Goal: Task Accomplishment & Management: Contribute content

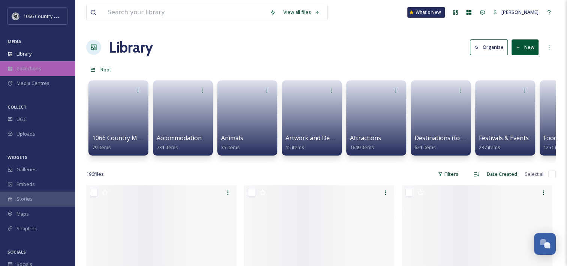
click at [49, 72] on div "Collections" at bounding box center [37, 68] width 75 height 15
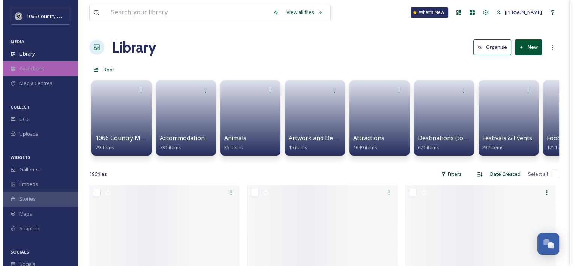
scroll to position [1095, 0]
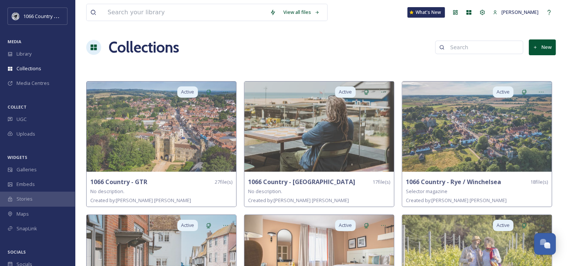
click at [539, 45] on button "New" at bounding box center [542, 46] width 27 height 15
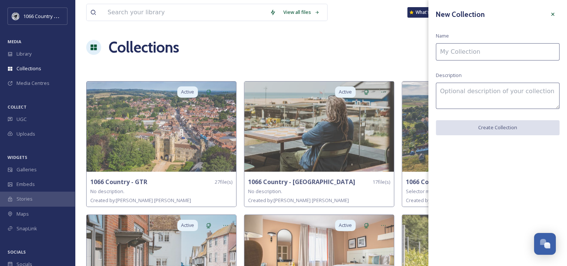
click at [461, 58] on input at bounding box center [498, 51] width 124 height 17
paste input "Farleigh Coaches"
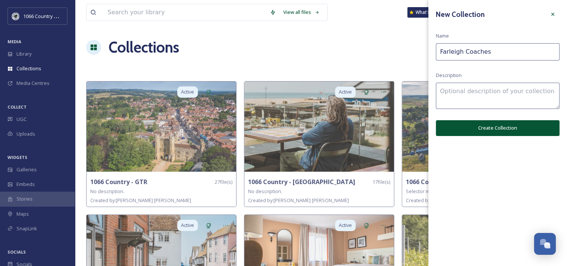
type input "Farleigh Coaches"
click at [441, 93] on textarea at bounding box center [498, 96] width 124 height 26
click at [466, 100] on textarea at bounding box center [498, 96] width 124 height 26
paste textarea "Bexhill & Battle"
type textarea "Bexhill & Battle"
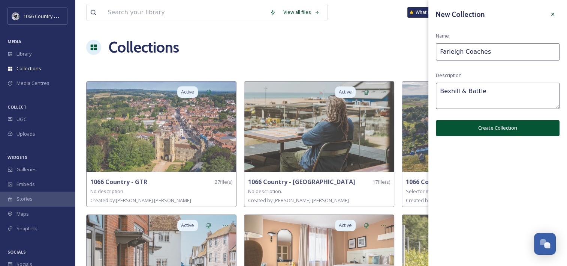
click at [482, 126] on button "Create Collection" at bounding box center [498, 127] width 124 height 15
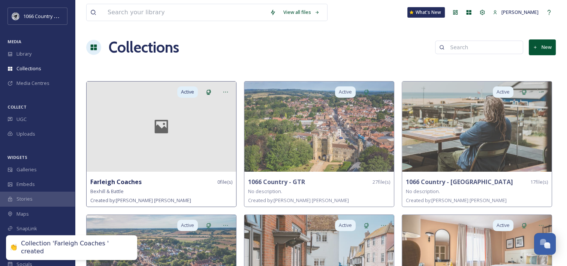
click at [165, 153] on div at bounding box center [162, 126] width 150 height 90
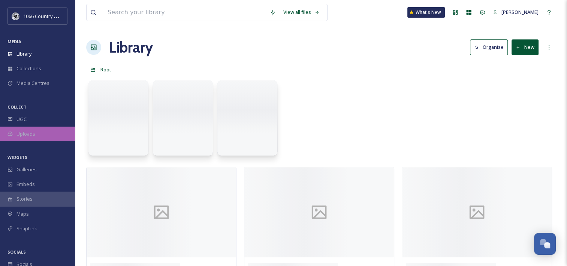
scroll to position [1095, 0]
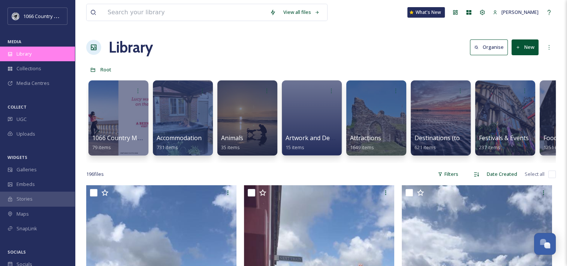
click at [21, 51] on span "Library" at bounding box center [24, 53] width 15 height 7
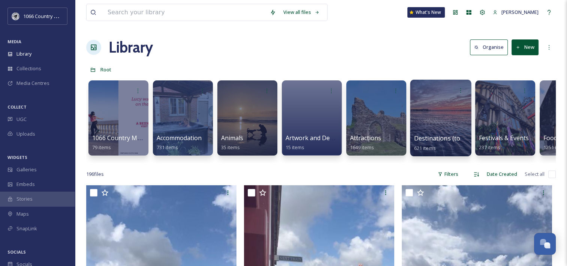
click at [450, 110] on div at bounding box center [440, 118] width 61 height 77
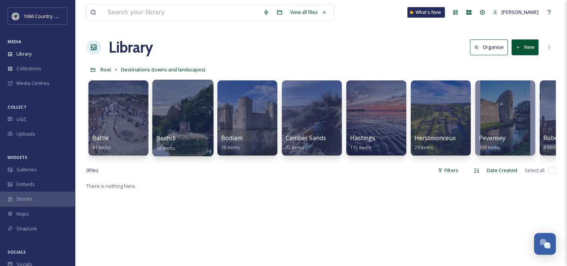
click at [190, 116] on div at bounding box center [182, 118] width 61 height 77
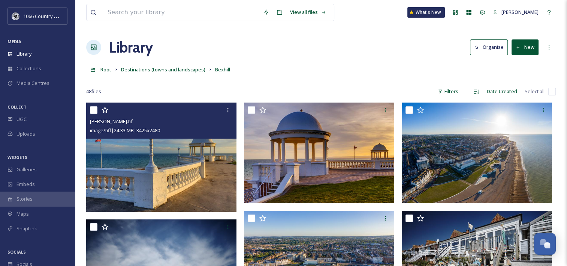
click at [93, 109] on input "checkbox" at bounding box center [94, 110] width 8 height 8
checkbox input "true"
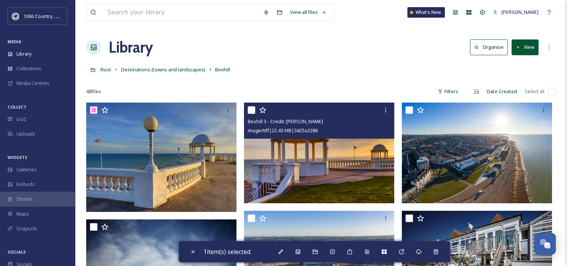
click at [252, 108] on input "checkbox" at bounding box center [252, 110] width 8 height 8
checkbox input "true"
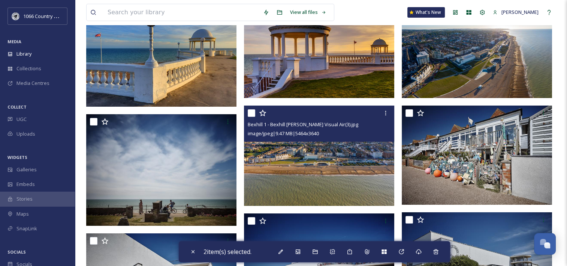
scroll to position [150, 0]
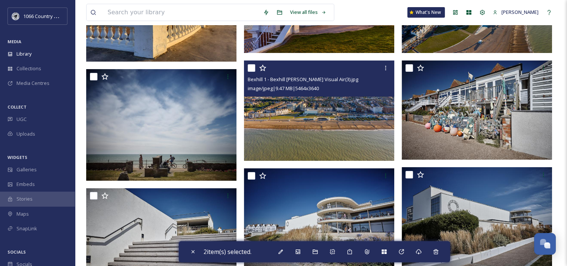
click at [252, 70] on input "checkbox" at bounding box center [252, 68] width 8 height 8
checkbox input "true"
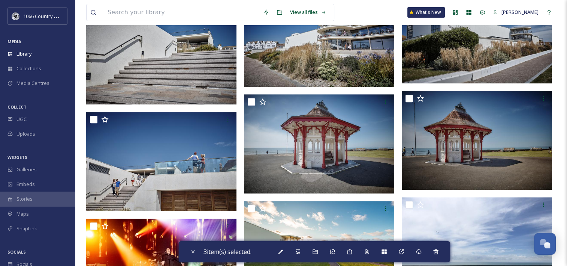
scroll to position [338, 0]
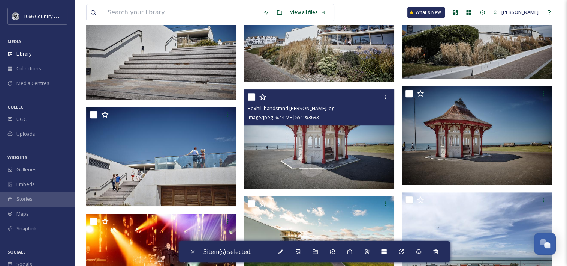
click at [252, 96] on input "checkbox" at bounding box center [252, 97] width 8 height 8
checkbox input "true"
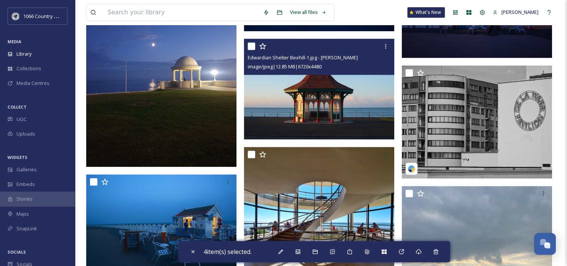
scroll to position [788, 0]
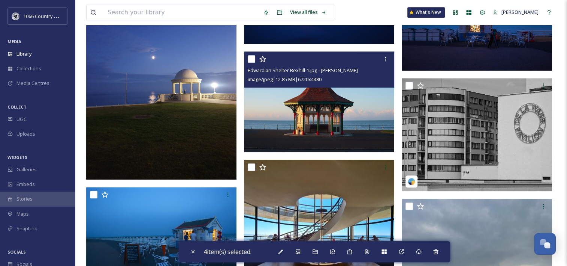
click at [249, 57] on input "checkbox" at bounding box center [252, 59] width 8 height 8
checkbox input "true"
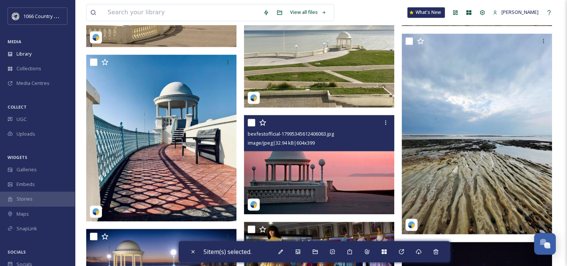
scroll to position [1275, 0]
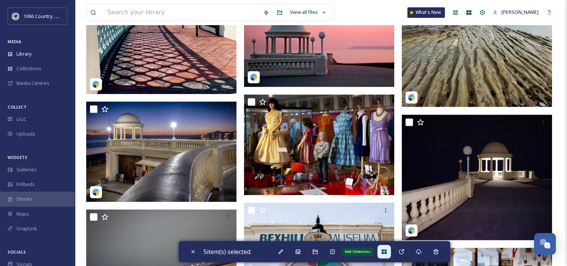
click at [381, 251] on div "Add Collections" at bounding box center [385, 252] width 14 height 14
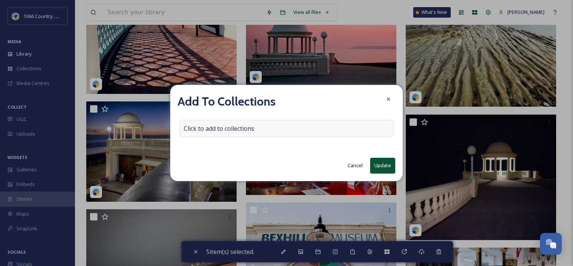
click at [244, 128] on span "Click to add to collections" at bounding box center [219, 128] width 71 height 9
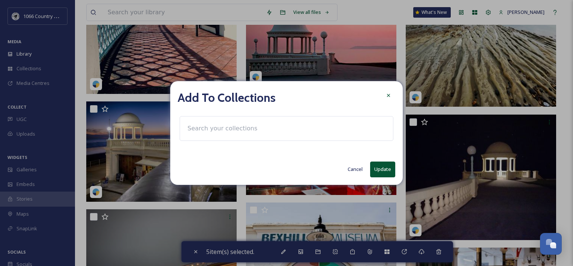
click at [244, 128] on input at bounding box center [225, 128] width 83 height 17
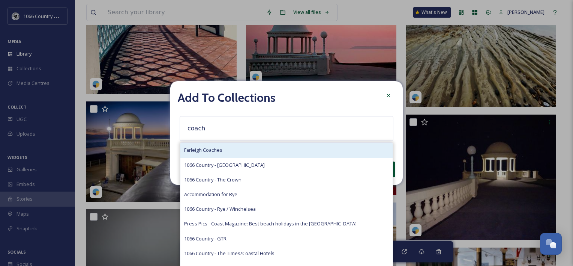
type input "coach"
click at [230, 149] on div "Farleigh Coaches" at bounding box center [286, 150] width 212 height 15
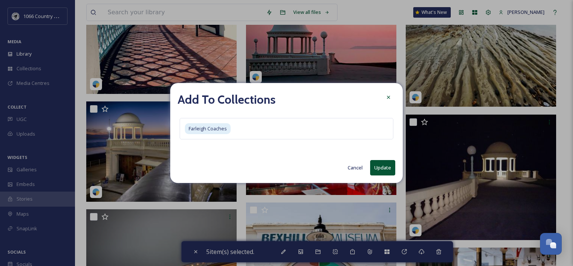
click at [380, 171] on button "Update" at bounding box center [382, 167] width 25 height 15
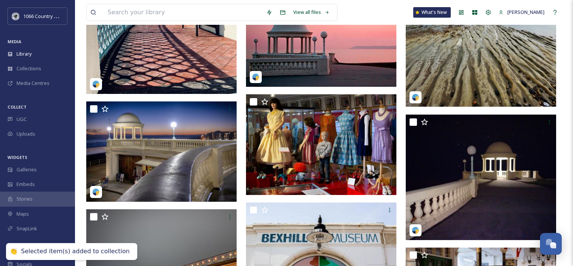
checkbox input "false"
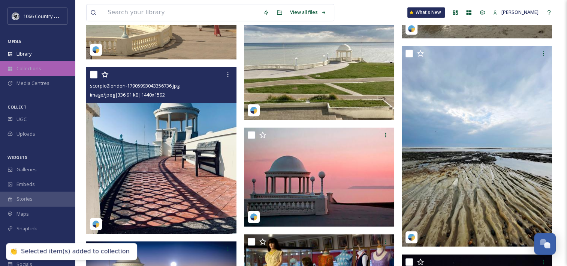
scroll to position [1013, 0]
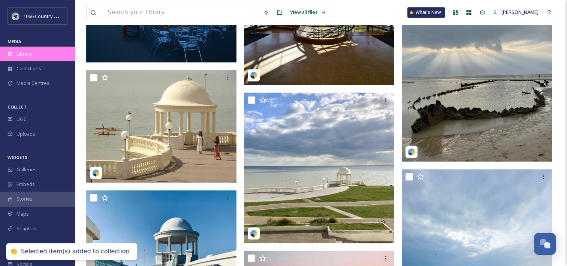
click at [35, 55] on div "Library" at bounding box center [37, 54] width 75 height 15
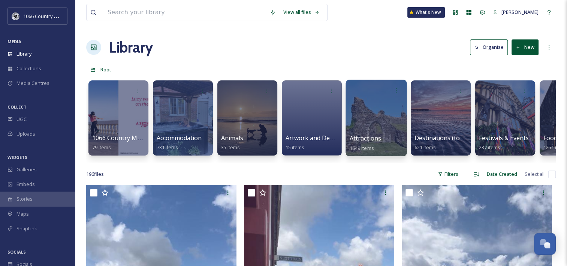
click at [368, 118] on div at bounding box center [376, 118] width 61 height 77
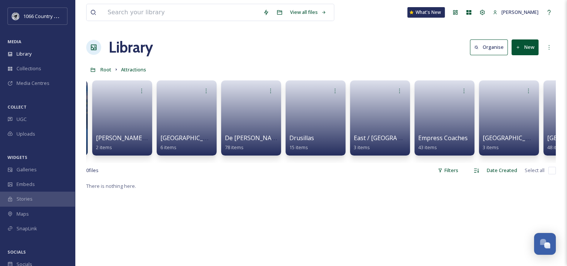
scroll to position [0, 831]
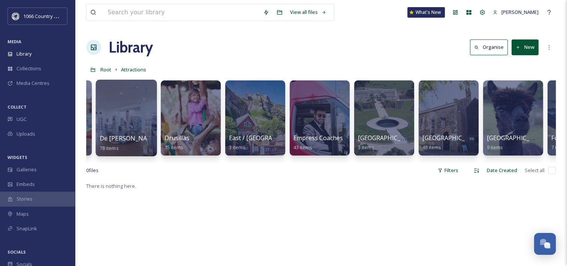
click at [132, 107] on div at bounding box center [126, 118] width 61 height 77
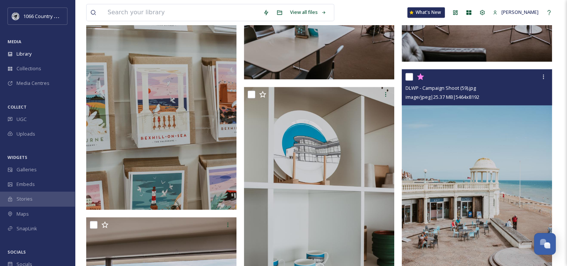
scroll to position [1088, 0]
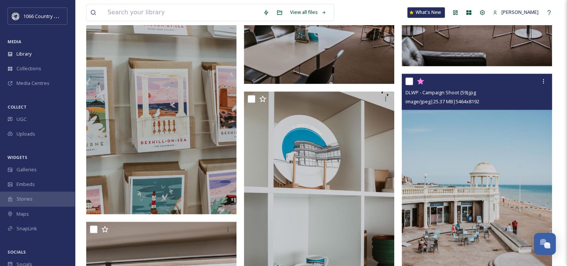
click at [410, 81] on input "checkbox" at bounding box center [410, 81] width 8 height 8
checkbox input "true"
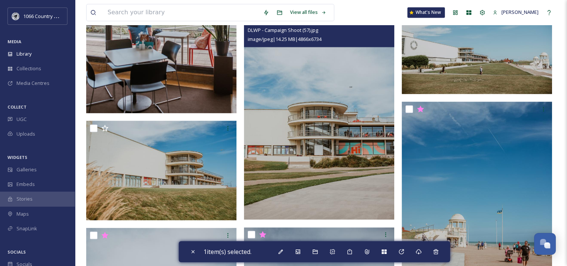
scroll to position [1388, 0]
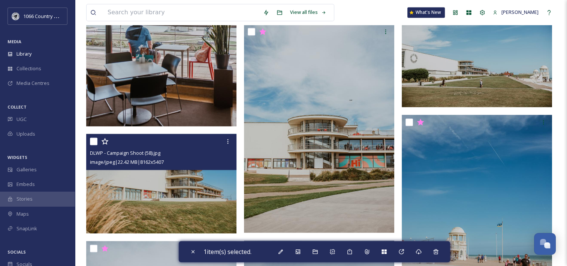
click at [95, 142] on input "checkbox" at bounding box center [94, 141] width 8 height 8
checkbox input "true"
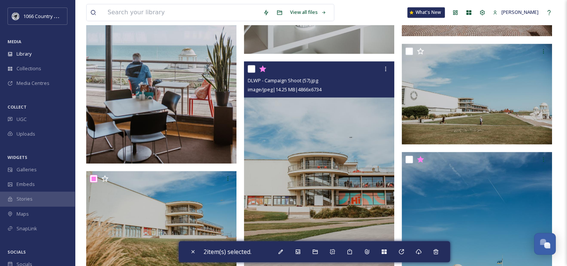
scroll to position [1313, 0]
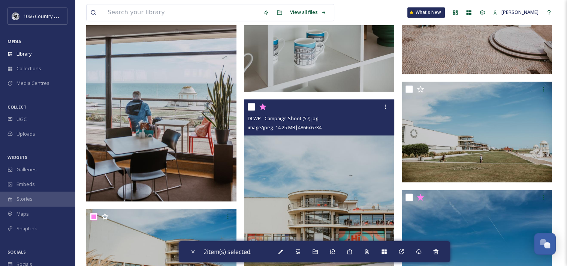
click at [251, 107] on input "checkbox" at bounding box center [252, 107] width 8 height 8
checkbox input "true"
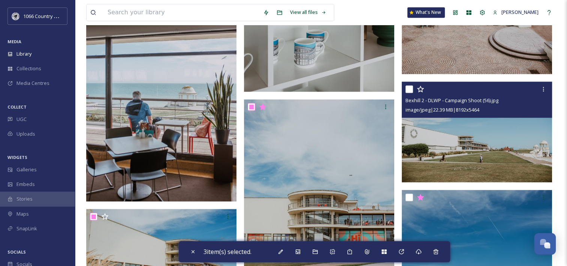
click at [411, 89] on input "checkbox" at bounding box center [410, 89] width 8 height 8
checkbox input "true"
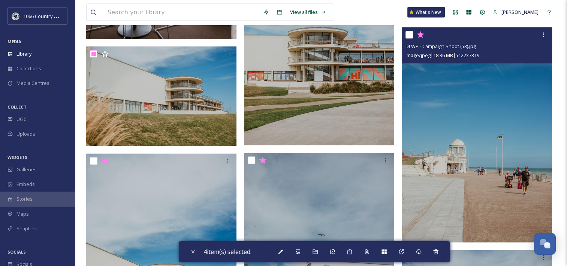
scroll to position [1463, 0]
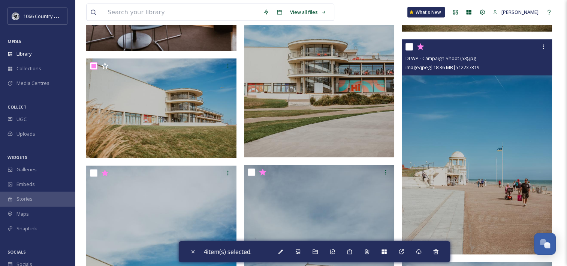
click at [410, 46] on input "checkbox" at bounding box center [410, 47] width 8 height 8
checkbox input "true"
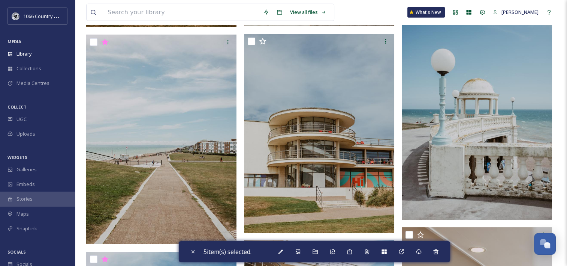
scroll to position [2025, 0]
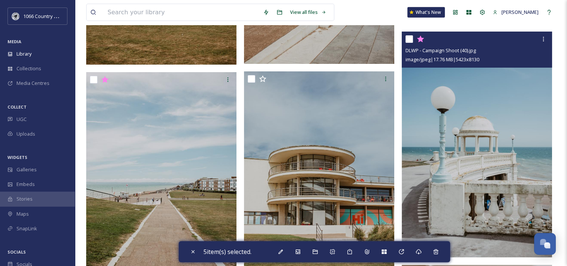
click at [411, 39] on input "checkbox" at bounding box center [410, 39] width 8 height 8
checkbox input "true"
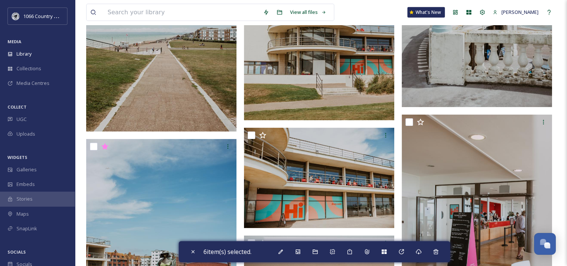
scroll to position [2250, 0]
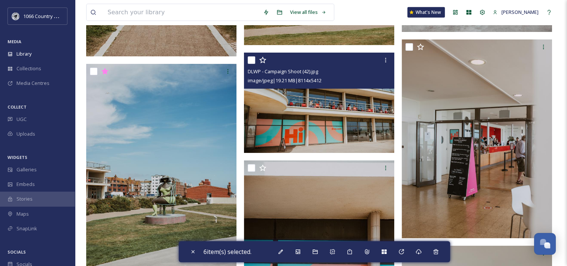
click at [251, 59] on input "checkbox" at bounding box center [252, 60] width 8 height 8
checkbox input "true"
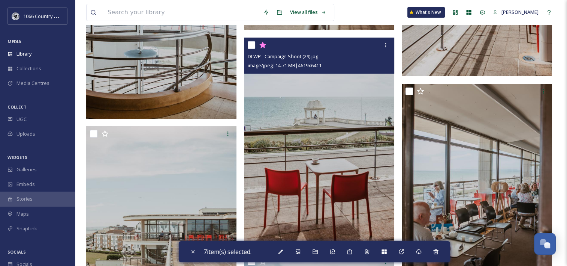
scroll to position [3150, 0]
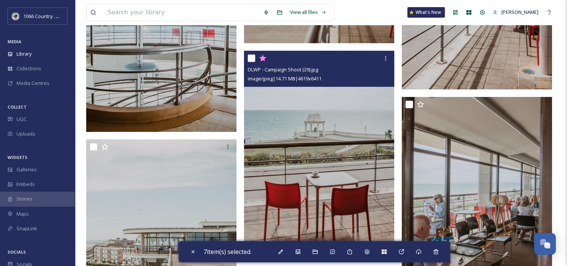
click at [251, 60] on input "checkbox" at bounding box center [252, 58] width 8 height 8
checkbox input "true"
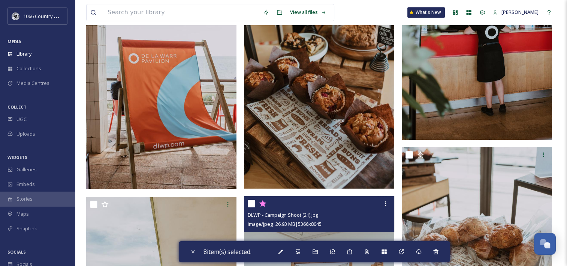
scroll to position [3638, 0]
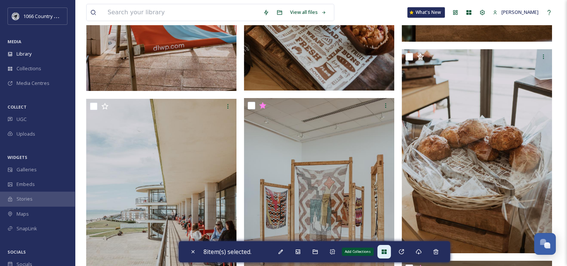
click at [381, 252] on div "Add Collections" at bounding box center [385, 252] width 14 height 14
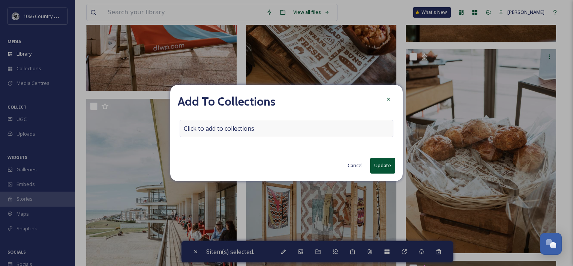
click at [257, 132] on div "Click to add to collections" at bounding box center [287, 128] width 214 height 17
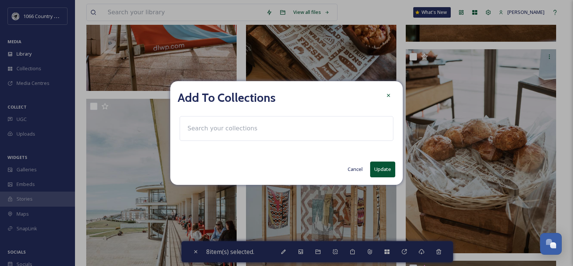
click at [264, 128] on div at bounding box center [287, 128] width 214 height 25
click at [211, 117] on div at bounding box center [287, 128] width 214 height 25
click at [210, 126] on input at bounding box center [225, 128] width 83 height 17
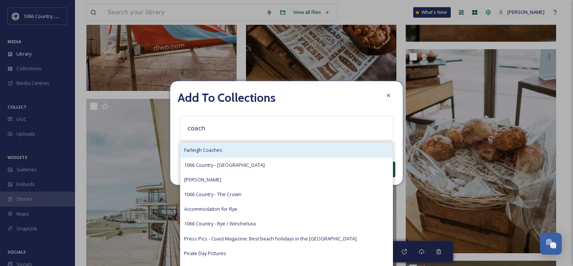
type input "coach"
click at [210, 147] on span "Farleigh Coaches" at bounding box center [203, 149] width 38 height 7
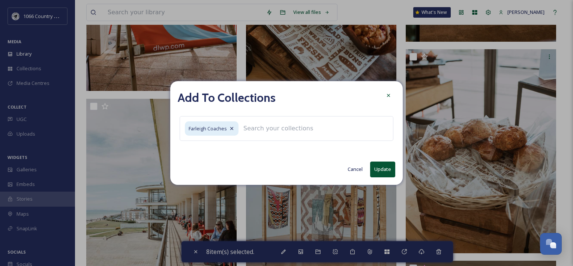
click at [383, 167] on button "Update" at bounding box center [382, 168] width 25 height 15
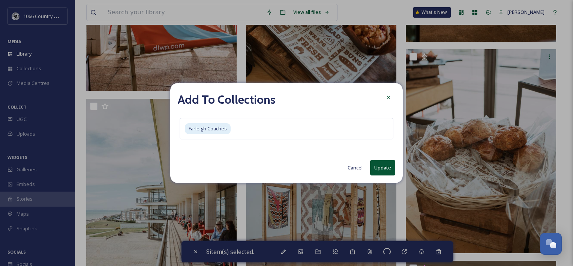
checkbox input "false"
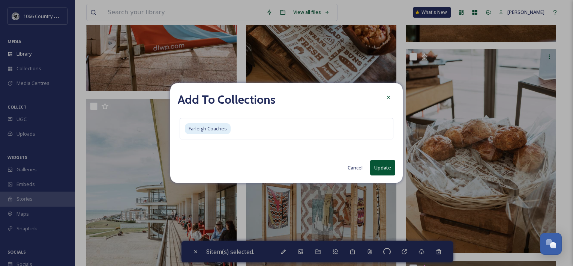
checkbox input "false"
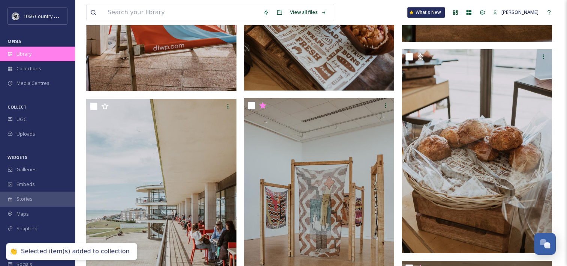
click at [50, 51] on div "Library" at bounding box center [37, 54] width 75 height 15
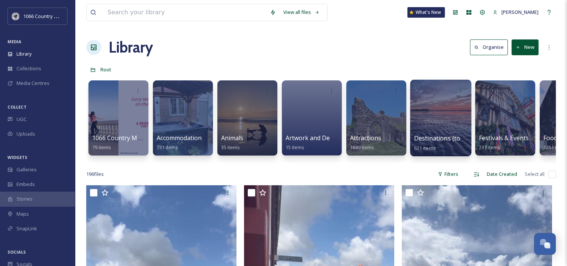
click at [450, 120] on div at bounding box center [440, 118] width 61 height 77
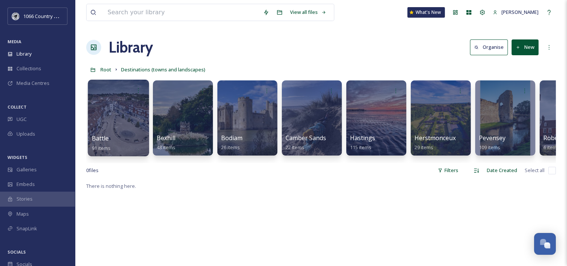
click at [118, 115] on div at bounding box center [118, 118] width 61 height 77
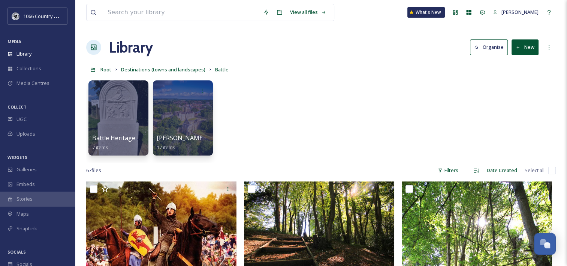
scroll to position [38, 0]
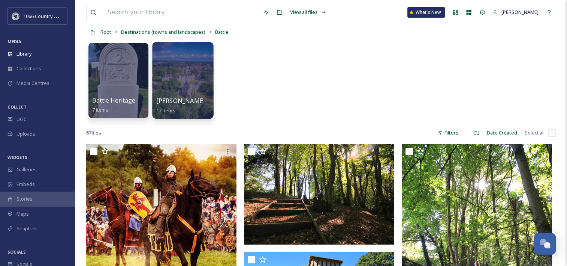
click at [174, 62] on div at bounding box center [182, 80] width 61 height 77
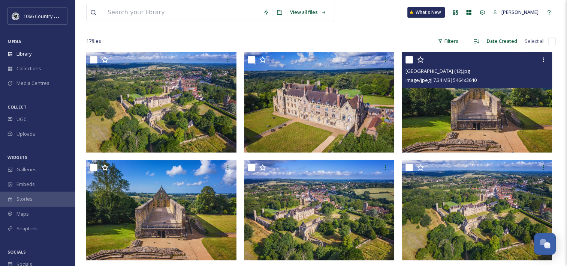
scroll to position [38, 0]
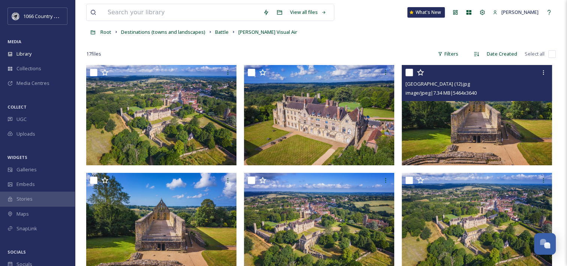
click at [410, 74] on input "checkbox" at bounding box center [410, 73] width 8 height 8
checkbox input "true"
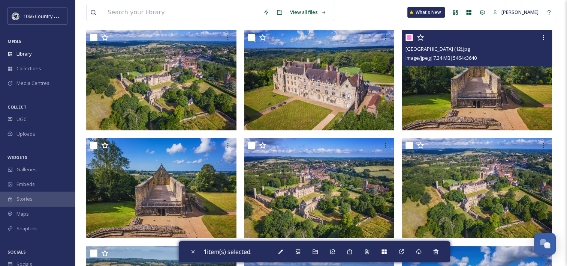
scroll to position [113, 0]
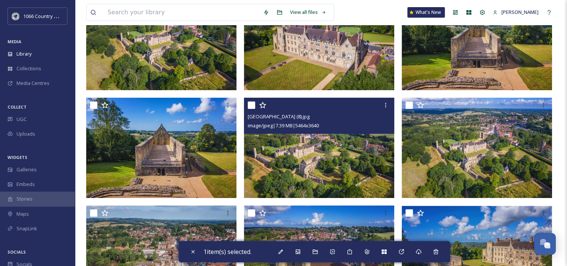
click at [252, 107] on input "checkbox" at bounding box center [252, 105] width 8 height 8
checkbox input "true"
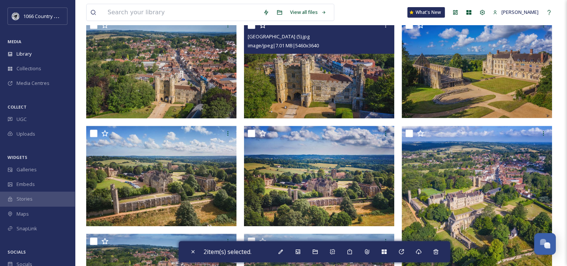
scroll to position [263, 0]
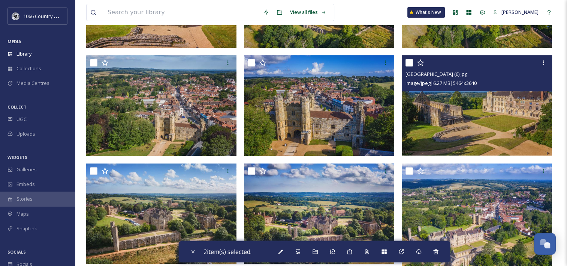
click at [408, 62] on input "checkbox" at bounding box center [410, 63] width 8 height 8
checkbox input "true"
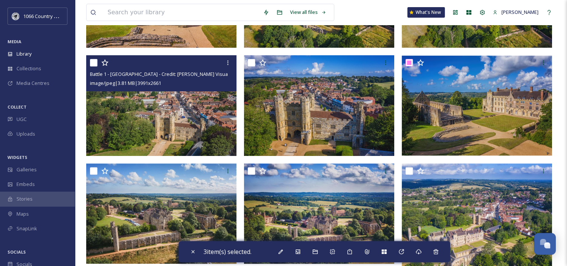
click at [97, 62] on input "checkbox" at bounding box center [94, 63] width 8 height 8
checkbox input "true"
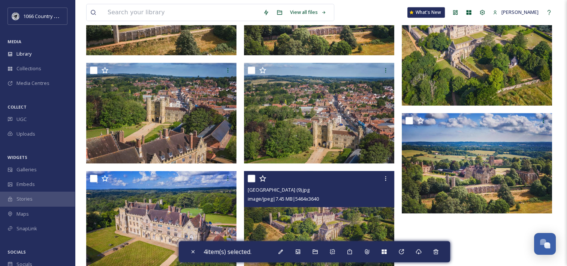
scroll to position [488, 0]
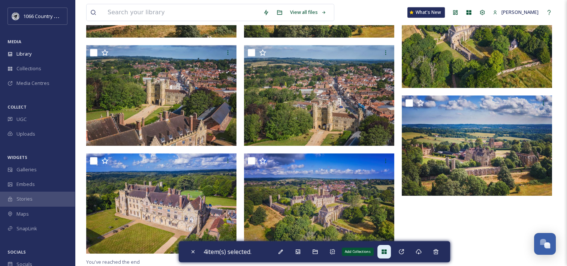
click at [386, 254] on div "Add Collections" at bounding box center [385, 252] width 14 height 14
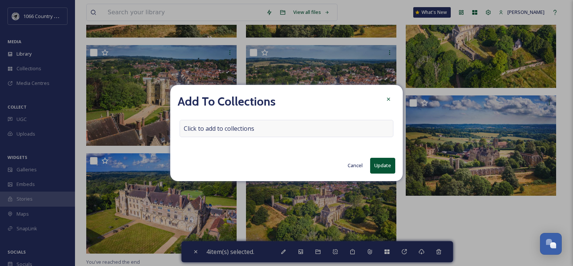
click at [266, 134] on div "Click to add to collections" at bounding box center [287, 128] width 214 height 17
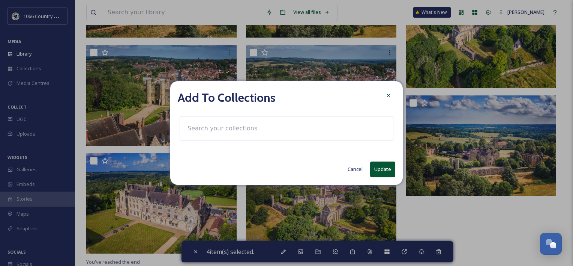
click at [242, 131] on input at bounding box center [225, 128] width 83 height 17
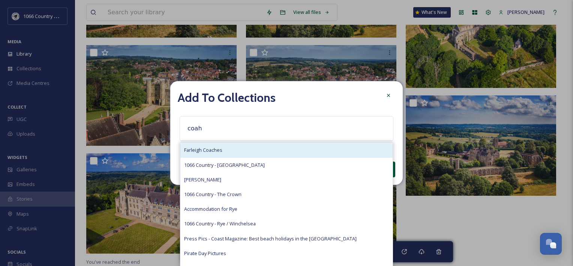
type input "coah"
click at [230, 153] on div "Farleigh Coaches" at bounding box center [286, 150] width 212 height 15
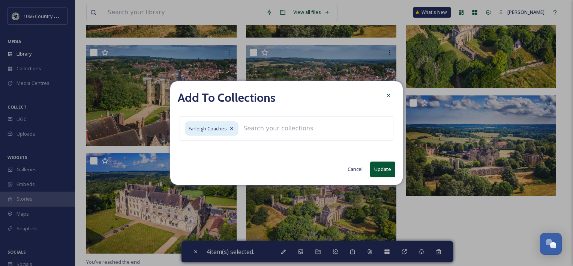
click at [390, 168] on button "Update" at bounding box center [382, 168] width 25 height 15
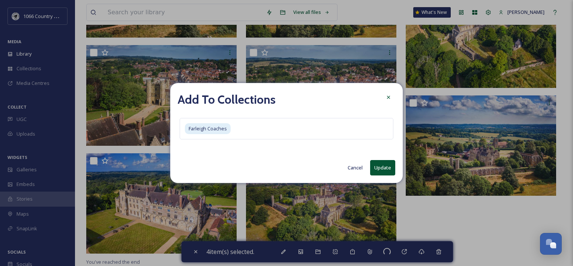
checkbox input "false"
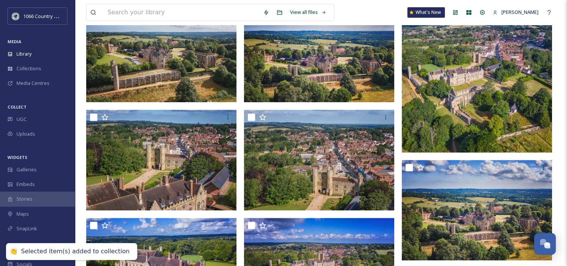
scroll to position [338, 0]
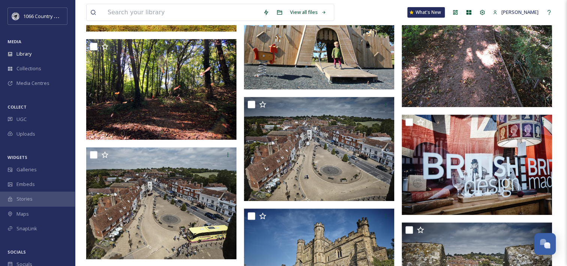
scroll to position [338, 0]
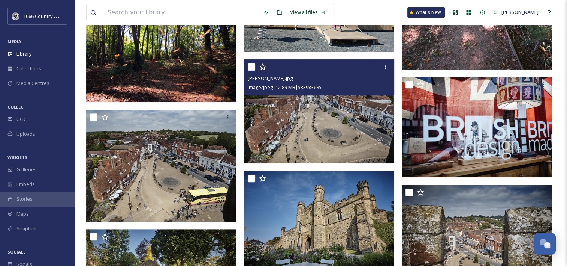
click at [251, 67] on input "checkbox" at bounding box center [252, 67] width 8 height 8
checkbox input "true"
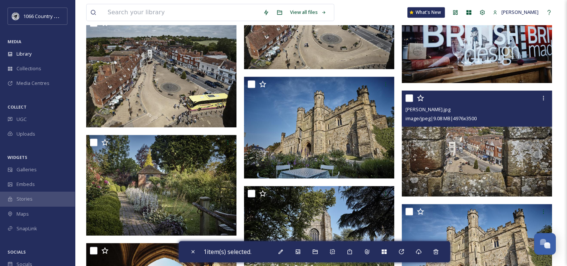
scroll to position [450, 0]
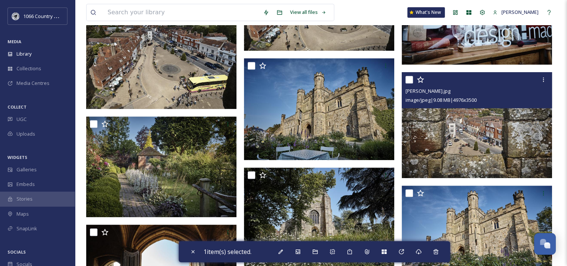
click at [410, 80] on input "checkbox" at bounding box center [410, 80] width 8 height 8
checkbox input "true"
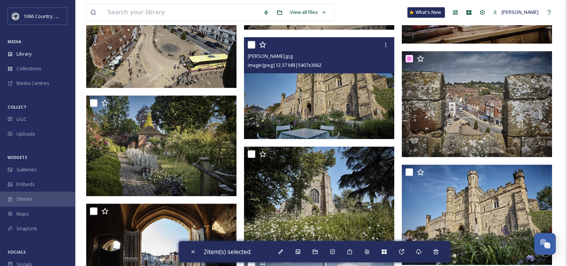
scroll to position [488, 0]
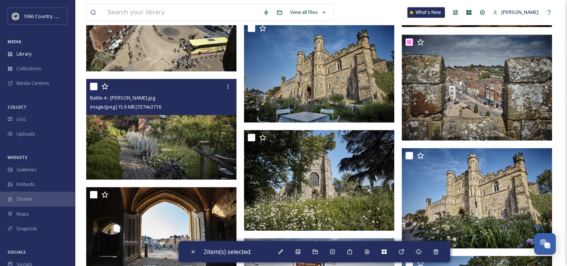
click at [95, 86] on input "checkbox" at bounding box center [94, 87] width 8 height 8
checkbox input "true"
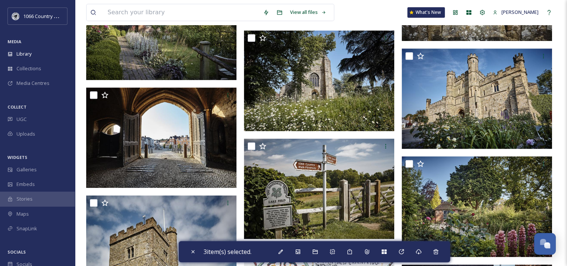
scroll to position [600, 0]
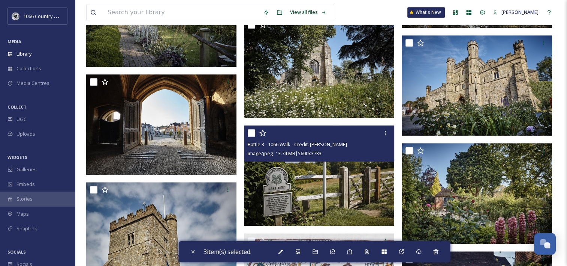
click at [251, 131] on input "checkbox" at bounding box center [252, 133] width 8 height 8
checkbox input "true"
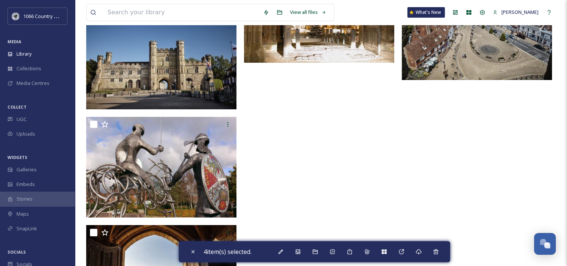
scroll to position [3242, 0]
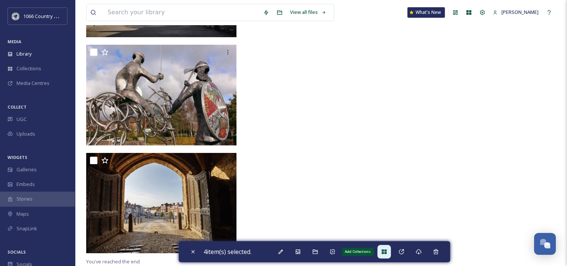
click at [386, 249] on icon at bounding box center [384, 251] width 5 height 5
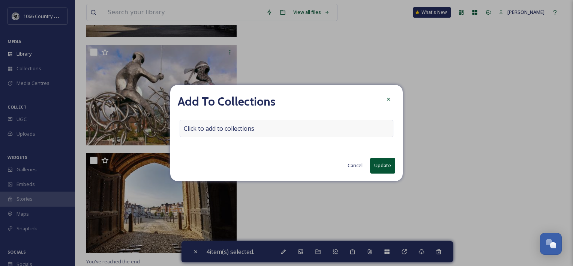
click at [261, 131] on div "Click to add to collections" at bounding box center [287, 128] width 214 height 17
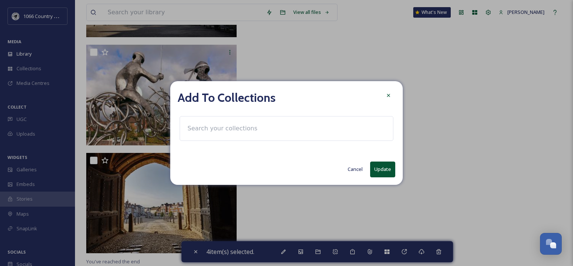
click at [209, 131] on input at bounding box center [225, 128] width 83 height 17
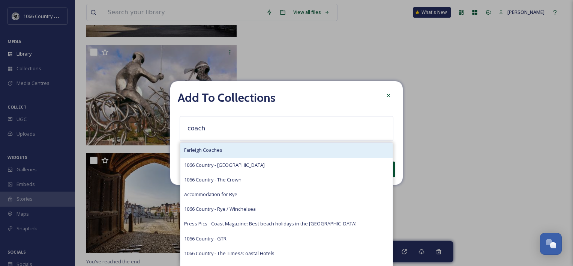
type input "coach"
click at [210, 152] on span "Farleigh Coaches" at bounding box center [203, 149] width 38 height 7
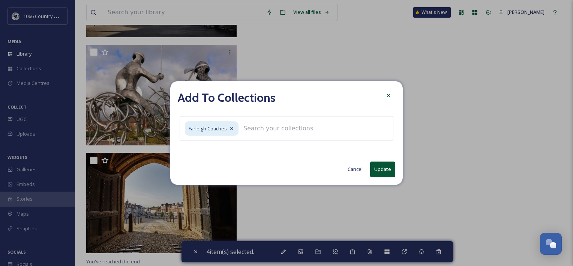
click at [376, 173] on button "Update" at bounding box center [382, 168] width 25 height 15
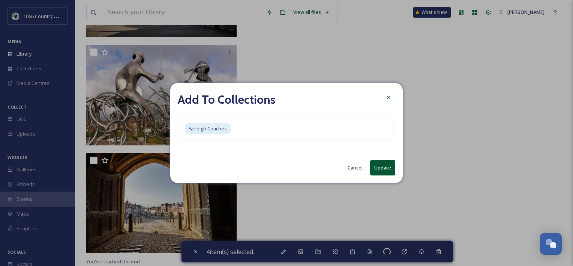
checkbox input "false"
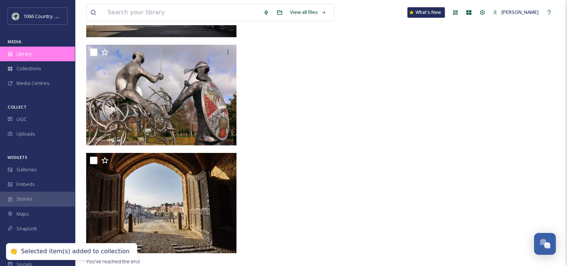
click at [29, 50] on div "Library" at bounding box center [37, 54] width 75 height 15
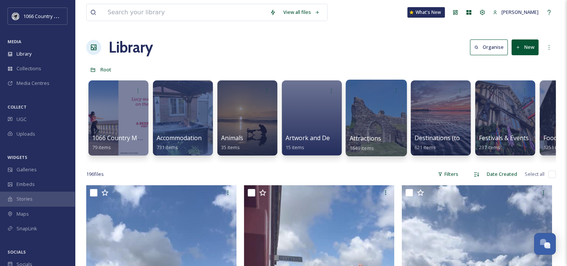
click at [392, 113] on div at bounding box center [376, 118] width 61 height 77
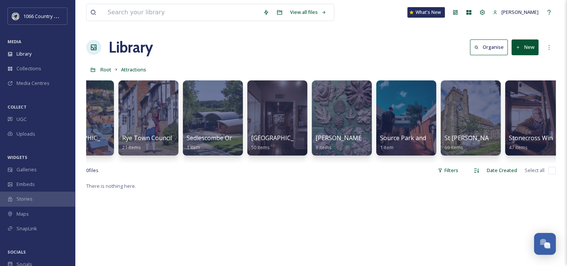
scroll to position [0, 2765]
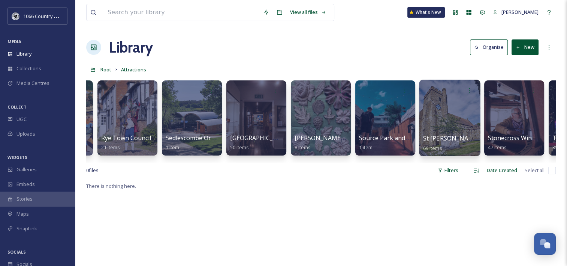
click at [462, 113] on div at bounding box center [449, 118] width 61 height 77
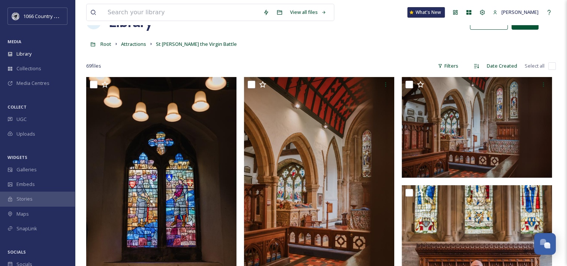
scroll to position [38, 0]
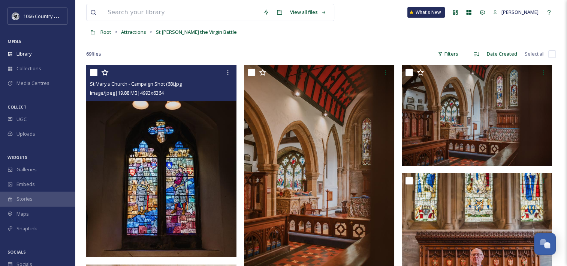
click at [93, 72] on input "checkbox" at bounding box center [94, 73] width 8 height 8
checkbox input "true"
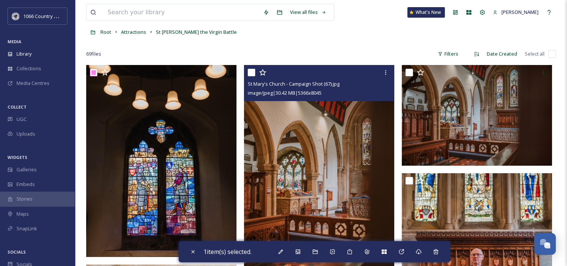
click at [252, 74] on input "checkbox" at bounding box center [252, 73] width 8 height 8
checkbox input "true"
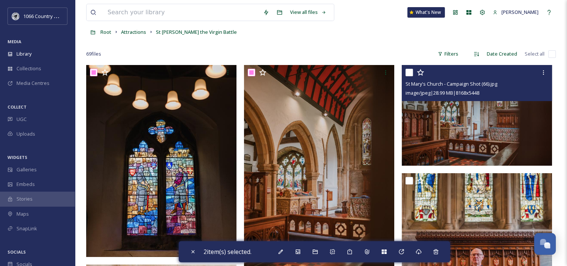
click at [409, 73] on input "checkbox" at bounding box center [410, 73] width 8 height 8
checkbox input "true"
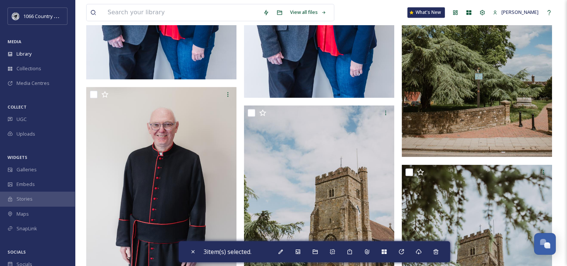
scroll to position [1425, 0]
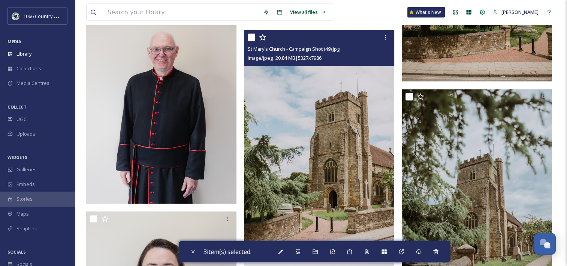
click at [254, 38] on input "checkbox" at bounding box center [252, 38] width 8 height 8
checkbox input "true"
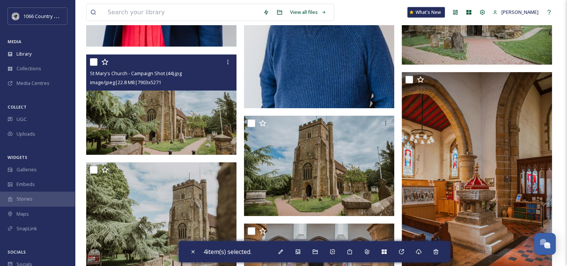
scroll to position [1800, 0]
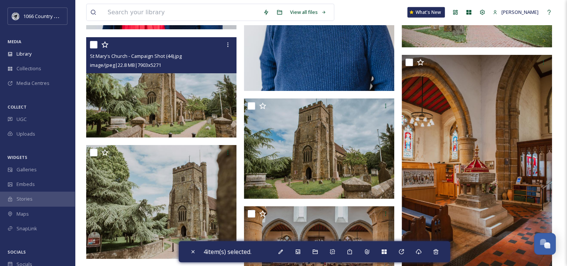
click at [92, 43] on input "checkbox" at bounding box center [94, 45] width 8 height 8
checkbox input "true"
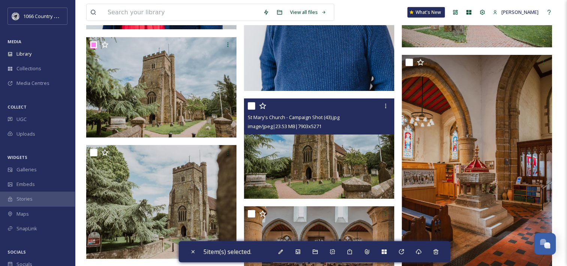
click at [252, 105] on input "checkbox" at bounding box center [252, 106] width 8 height 8
checkbox input "true"
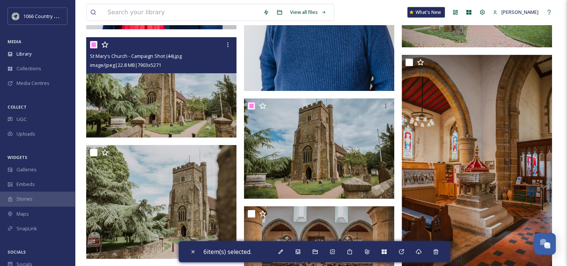
click at [95, 42] on input "checkbox" at bounding box center [94, 45] width 8 height 8
checkbox input "false"
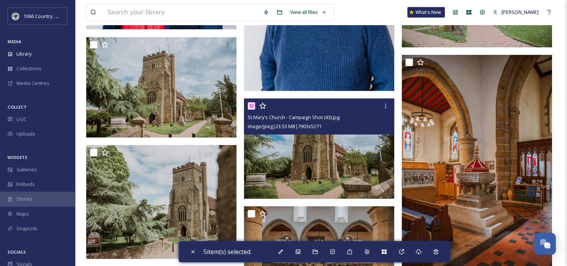
scroll to position [1950, 0]
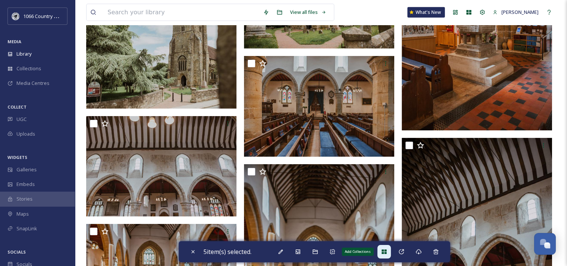
click at [384, 252] on icon at bounding box center [384, 251] width 6 height 6
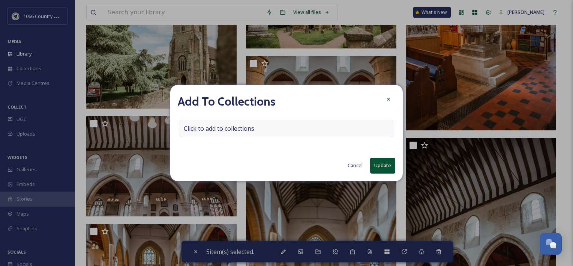
click at [232, 135] on div "Click to add to collections" at bounding box center [287, 128] width 214 height 17
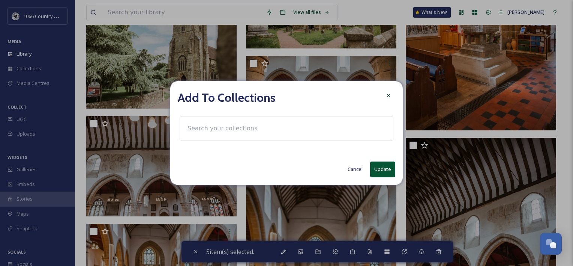
click at [224, 134] on input at bounding box center [225, 128] width 83 height 17
drag, startPoint x: 230, startPoint y: 129, endPoint x: 75, endPoint y: 120, distance: 155.5
click at [75, 120] on div "Add To Collections battle Create " battle " Cancel Update" at bounding box center [286, 133] width 573 height 266
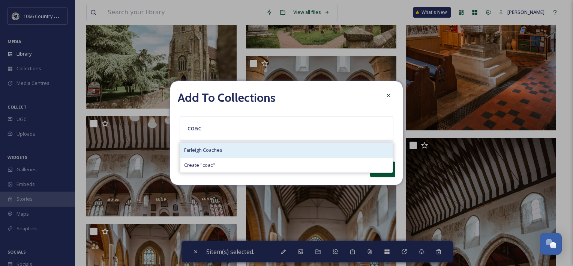
type input "coac"
click at [217, 149] on span "Farleigh Coaches" at bounding box center [203, 149] width 38 height 7
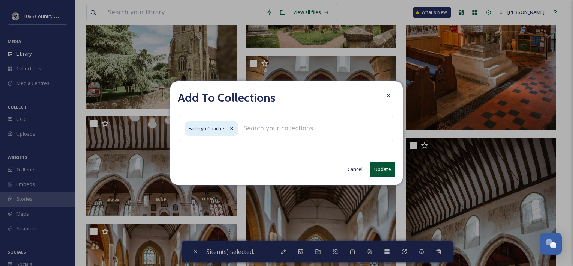
click at [382, 168] on button "Update" at bounding box center [382, 168] width 25 height 15
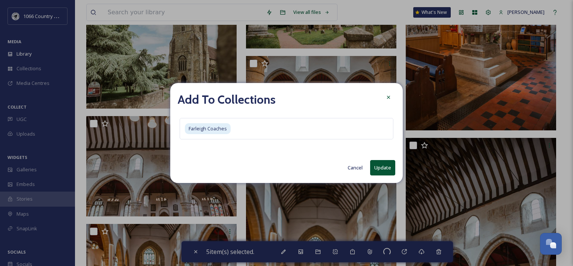
checkbox input "false"
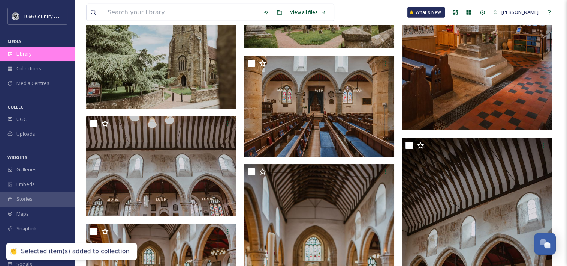
click at [40, 51] on div "Library" at bounding box center [37, 54] width 75 height 15
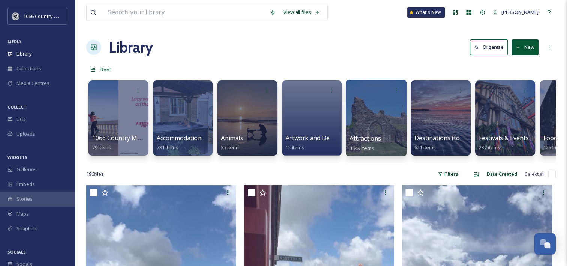
click at [373, 118] on div at bounding box center [376, 118] width 61 height 77
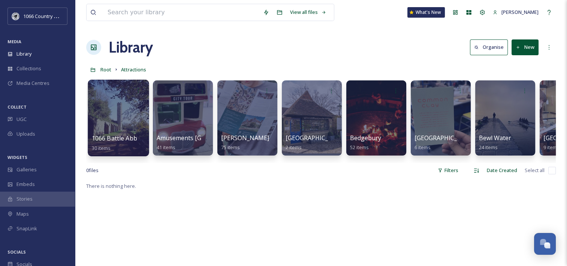
click at [120, 114] on div at bounding box center [118, 118] width 61 height 77
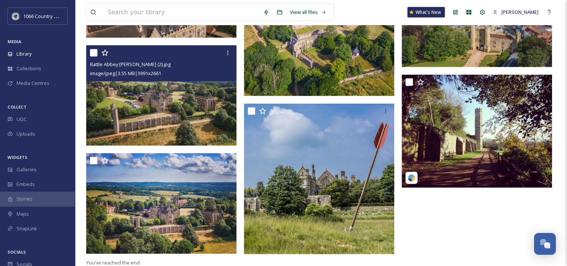
scroll to position [1508, 0]
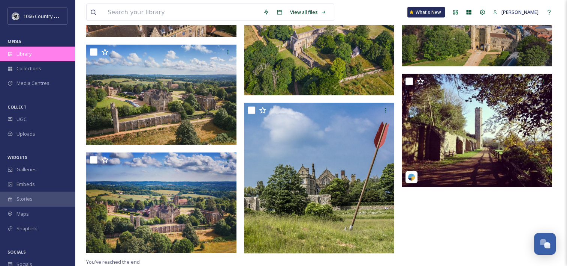
click at [24, 50] on div "Library" at bounding box center [37, 54] width 75 height 15
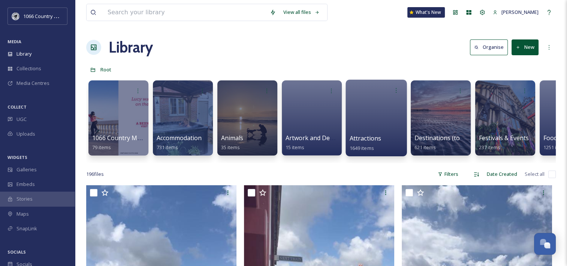
click at [376, 114] on div at bounding box center [376, 118] width 61 height 77
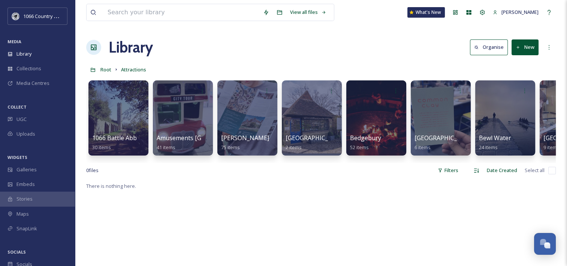
click at [132, 160] on div "1066 Battle Abbey and Battlefield 30 items Amusements Flamingo Park and Playlan…" at bounding box center [321, 120] width 470 height 86
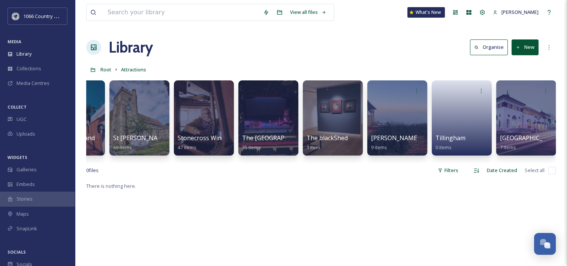
scroll to position [0, 3078]
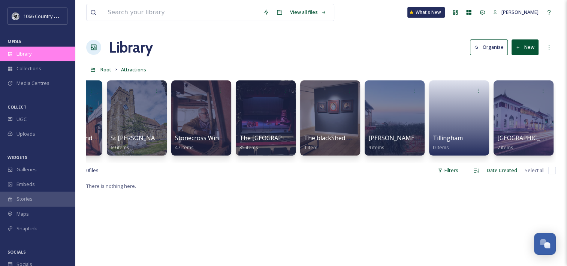
click at [21, 55] on span "Library" at bounding box center [24, 53] width 15 height 7
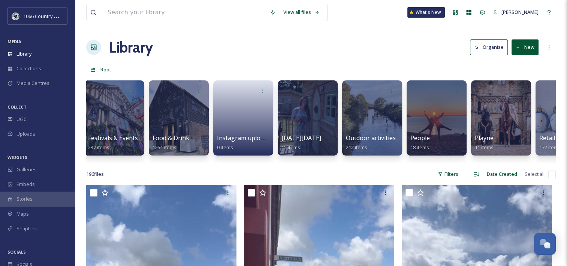
scroll to position [0, 397]
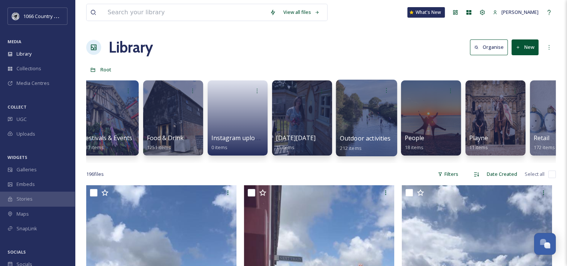
click at [374, 116] on div at bounding box center [366, 118] width 61 height 77
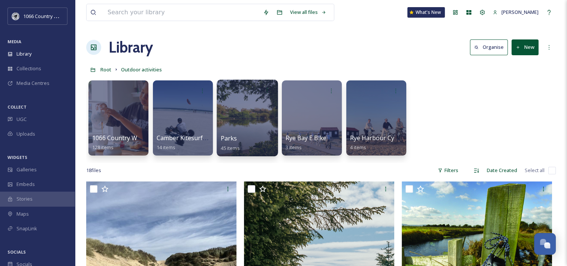
click at [251, 122] on div at bounding box center [247, 118] width 61 height 77
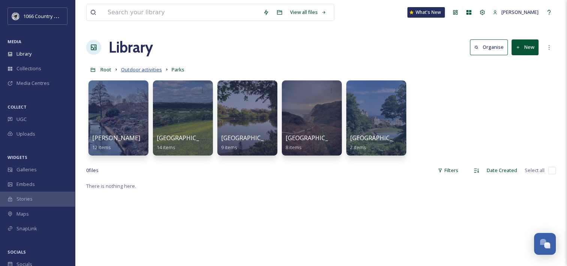
click at [146, 70] on span "Outdoor activities" at bounding box center [141, 69] width 41 height 7
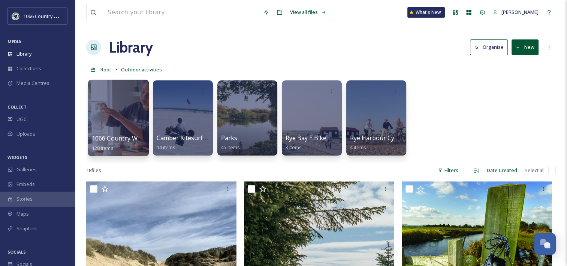
click at [113, 105] on div at bounding box center [118, 118] width 61 height 77
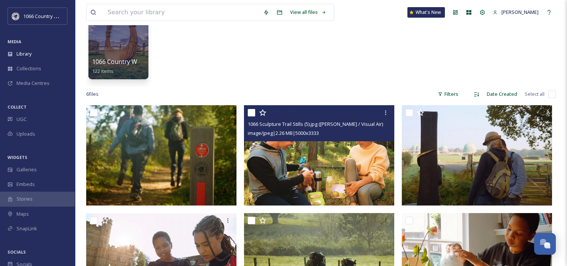
scroll to position [31, 0]
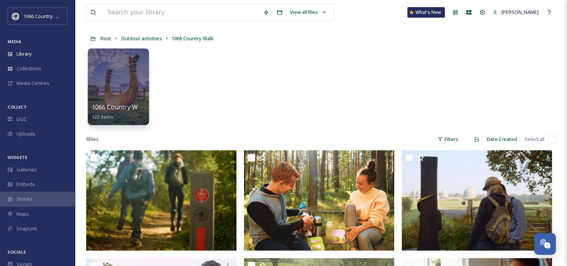
click at [117, 69] on div at bounding box center [118, 86] width 61 height 77
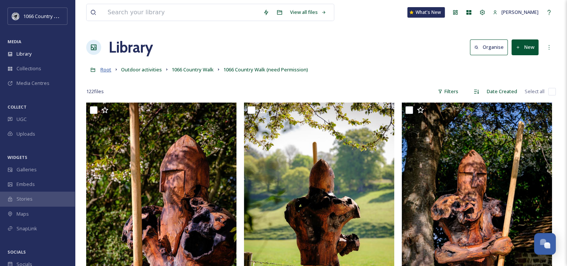
click at [108, 72] on span "Root" at bounding box center [106, 69] width 11 height 7
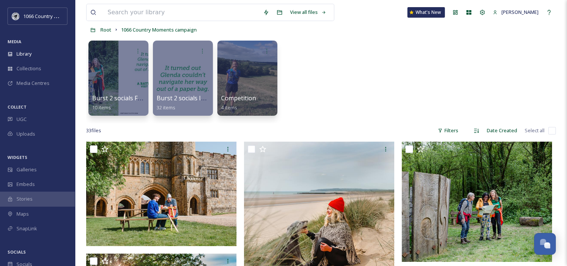
scroll to position [113, 0]
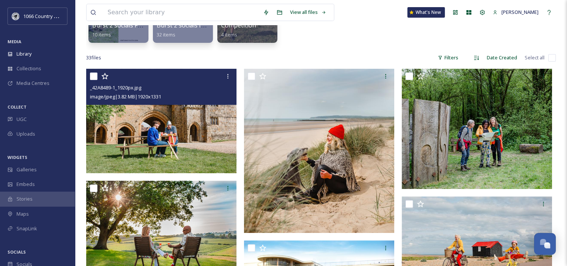
click at [93, 77] on input "checkbox" at bounding box center [94, 76] width 8 height 8
checkbox input "true"
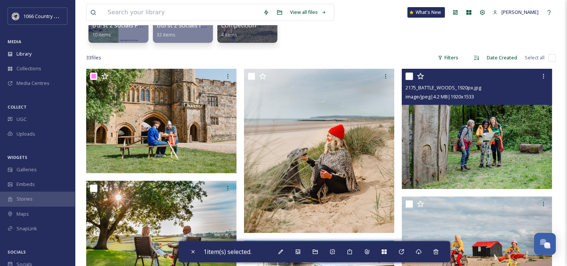
click at [409, 76] on input "checkbox" at bounding box center [410, 76] width 8 height 8
checkbox input "true"
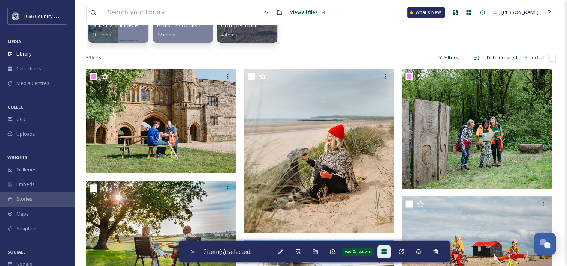
click at [391, 250] on div "Add Collections" at bounding box center [385, 252] width 14 height 14
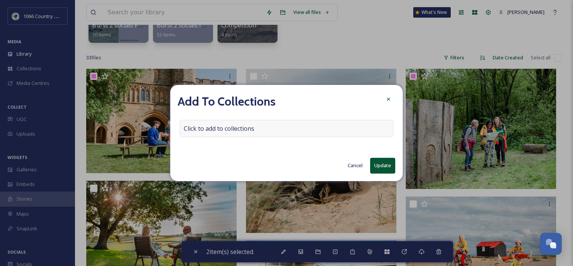
click at [287, 126] on div "Click to add to collections" at bounding box center [287, 128] width 214 height 17
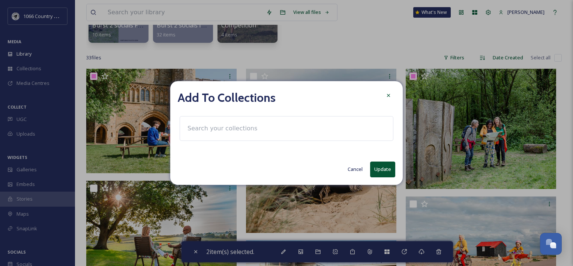
click at [240, 126] on input at bounding box center [225, 128] width 83 height 17
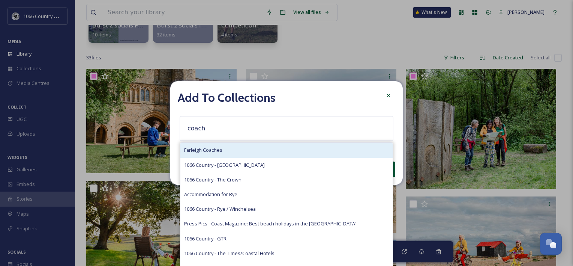
type input "coach"
click at [233, 149] on div "Farleigh Coaches" at bounding box center [286, 150] width 212 height 15
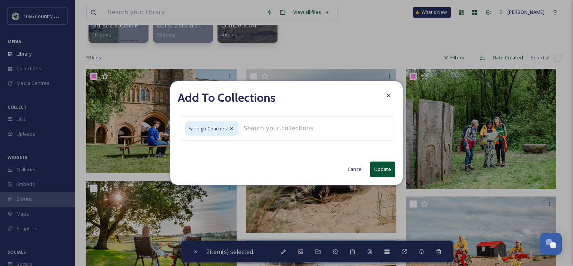
click at [379, 167] on button "Update" at bounding box center [382, 168] width 25 height 15
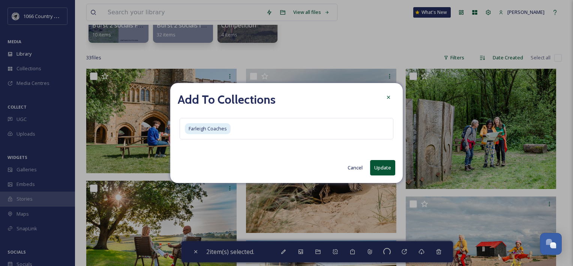
checkbox input "false"
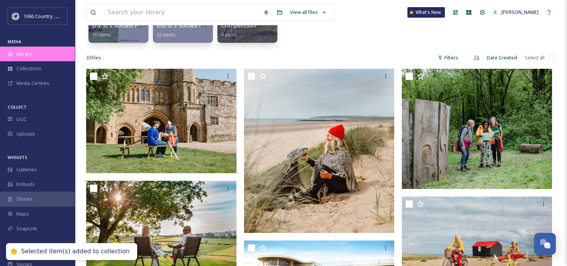
click at [41, 57] on div "Library" at bounding box center [37, 54] width 75 height 15
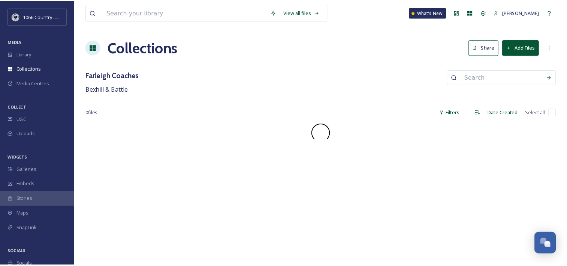
scroll to position [1095, 0]
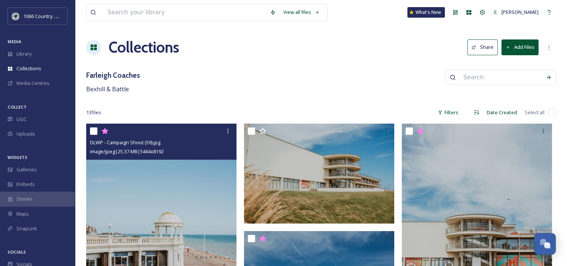
click at [167, 195] on img at bounding box center [161, 235] width 150 height 225
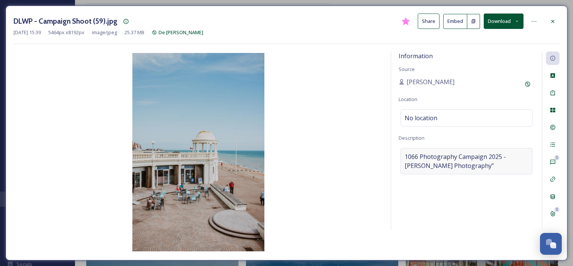
click at [423, 160] on span "1066 Photography Campaign 2025 - Rebecca Booker Photography”" at bounding box center [467, 161] width 124 height 18
click at [404, 156] on textarea "1066 Photography Campaign 2025 - Rebecca Booker Photography”" at bounding box center [467, 179] width 136 height 62
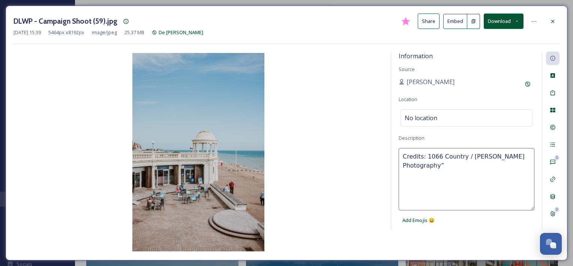
click at [441, 167] on textarea "Credits: 1066 Country / Rebecca Booker Photography”" at bounding box center [467, 179] width 136 height 62
type textarea "Credits: 1066 Country / [PERSON_NAME] Photography"
click at [461, 167] on textarea "Credits: 1066 Country / [PERSON_NAME] Photography" at bounding box center [467, 179] width 136 height 62
click at [452, 254] on div "DLWP - Campaign Shoot (59).jpg Share Embed Download Sep 04 2025 15:39 5464 px x…" at bounding box center [287, 133] width 562 height 254
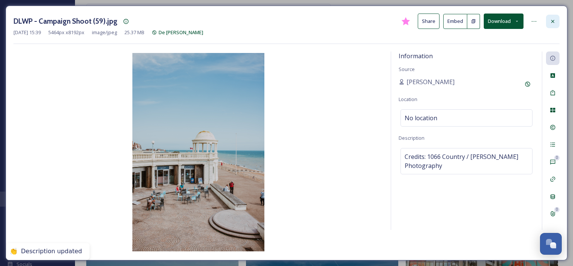
click at [551, 26] on div at bounding box center [553, 22] width 14 height 14
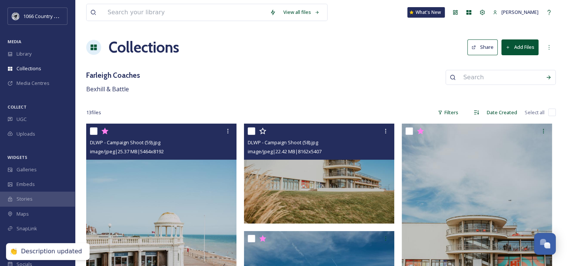
click at [292, 178] on img at bounding box center [319, 173] width 150 height 100
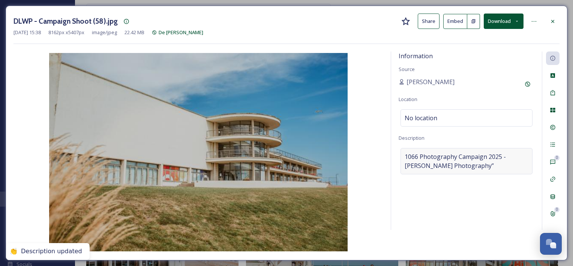
click at [446, 161] on span "1066 Photography Campaign 2025 - Rebecca Booker Photography”" at bounding box center [467, 161] width 124 height 18
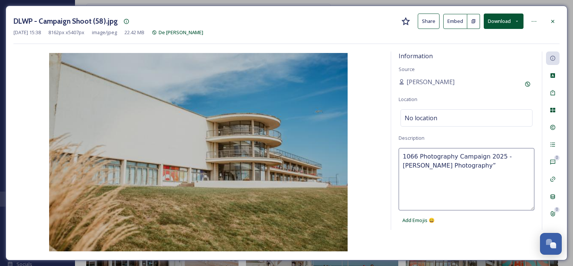
click at [459, 162] on textarea "1066 Photography Campaign 2025 - Rebecca Booker Photography”" at bounding box center [467, 179] width 136 height 62
paste textarea "Credits: 1066 Country / [PERSON_NAME] Photography"
type textarea "Credits: 1066 Country / [PERSON_NAME] Photography"
drag, startPoint x: 479, startPoint y: 226, endPoint x: 494, endPoint y: 198, distance: 31.5
click at [479, 227] on div "Information Source Jack Butler Location No location Description Credits: 1066 C…" at bounding box center [466, 140] width 151 height 178
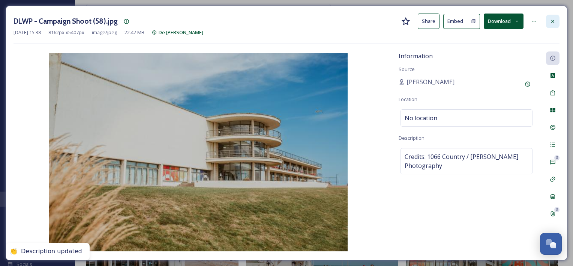
click at [555, 20] on icon at bounding box center [553, 21] width 6 height 6
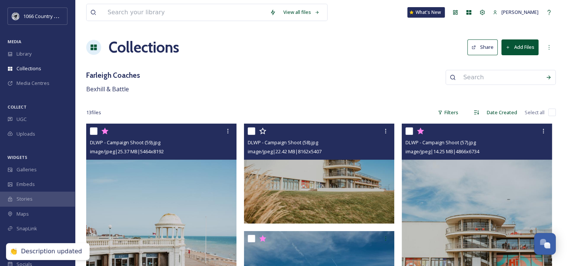
click at [469, 158] on div "DLWP - Campaign Shoot (57).jpg image/jpeg | 14.25 MB | 4866 x 6734" at bounding box center [477, 141] width 150 height 36
click at [463, 189] on img at bounding box center [477, 227] width 150 height 208
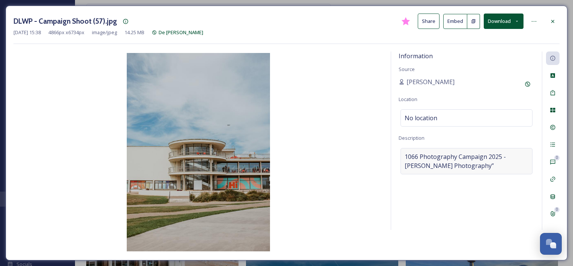
click at [459, 159] on span "1066 Photography Campaign 2025 - Rebecca Booker Photography”" at bounding box center [467, 161] width 124 height 18
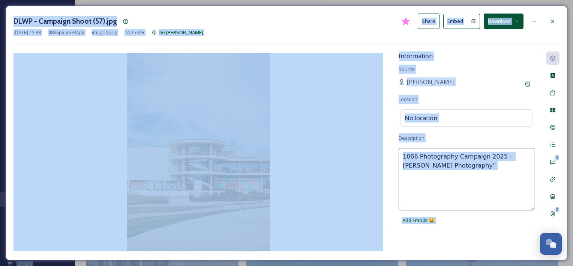
click at [474, 168] on textarea "1066 Photography Campaign 2025 - Rebecca Booker Photography”" at bounding box center [467, 179] width 136 height 62
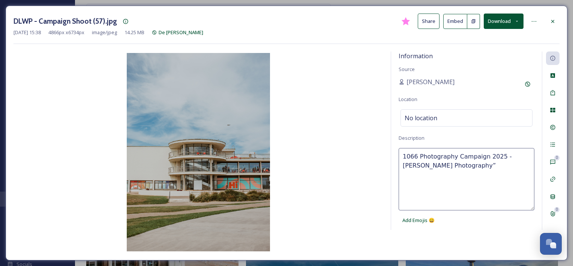
paste textarea "Credits: 1066 Country / [PERSON_NAME] Photography"
type textarea "Credits: 1066 Country / [PERSON_NAME] Photography"
click at [453, 237] on div "Information Source Jack Butler Location No location Description Credits: 1066 C…" at bounding box center [287, 151] width 546 height 201
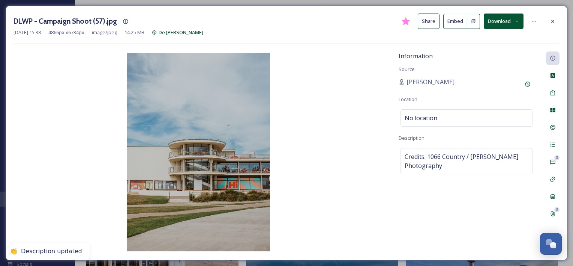
click at [481, 194] on div "Information Source Jack Butler Location No location Description Credits: 1066 C…" at bounding box center [466, 140] width 151 height 178
click at [555, 20] on icon at bounding box center [553, 21] width 6 height 6
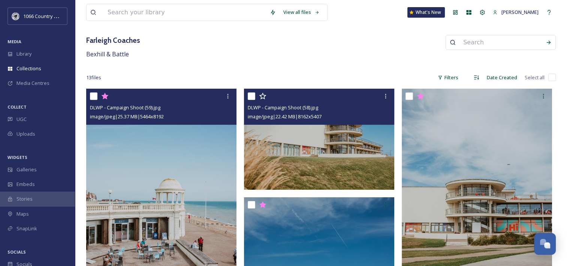
scroll to position [188, 0]
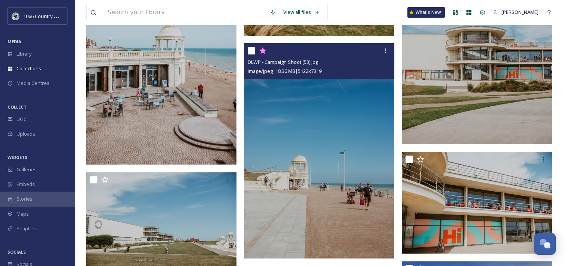
click at [312, 133] on img at bounding box center [319, 150] width 150 height 215
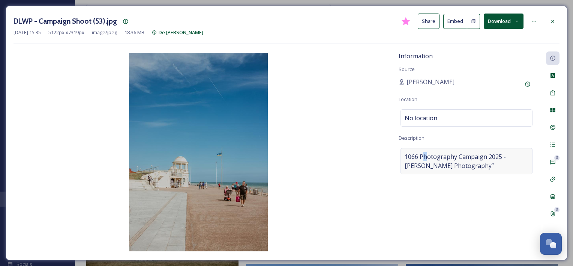
click at [425, 153] on span "1066 Photography Campaign 2025 - Rebecca Booker Photography”" at bounding box center [467, 161] width 124 height 18
click at [423, 162] on textarea "1066 Photography Campaign 2025 - Rebecca Booker Photography”" at bounding box center [467, 179] width 136 height 62
paste textarea "Credits: 1066 Country / [PERSON_NAME] Photography"
type textarea "Credits: 1066 Country / [PERSON_NAME] Photography"
click at [440, 239] on div "Information Source Jack Butler Location No location Description Credits: 1066 C…" at bounding box center [287, 151] width 546 height 201
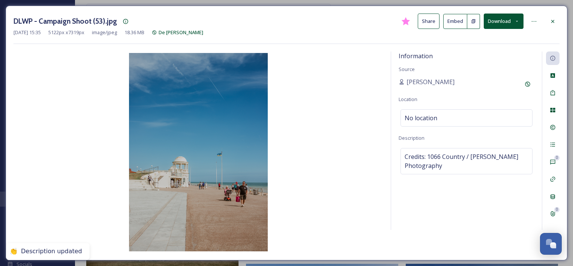
drag, startPoint x: 471, startPoint y: 198, endPoint x: 482, endPoint y: 182, distance: 19.0
click at [471, 198] on div "Information Source Jack Butler Location No location Description Credits: 1066 C…" at bounding box center [466, 140] width 151 height 178
click at [549, 24] on div at bounding box center [553, 22] width 14 height 14
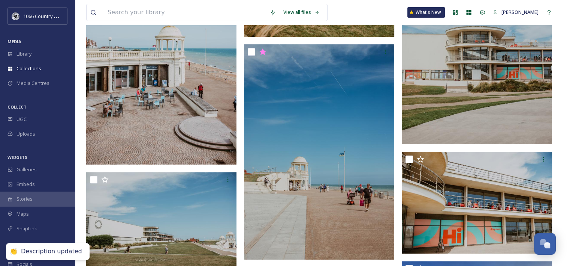
click at [463, 86] on img at bounding box center [477, 40] width 150 height 208
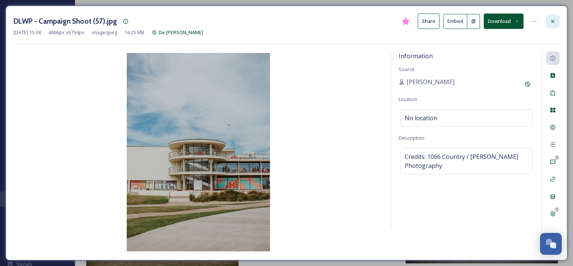
click at [556, 21] on div at bounding box center [553, 22] width 14 height 14
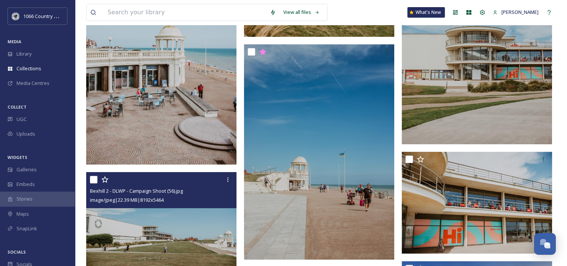
click at [143, 230] on img at bounding box center [161, 222] width 150 height 101
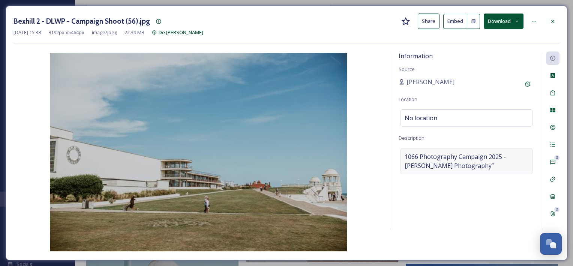
click at [445, 158] on span "1066 Photography Campaign 2025 - Rebecca Booker Photography”" at bounding box center [467, 161] width 124 height 18
click at [468, 173] on textarea "1066 Photography Campaign 2025 - Rebecca Booker Photography”" at bounding box center [467, 179] width 136 height 62
paste textarea "Credits: 1066 Country / [PERSON_NAME] Photography"
type textarea "Credits: 1066 Country / [PERSON_NAME] Photography"
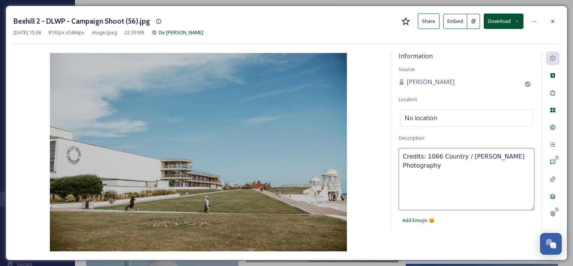
click at [447, 243] on div "Information Source Jack Butler Location No location Description Credits: 1066 C…" at bounding box center [287, 151] width 546 height 201
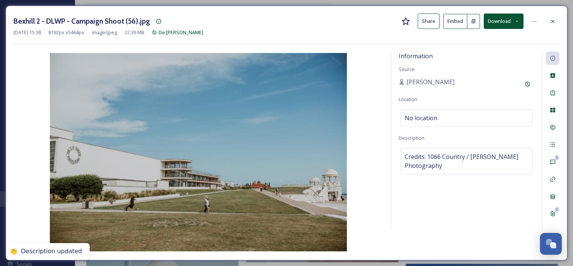
click at [467, 231] on div "Information Source Jack Butler Location No location Description Credits: 1066 C…" at bounding box center [287, 151] width 546 height 201
click at [449, 207] on div "Information Source Jack Butler Location No location Description Credits: 1066 C…" at bounding box center [466, 140] width 151 height 178
click at [558, 20] on div at bounding box center [553, 22] width 14 height 14
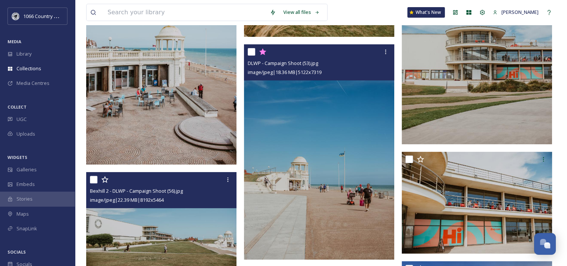
click at [302, 155] on img at bounding box center [319, 151] width 150 height 215
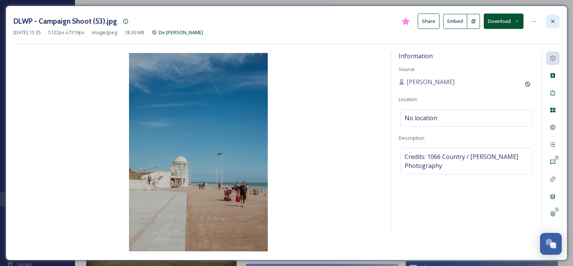
click at [554, 21] on icon at bounding box center [553, 21] width 6 height 6
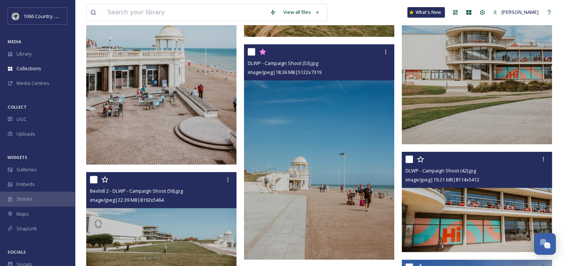
click at [487, 209] on img at bounding box center [477, 202] width 150 height 101
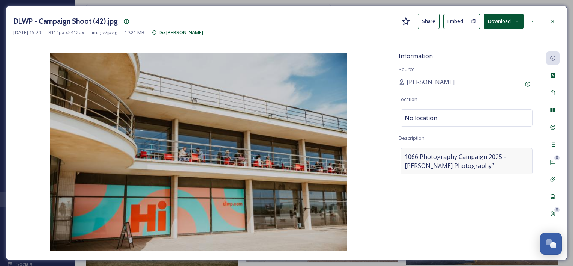
click at [440, 155] on span "1066 Photography Campaign 2025 - Rebecca Booker Photography”" at bounding box center [467, 161] width 124 height 18
click at [468, 164] on textarea "1066 Photography Campaign 2025 - Rebecca Booker Photography”" at bounding box center [467, 179] width 136 height 62
paste textarea "Credits: 1066 Country / [PERSON_NAME] Photography"
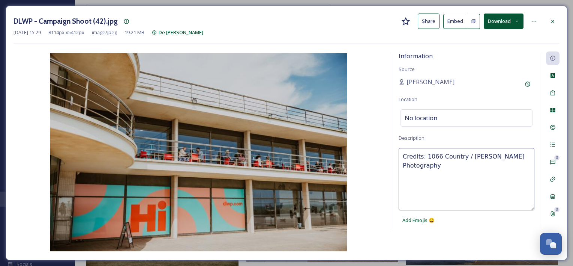
type textarea "Credits: 1066 Country / [PERSON_NAME] Photography"
click at [438, 245] on div "Information Source Jack Butler Location No location Description Credits: 1066 C…" at bounding box center [287, 151] width 546 height 201
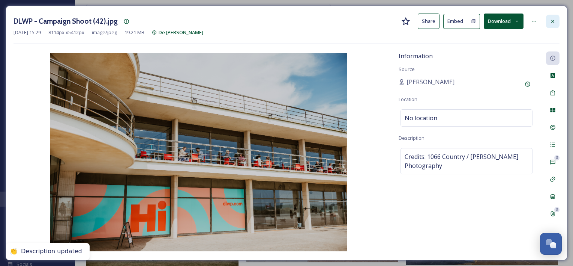
click at [554, 19] on icon at bounding box center [553, 21] width 6 height 6
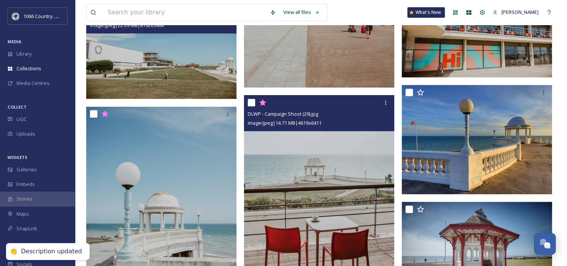
scroll to position [375, 0]
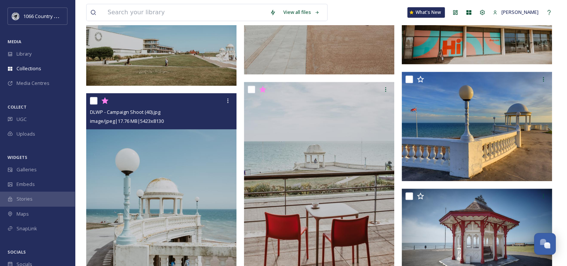
click at [180, 181] on img at bounding box center [161, 205] width 150 height 225
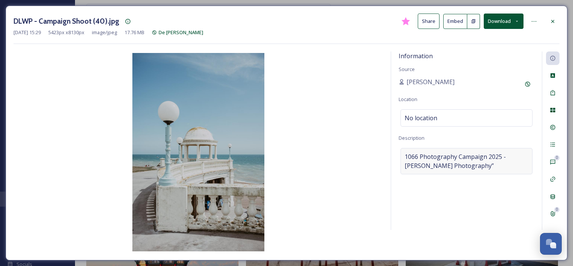
click at [503, 164] on span "1066 Photography Campaign 2025 - Rebecca Booker Photography”" at bounding box center [467, 161] width 124 height 18
click at [473, 165] on textarea "1066 Photography Campaign 2025 - Rebecca Booker Photography”" at bounding box center [467, 179] width 136 height 62
paste textarea "Credits: 1066 Country / [PERSON_NAME] Photography"
type textarea "Credits: 1066 Country / [PERSON_NAME] Photography"
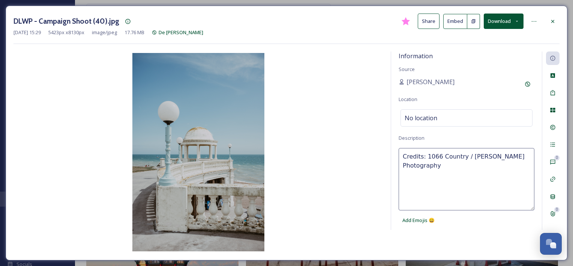
click at [439, 236] on div "Information Source Jack Butler Location No location Description Credits: 1066 C…" at bounding box center [287, 151] width 546 height 201
click at [447, 242] on div "Information Source Jack Butler Location No location Description Credits: 1066 C…" at bounding box center [287, 151] width 546 height 201
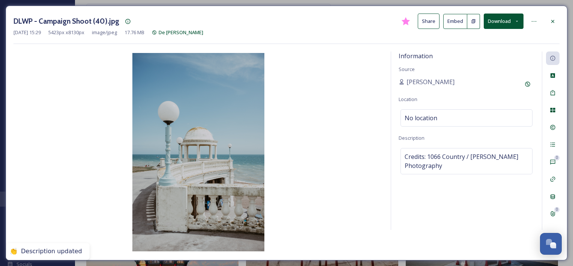
click at [560, 17] on div "DLWP - Campaign Shoot (40).jpg Share Embed Download Sep 04 2025 15:29 5423 px x…" at bounding box center [287, 133] width 562 height 254
click at [557, 19] on div at bounding box center [553, 22] width 14 height 14
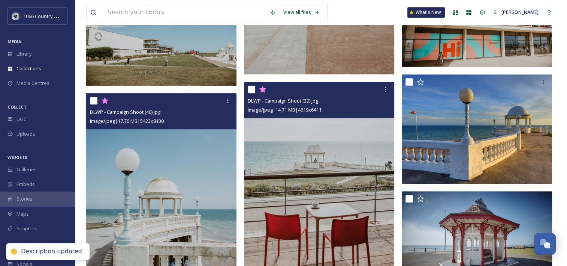
click at [363, 190] on img at bounding box center [319, 186] width 150 height 209
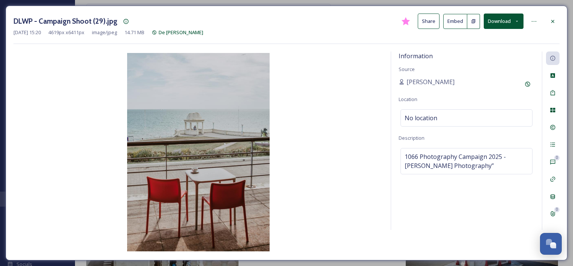
click at [552, 20] on icon at bounding box center [553, 21] width 6 height 6
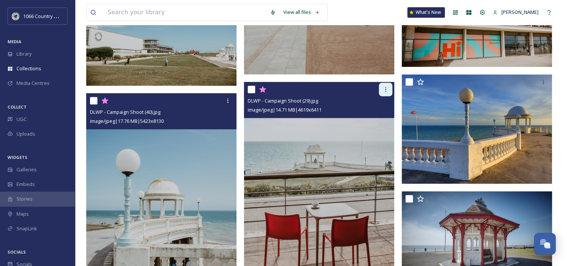
click at [385, 93] on div at bounding box center [386, 90] width 14 height 14
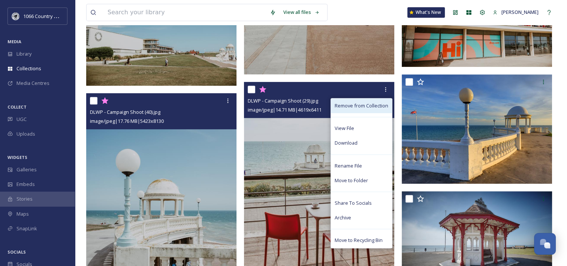
click at [365, 105] on span "Remove from Collection" at bounding box center [362, 105] width 54 height 7
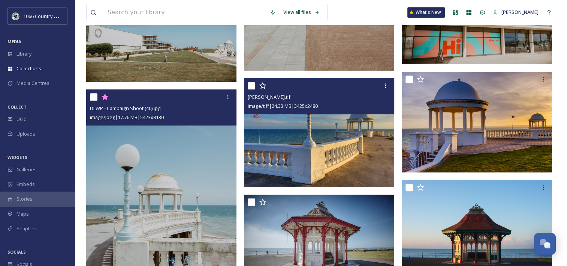
click at [298, 143] on img at bounding box center [319, 132] width 150 height 109
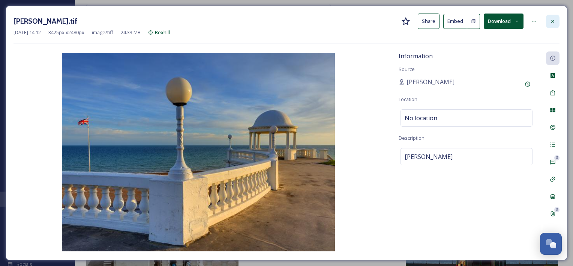
click at [548, 21] on div at bounding box center [553, 22] width 14 height 14
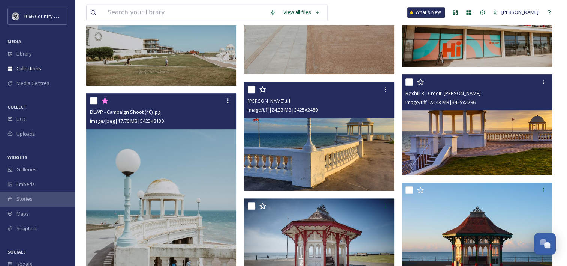
click at [506, 135] on img at bounding box center [477, 124] width 150 height 101
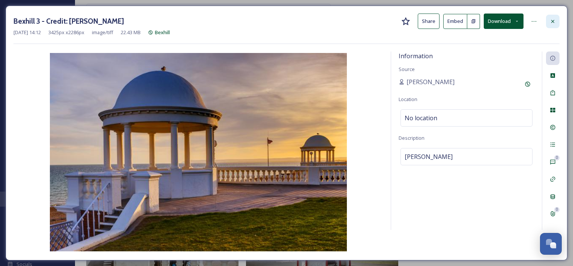
click at [554, 21] on icon at bounding box center [553, 21] width 6 height 6
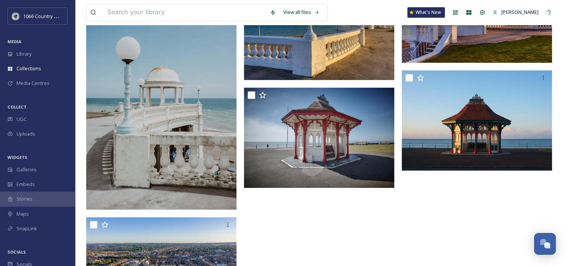
scroll to position [488, 0]
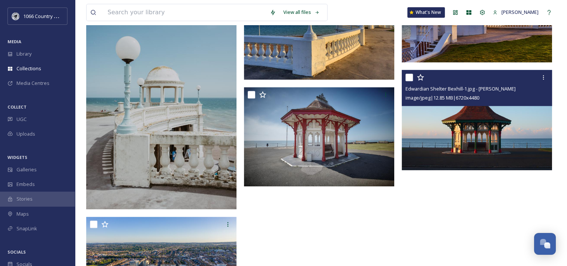
click at [486, 116] on img at bounding box center [477, 120] width 150 height 101
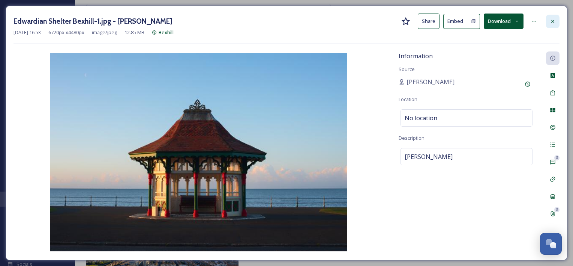
click at [557, 20] on div at bounding box center [553, 22] width 14 height 14
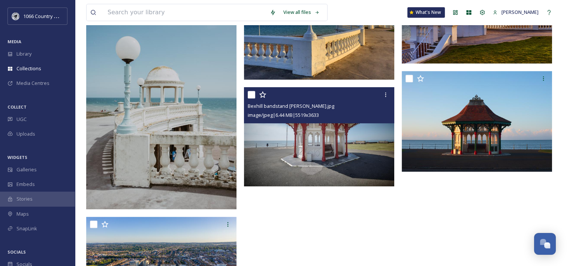
click at [346, 173] on img at bounding box center [319, 136] width 150 height 99
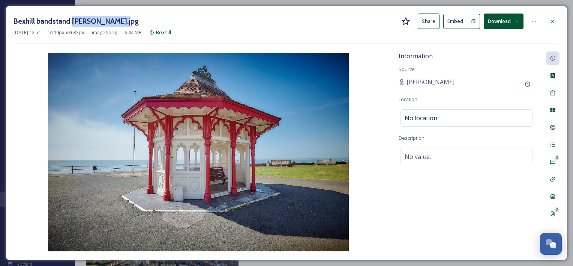
drag, startPoint x: 71, startPoint y: 20, endPoint x: 128, endPoint y: 19, distance: 57.0
click at [128, 19] on h3 "Bexhill bandstand [PERSON_NAME].jpg" at bounding box center [76, 21] width 125 height 11
copy h3 "[PERSON_NAME]"
click at [410, 152] on span "No value." at bounding box center [418, 156] width 26 height 9
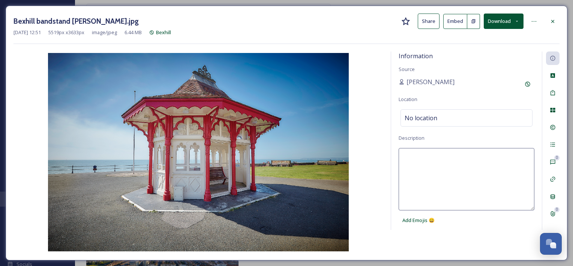
click at [427, 156] on textarea at bounding box center [467, 179] width 136 height 62
paste textarea "[PERSON_NAME]"
type textarea "[PERSON_NAME]"
click at [441, 250] on div "Information Source Sarah French Location No location Description Johnny Thompso…" at bounding box center [287, 151] width 546 height 201
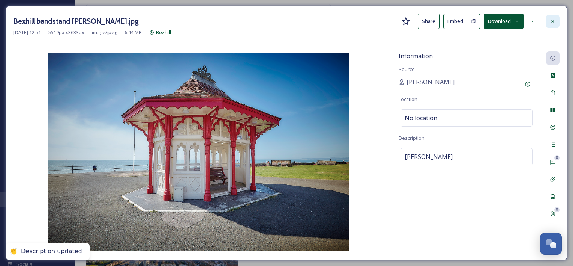
click at [555, 24] on icon at bounding box center [553, 21] width 6 height 6
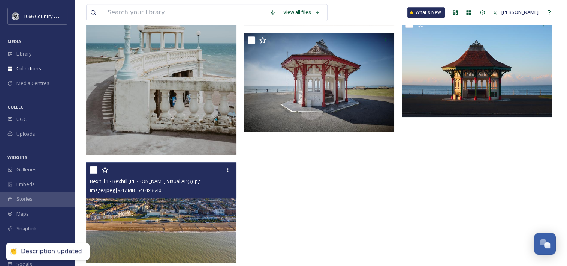
click at [143, 225] on img at bounding box center [161, 212] width 150 height 100
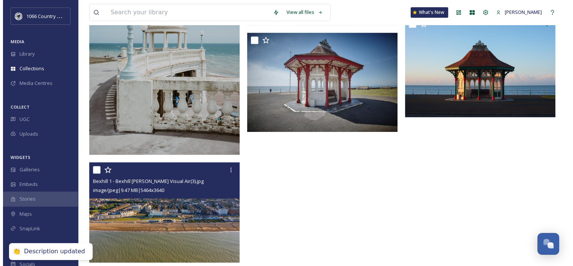
scroll to position [434, 0]
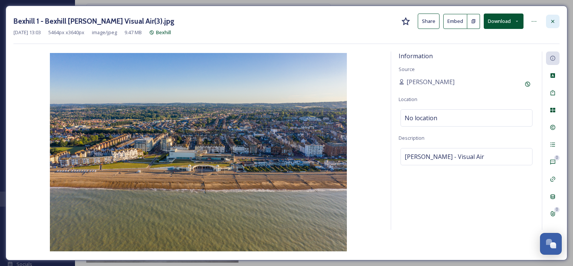
click at [551, 21] on icon at bounding box center [553, 21] width 6 height 6
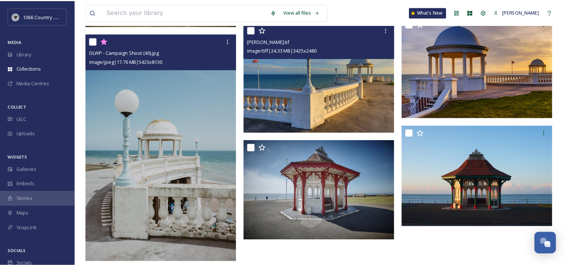
scroll to position [542, 0]
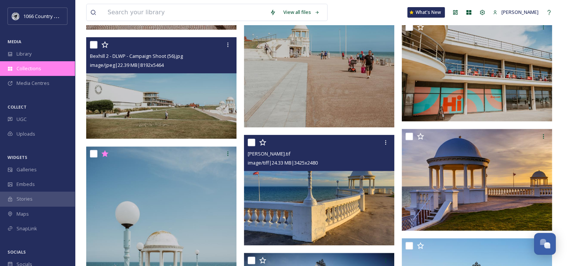
scroll to position [242, 0]
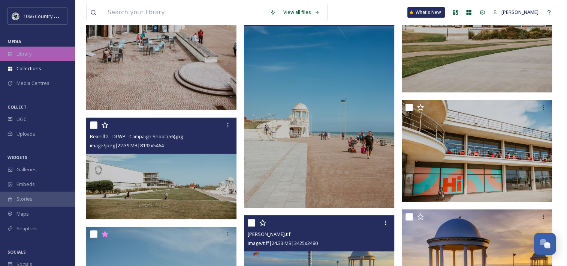
click at [26, 57] on div "Library" at bounding box center [37, 54] width 75 height 15
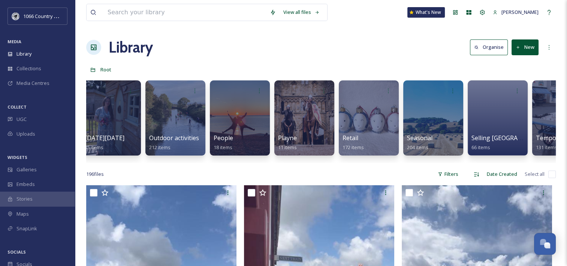
scroll to position [0, 600]
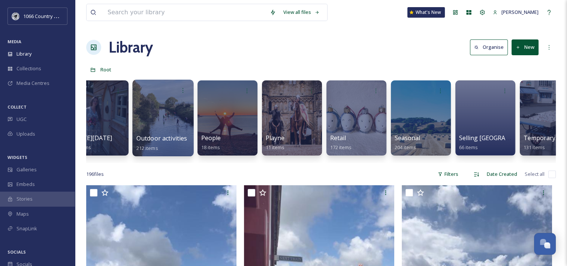
click at [168, 114] on div at bounding box center [162, 118] width 61 height 77
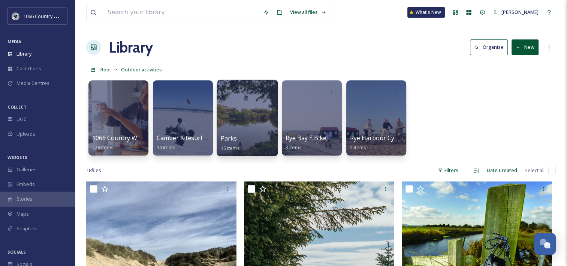
click at [240, 107] on div at bounding box center [247, 118] width 61 height 77
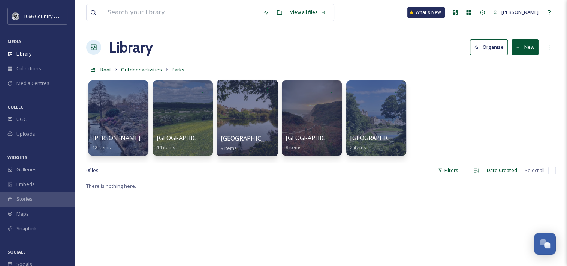
click at [257, 107] on div at bounding box center [247, 118] width 61 height 77
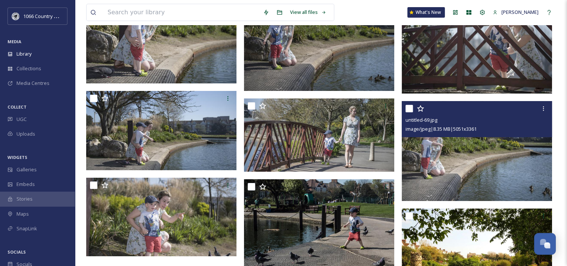
scroll to position [108, 0]
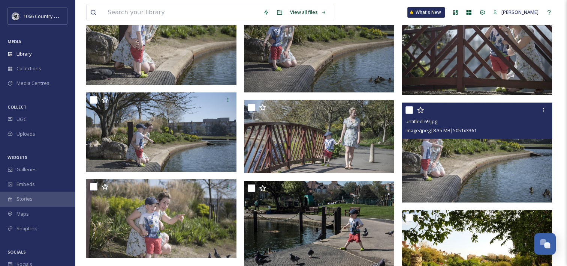
click at [446, 161] on img at bounding box center [477, 152] width 150 height 100
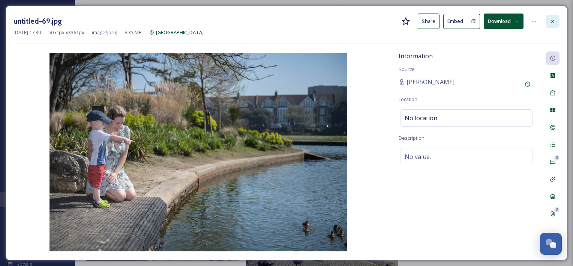
click at [549, 22] on div at bounding box center [553, 22] width 14 height 14
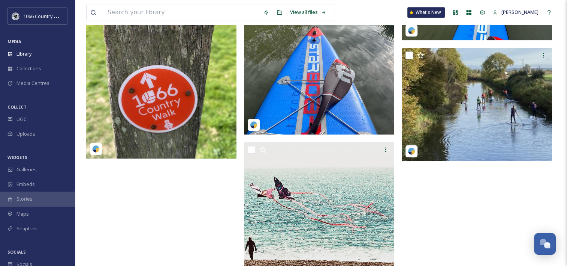
scroll to position [906, 0]
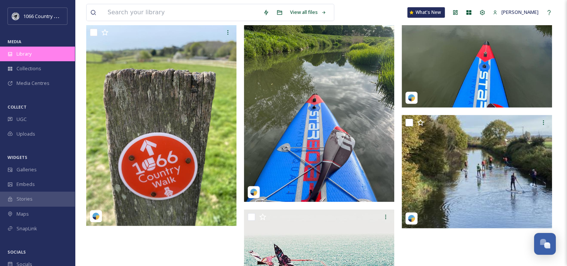
click at [20, 54] on span "Library" at bounding box center [24, 53] width 15 height 7
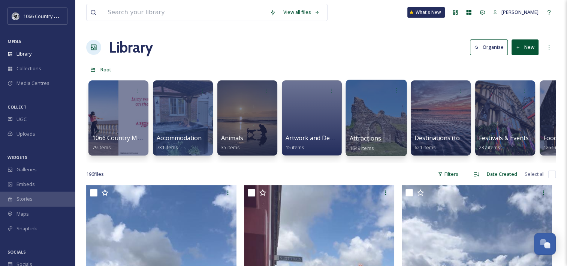
click at [369, 108] on div at bounding box center [376, 118] width 61 height 77
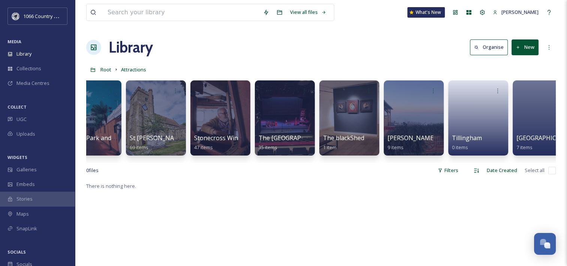
scroll to position [0, 3078]
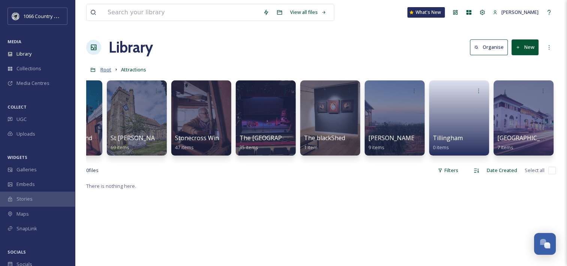
click at [110, 69] on span "Root" at bounding box center [106, 69] width 11 height 7
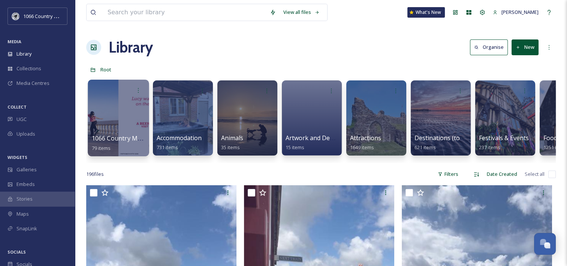
click at [105, 104] on div at bounding box center [118, 118] width 61 height 77
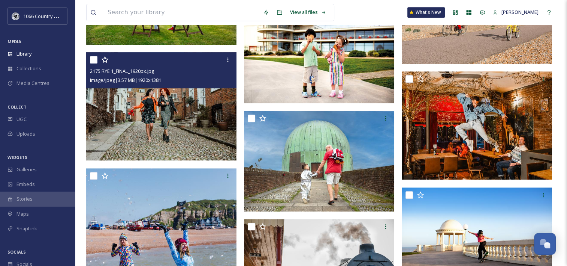
scroll to position [300, 0]
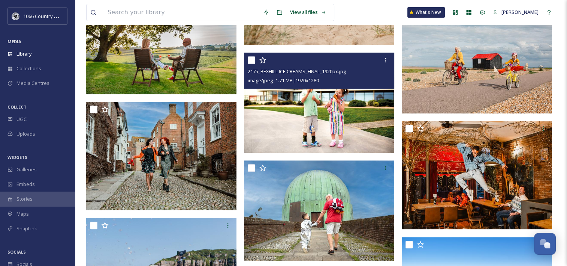
click at [251, 59] on input "checkbox" at bounding box center [252, 60] width 8 height 8
checkbox input "true"
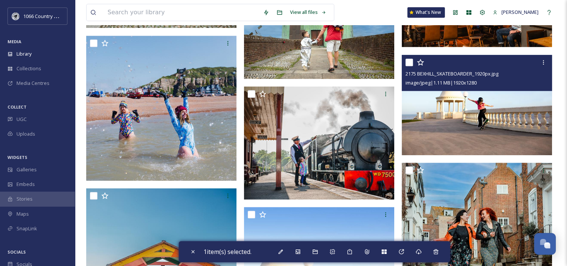
scroll to position [450, 0]
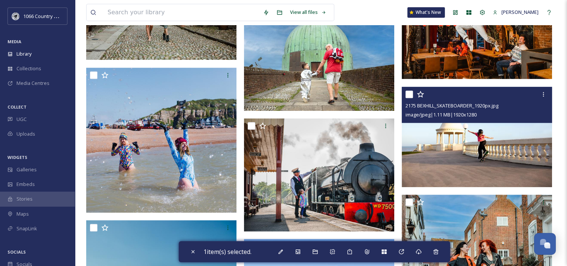
click at [410, 90] on input "checkbox" at bounding box center [410, 94] width 8 height 8
checkbox input "true"
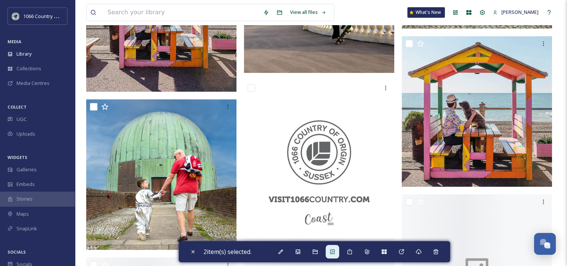
scroll to position [788, 0]
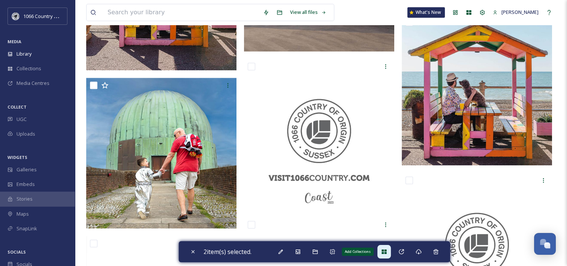
click at [386, 254] on icon at bounding box center [384, 251] width 6 height 6
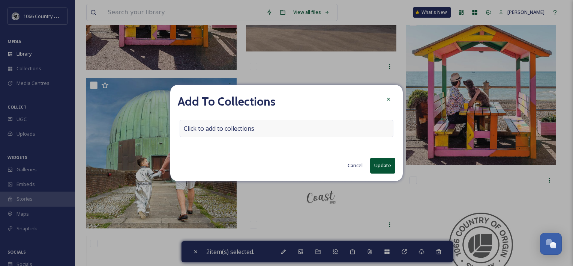
click at [256, 135] on div "Click to add to collections" at bounding box center [287, 128] width 214 height 17
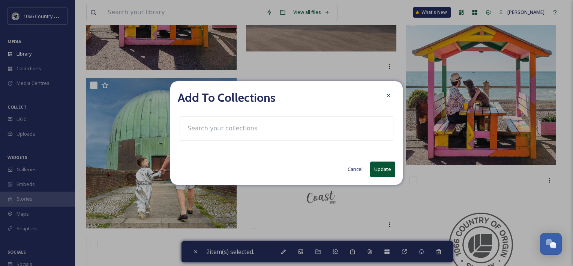
click at [261, 131] on div at bounding box center [287, 128] width 214 height 25
click at [245, 131] on input at bounding box center [225, 128] width 83 height 17
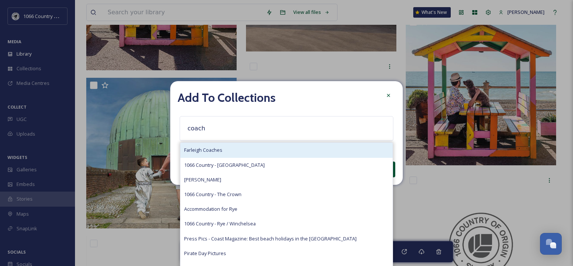
type input "coach"
click at [248, 150] on div "Farleigh Coaches" at bounding box center [286, 150] width 212 height 15
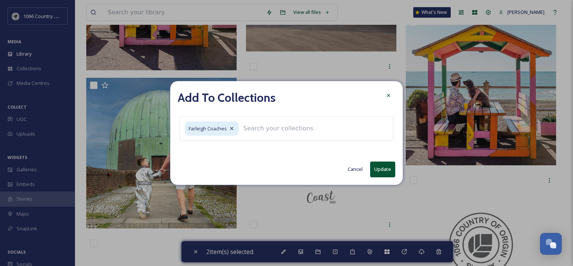
click at [381, 171] on button "Update" at bounding box center [382, 168] width 25 height 15
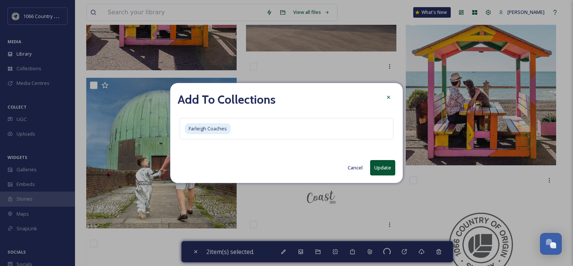
checkbox input "false"
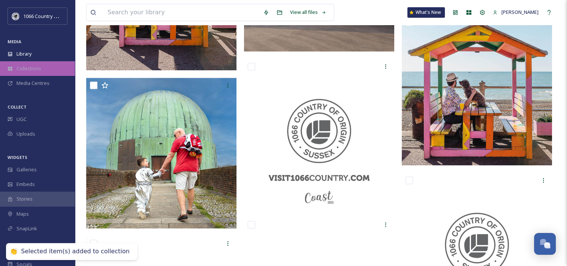
click at [26, 72] on div "Collections" at bounding box center [37, 68] width 75 height 15
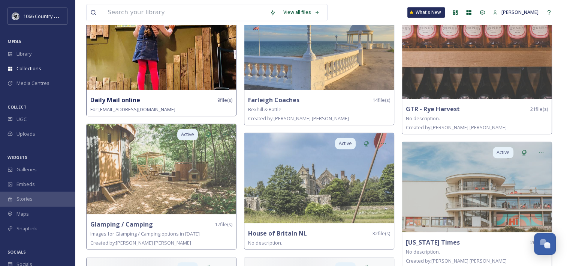
scroll to position [600, 0]
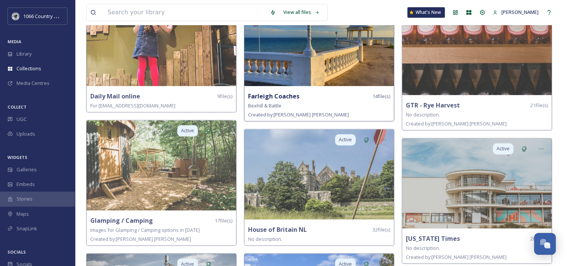
click at [278, 73] on img at bounding box center [320, 41] width 150 height 90
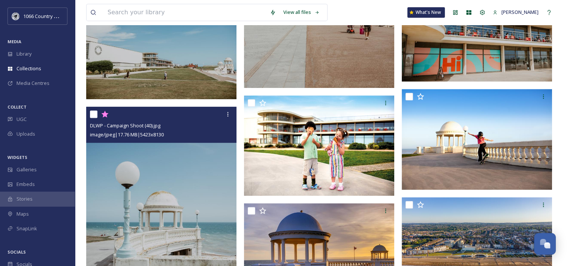
scroll to position [375, 0]
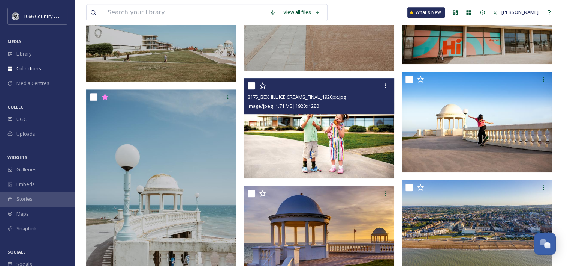
click at [302, 146] on img at bounding box center [319, 128] width 150 height 101
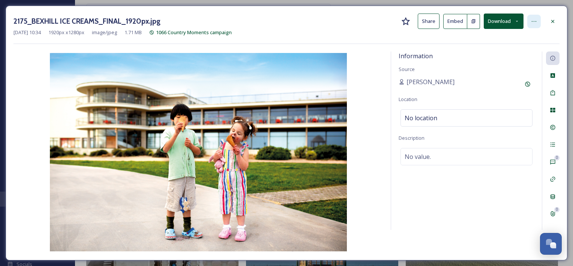
click at [540, 19] on div at bounding box center [534, 22] width 14 height 14
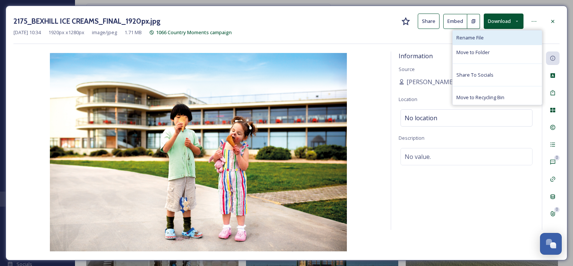
click at [487, 39] on div "Rename File" at bounding box center [497, 37] width 89 height 15
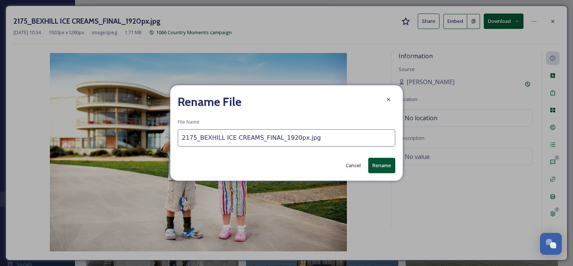
drag, startPoint x: 311, startPoint y: 135, endPoint x: 253, endPoint y: 136, distance: 57.8
click at [254, 137] on input "2175_BEXHILL ICE CREAMS_FINAL_1920px.jpg" at bounding box center [287, 137] width 218 height 17
drag, startPoint x: 197, startPoint y: 138, endPoint x: 141, endPoint y: 130, distance: 56.9
click at [141, 130] on div "Rename File File Name 2175_BEXHILL ICE CREAMS Cancel Rename" at bounding box center [286, 133] width 573 height 266
click at [267, 135] on input "BEXHILL ICE CREAMS" at bounding box center [287, 137] width 218 height 17
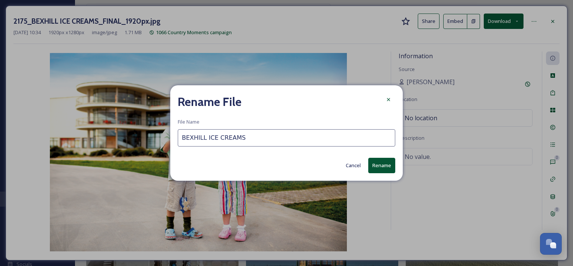
type input "BEXHILL ICE CREAMS"
click at [381, 164] on button "Rename" at bounding box center [381, 165] width 27 height 15
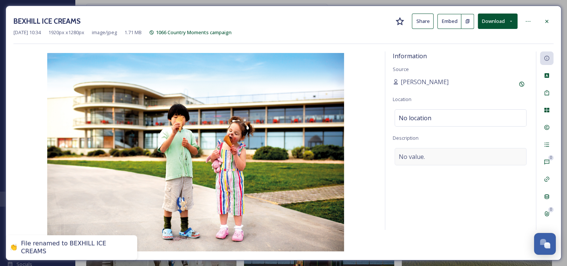
click at [435, 159] on div "No value." at bounding box center [461, 156] width 132 height 17
click at [419, 164] on textarea at bounding box center [461, 179] width 136 height 62
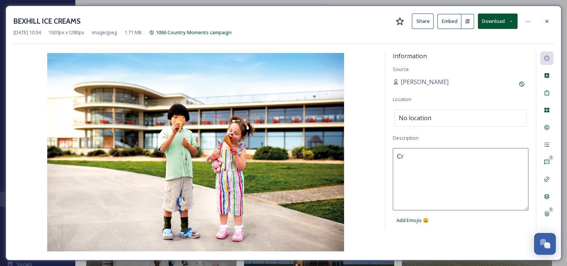
type textarea "C"
paste textarea "[PERSON_NAME]"
type textarea "Credit: 1066 Country / [PERSON_NAME] Photography"
click at [446, 222] on div "Credit: 1066 Country / Rebecca Brooker Photography Add Emojis 😄" at bounding box center [461, 188] width 136 height 80
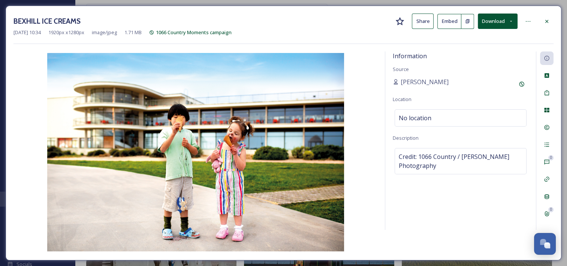
click at [486, 245] on div "Information Source Alice Geraghty Location No location Description Credit: 1066…" at bounding box center [284, 151] width 540 height 201
click at [550, 23] on icon at bounding box center [547, 21] width 6 height 6
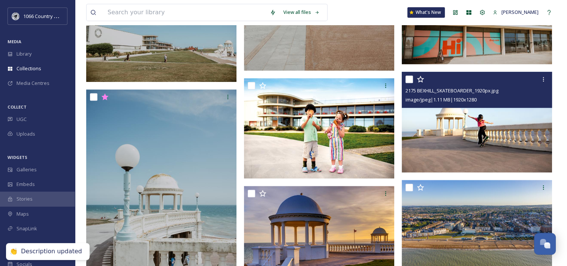
click at [435, 123] on img at bounding box center [477, 122] width 150 height 101
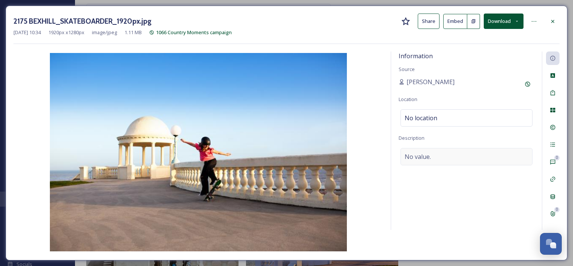
click at [437, 158] on div "No value." at bounding box center [467, 156] width 132 height 17
click at [427, 168] on textarea at bounding box center [467, 179] width 136 height 62
paste textarea "Credit: 1066 Country / [PERSON_NAME] Photography"
type textarea "Credit: 1066 Country / [PERSON_NAME] Photography"
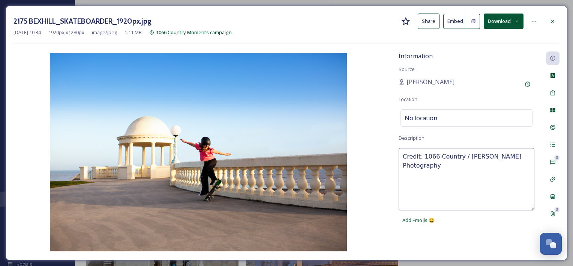
click at [448, 252] on div "Information Source Alice Geraghty Location No location Description Credit: 1066…" at bounding box center [287, 151] width 546 height 201
click at [452, 234] on div "Information Source Alice Geraghty Location No location Description Credit: 1066…" at bounding box center [287, 151] width 546 height 201
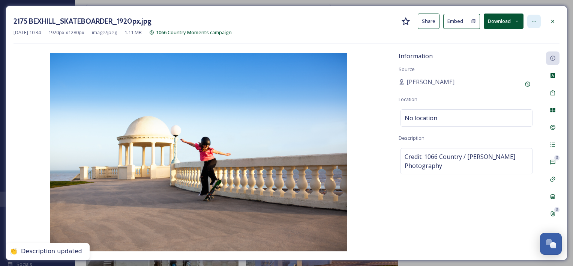
click at [536, 25] on div at bounding box center [534, 22] width 14 height 14
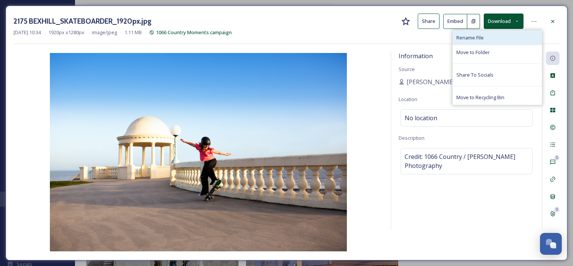
click at [491, 42] on div "Rename File" at bounding box center [497, 37] width 89 height 15
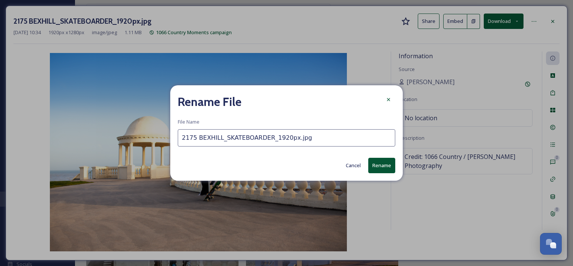
drag, startPoint x: 263, startPoint y: 136, endPoint x: 386, endPoint y: 137, distance: 122.6
click at [386, 137] on input "2175 BEXHILL_SKATEBOARDER_1920px.jpg" at bounding box center [287, 137] width 218 height 17
click at [222, 137] on input "2175 BEXHILL_SKATEBOARDER" at bounding box center [287, 137] width 218 height 17
click at [195, 136] on input "2175 BEXHILL SKATEBOARDER" at bounding box center [287, 137] width 218 height 17
drag, startPoint x: 197, startPoint y: 136, endPoint x: 94, endPoint y: 123, distance: 103.9
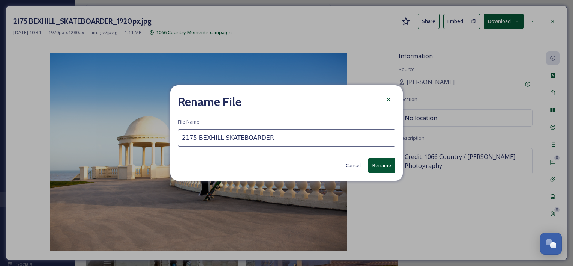
click at [94, 123] on div "Rename File File Name 2175 BEXHILL SKATEBOARDER Cancel Rename" at bounding box center [286, 133] width 573 height 266
type input "BEXHILL SKATEBOARDER"
click at [386, 166] on button "Rename" at bounding box center [381, 165] width 27 height 15
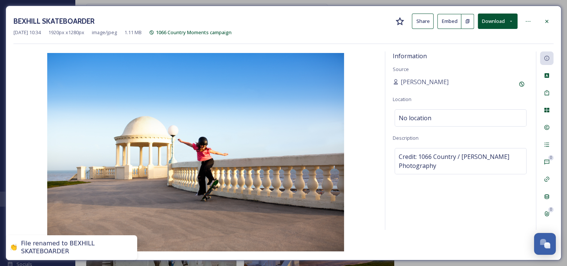
click at [429, 203] on div "Information Source Alice Geraghty Location No location Description Credit: 1066…" at bounding box center [461, 140] width 151 height 178
click at [549, 22] on icon at bounding box center [547, 21] width 6 height 6
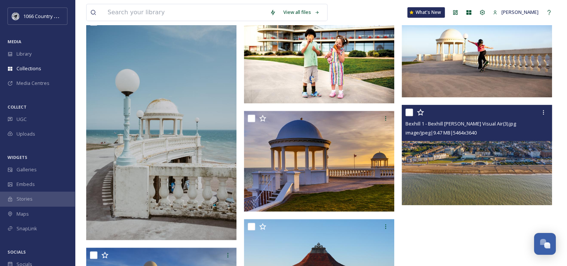
scroll to position [600, 0]
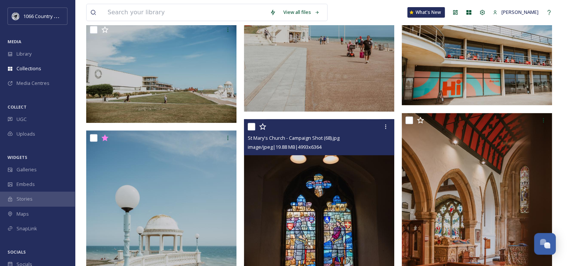
scroll to position [375, 0]
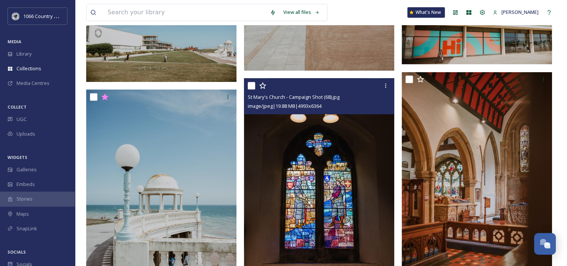
click at [340, 137] on img at bounding box center [319, 174] width 150 height 192
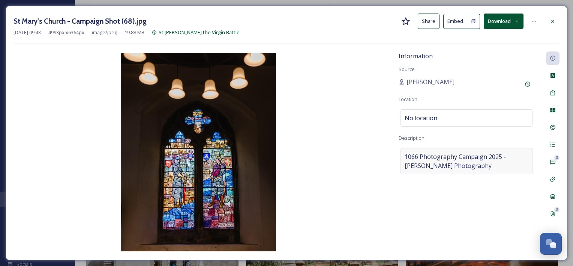
click at [440, 168] on span "1066 Photography Campaign 2025 - [PERSON_NAME] Photography" at bounding box center [467, 161] width 124 height 18
click at [452, 161] on textarea "1066 Photography Campaign 2025 - [PERSON_NAME] Photography" at bounding box center [467, 179] width 136 height 62
paste textarea "Credit: 1066 Country / [PERSON_NAME]"
type textarea "Credit: 1066 Country / [PERSON_NAME] Photography"
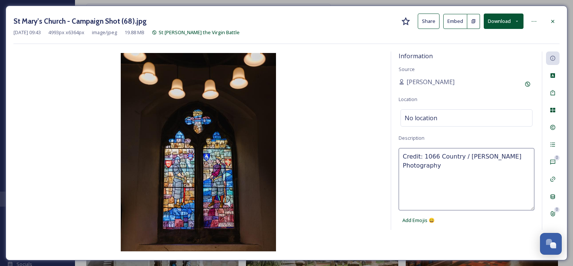
click at [481, 240] on div "Information Source [PERSON_NAME] Location No location Description Credit: 1066 …" at bounding box center [287, 151] width 546 height 201
click at [480, 221] on div "Information Source [PERSON_NAME] Location No location Description Credit: 1066 …" at bounding box center [466, 140] width 151 height 178
click at [403, 152] on div "Credit: 1066 Country / [PERSON_NAME] Photography" at bounding box center [467, 161] width 132 height 26
click at [404, 154] on textarea "Credit: 1066 Country / [PERSON_NAME] Photography" at bounding box center [467, 179] width 136 height 62
type textarea "Battle - Credit: 1066 Country / [PERSON_NAME] Photography"
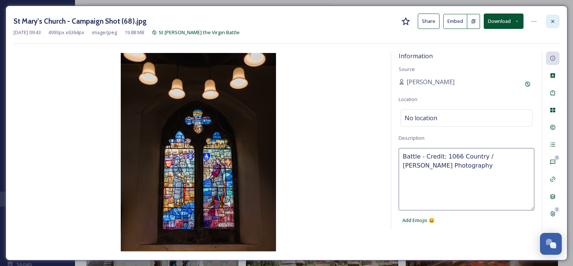
click at [555, 25] on div at bounding box center [553, 22] width 14 height 14
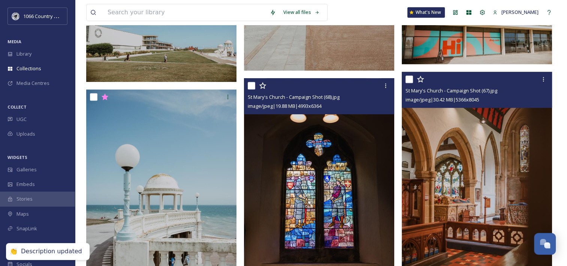
click at [456, 152] on img at bounding box center [477, 184] width 150 height 225
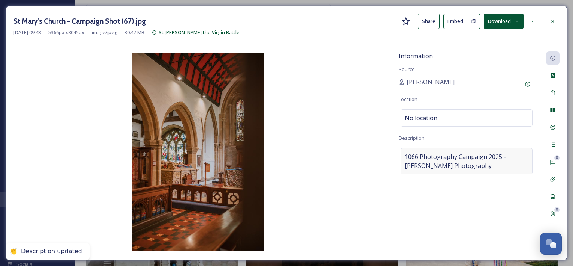
click at [464, 164] on span "1066 Photography Campaign 2025 - [PERSON_NAME] Photography" at bounding box center [467, 161] width 124 height 18
click at [469, 162] on textarea "1066 Photography Campaign 2025 - [PERSON_NAME] Photography" at bounding box center [467, 179] width 136 height 62
paste textarea "Battle - Credit: 1066 Country / [PERSON_NAME]"
type textarea "Battle - Credit: 1066 Country / [PERSON_NAME] Photography"
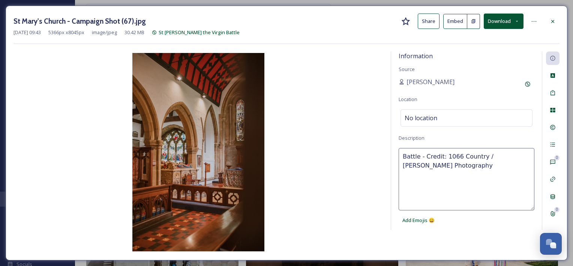
drag, startPoint x: 466, startPoint y: 227, endPoint x: 468, endPoint y: 220, distance: 7.5
click at [467, 227] on div "Information Source [PERSON_NAME] Location No location Description Battle - Cred…" at bounding box center [466, 140] width 151 height 178
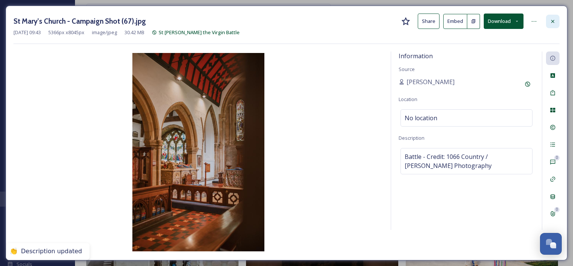
click at [554, 24] on icon at bounding box center [553, 21] width 6 height 6
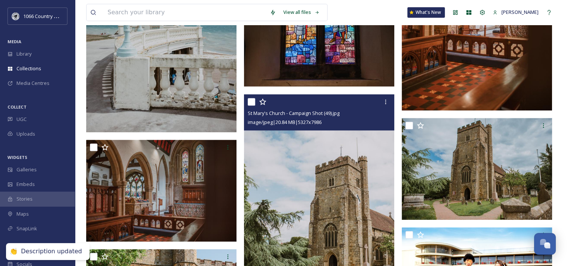
scroll to position [600, 0]
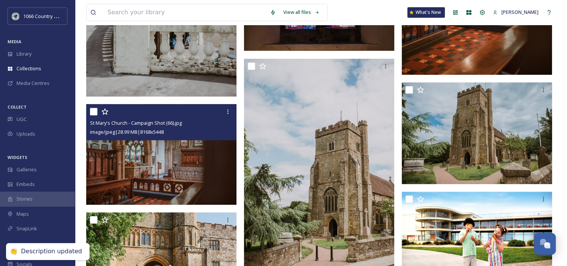
click at [176, 177] on img at bounding box center [161, 154] width 150 height 101
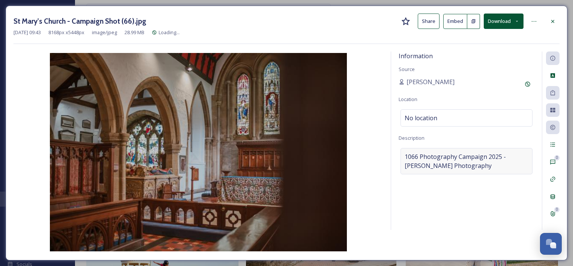
click at [438, 169] on span "1066 Photography Campaign 2025 - [PERSON_NAME] Photography" at bounding box center [467, 161] width 124 height 18
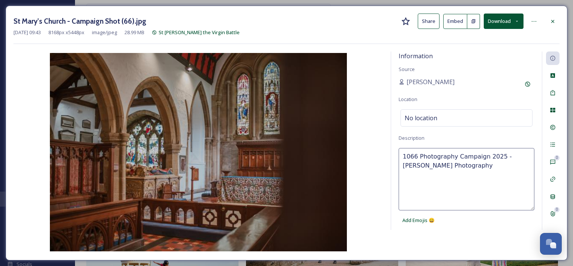
click at [464, 165] on textarea "1066 Photography Campaign 2025 - [PERSON_NAME] Photography" at bounding box center [467, 179] width 136 height 62
paste textarea "Battle - Credit: 1066 Country / [PERSON_NAME]"
type textarea "Battle - Credit: 1066 Country / [PERSON_NAME] Photography"
click at [446, 235] on div "Information Source [PERSON_NAME] Location No location Description Battle - Cred…" at bounding box center [287, 151] width 546 height 201
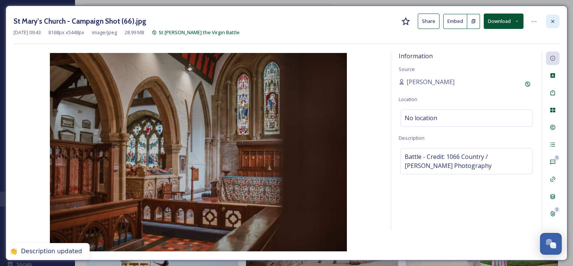
click at [558, 25] on div at bounding box center [553, 22] width 14 height 14
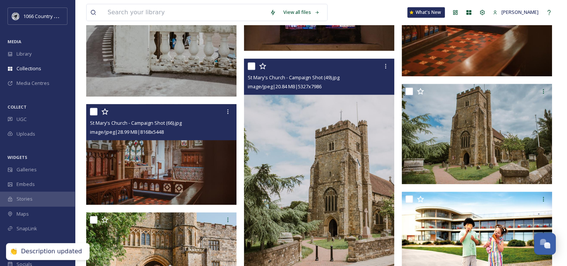
click at [352, 190] on img at bounding box center [319, 171] width 150 height 225
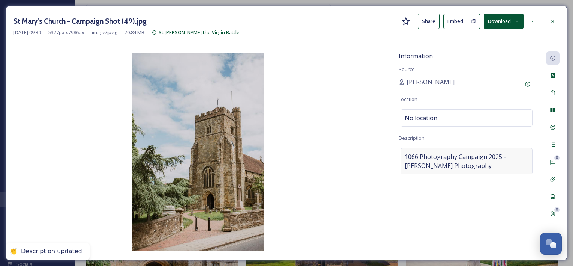
click at [433, 168] on span "1066 Photography Campaign 2025 - [PERSON_NAME] Photography" at bounding box center [467, 161] width 124 height 18
click at [464, 165] on textarea "1066 Photography Campaign 2025 - [PERSON_NAME] Photography" at bounding box center [467, 179] width 136 height 62
paste textarea "Battle - Credit: 1066 Country / [PERSON_NAME]"
type textarea "Battle - Credit: 1066 Country / [PERSON_NAME] Photography"
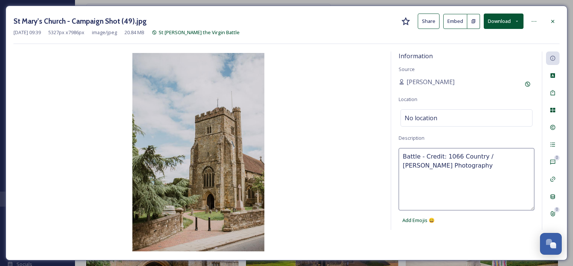
click at [458, 240] on div "Information Source [PERSON_NAME] Location No location Description Battle - Cred…" at bounding box center [287, 151] width 546 height 201
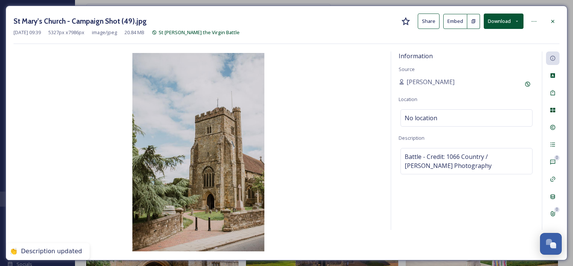
click at [550, 24] on div at bounding box center [553, 22] width 14 height 14
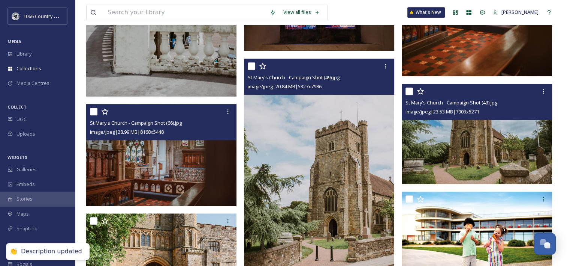
click at [458, 142] on img at bounding box center [477, 134] width 150 height 101
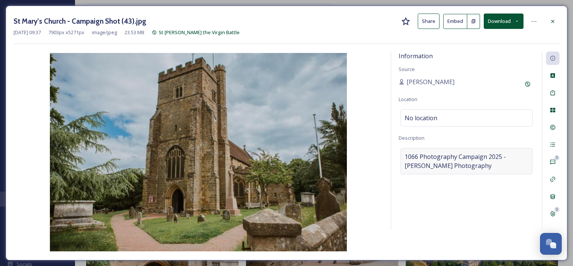
click at [447, 169] on span "1066 Photography Campaign 2025 - [PERSON_NAME] Photography" at bounding box center [467, 161] width 124 height 18
click at [464, 168] on textarea "1066 Photography Campaign 2025 - [PERSON_NAME] Photography" at bounding box center [467, 179] width 136 height 62
paste textarea "Battle - Credit: 1066 Country / [PERSON_NAME]"
type textarea "Battle - Credit: 1066 Country / [PERSON_NAME] Photography"
click at [551, 21] on icon at bounding box center [553, 21] width 6 height 6
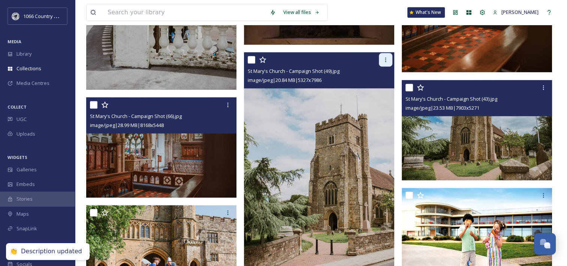
click at [385, 60] on icon at bounding box center [386, 60] width 6 height 6
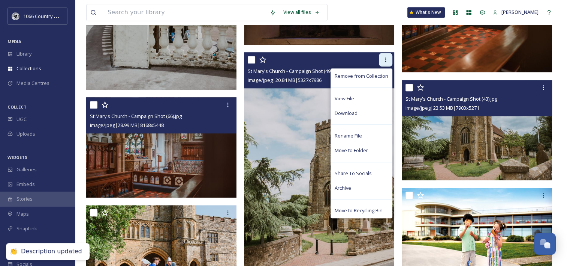
click at [385, 60] on icon at bounding box center [386, 60] width 6 height 6
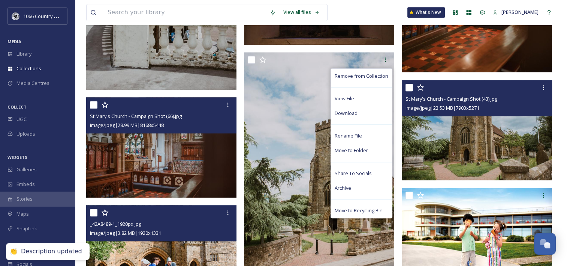
scroll to position [675, 0]
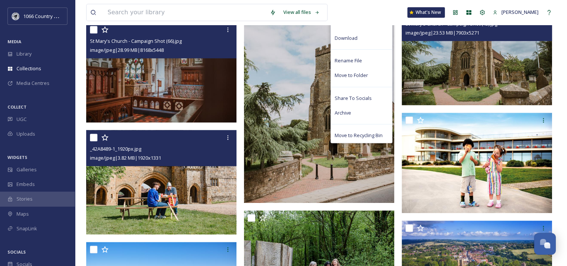
click at [172, 198] on img at bounding box center [161, 182] width 150 height 104
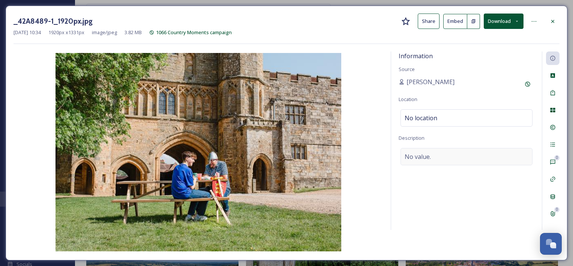
click at [430, 156] on span "No value." at bounding box center [418, 156] width 26 height 9
click at [442, 155] on textarea at bounding box center [467, 179] width 136 height 62
paste textarea "Battle - Credit: 1066 Country / [PERSON_NAME] Photography"
type textarea "Battle - Credit: 1066 Country / [PERSON_NAME] Photography"
click at [452, 245] on div "Information Source [PERSON_NAME] Location No location Description Battle - Cred…" at bounding box center [287, 151] width 546 height 201
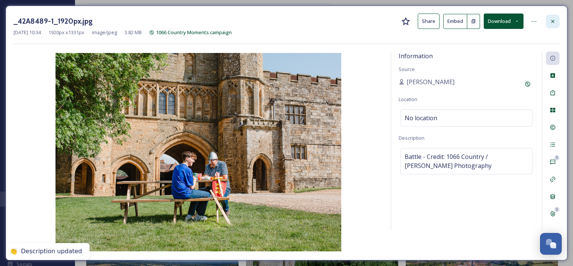
click at [551, 23] on icon at bounding box center [553, 21] width 6 height 6
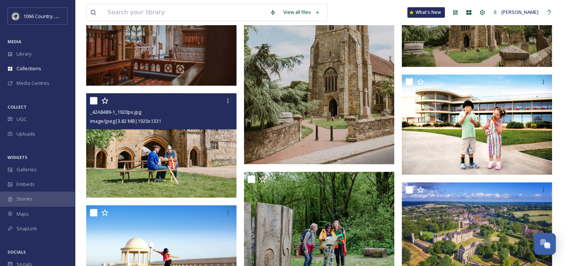
scroll to position [788, 0]
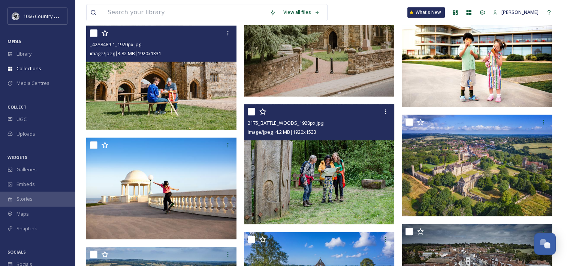
click at [304, 161] on img at bounding box center [319, 164] width 150 height 120
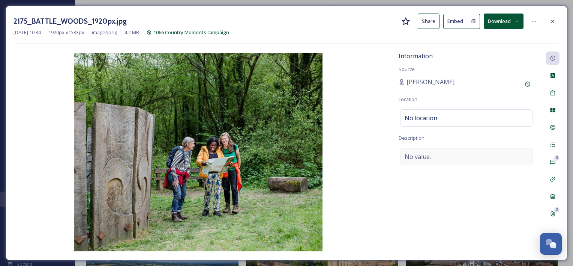
click at [420, 156] on span "No value." at bounding box center [418, 156] width 26 height 9
click at [427, 158] on textarea at bounding box center [467, 179] width 136 height 62
paste textarea "Battle - Credit: 1066 Country / [PERSON_NAME] Photography"
type textarea "Battle - Credit: 1066 Country / [PERSON_NAME] Photography"
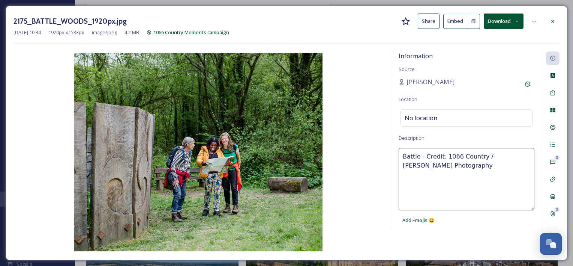
click at [456, 228] on div "Information Source [PERSON_NAME] Location No location Description Battle - Cred…" at bounding box center [466, 140] width 151 height 178
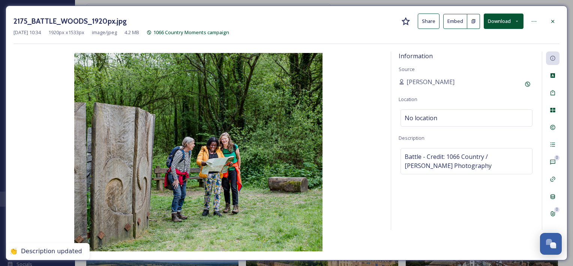
click at [552, 20] on icon at bounding box center [553, 21] width 6 height 6
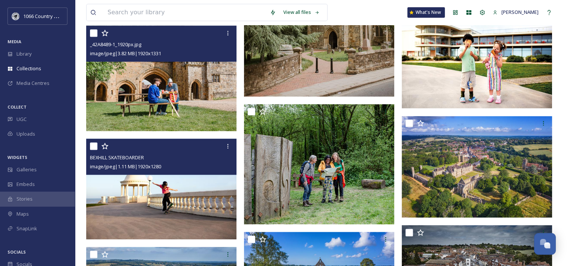
click at [135, 196] on img at bounding box center [161, 188] width 150 height 101
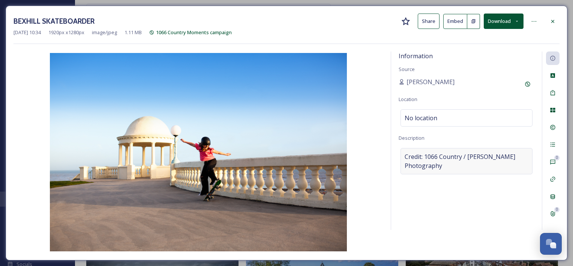
click at [413, 155] on span "Credit: 1066 Country / [PERSON_NAME] Photography" at bounding box center [467, 161] width 124 height 18
click at [404, 153] on textarea "Credit: 1066 Country / [PERSON_NAME] Photography" at bounding box center [467, 179] width 136 height 62
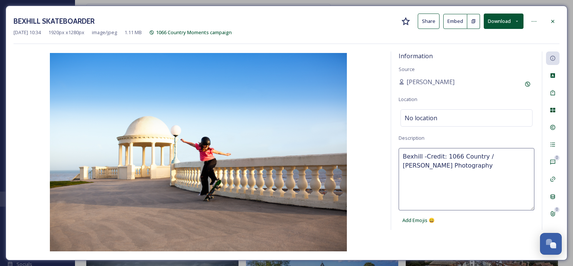
type textarea "Bexhill - Credit: 1066 Country / [PERSON_NAME] Photography"
click at [467, 227] on div "Information Source [PERSON_NAME] Location No location Description Bexhill - Cre…" at bounding box center [466, 140] width 151 height 178
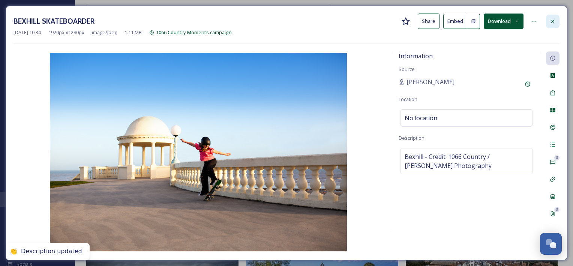
click at [556, 21] on div at bounding box center [553, 22] width 14 height 14
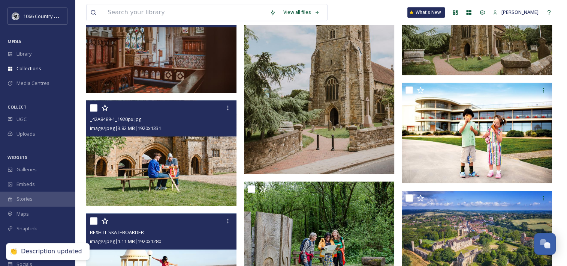
scroll to position [713, 0]
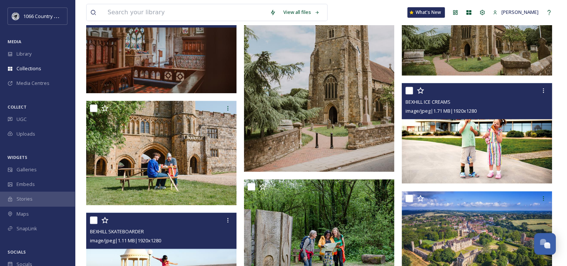
click at [509, 147] on img at bounding box center [477, 133] width 150 height 101
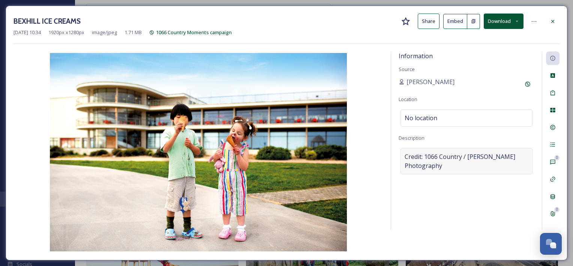
click at [466, 170] on div "Credit: 1066 Country / [PERSON_NAME] Photography" at bounding box center [467, 161] width 132 height 26
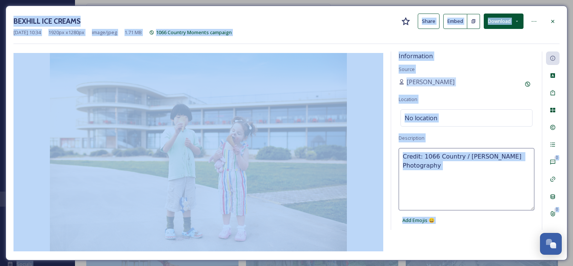
click at [447, 168] on textarea "Credit: 1066 Country / [PERSON_NAME] Photography" at bounding box center [467, 179] width 136 height 62
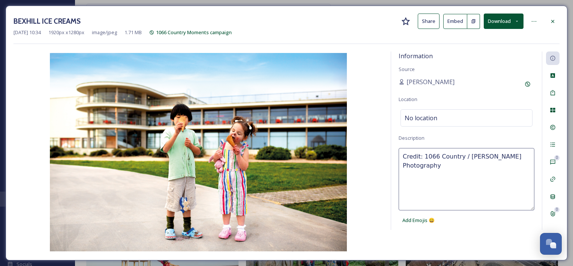
paste textarea "Bexhill -"
type textarea "Bexhill - Credit: 1066 Country / [PERSON_NAME] Photography"
click at [473, 235] on div "Information Source [PERSON_NAME] Location No location Description Bexhill - Cre…" at bounding box center [287, 151] width 546 height 201
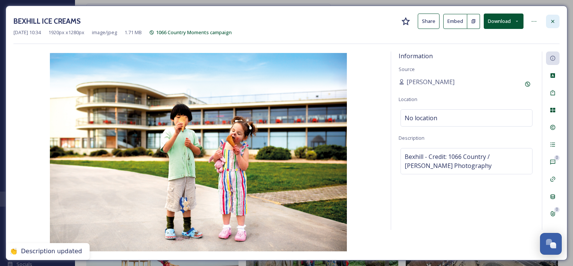
click at [555, 16] on div at bounding box center [553, 22] width 14 height 14
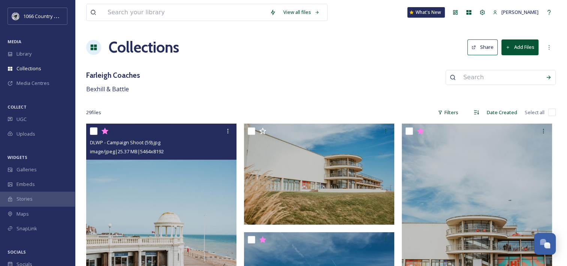
click at [153, 191] on img at bounding box center [161, 235] width 150 height 225
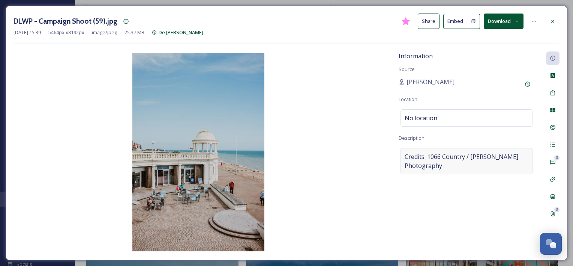
click at [470, 164] on span "Credits: 1066 Country / [PERSON_NAME] Photography" at bounding box center [467, 161] width 124 height 18
click at [439, 175] on textarea "Credits: 1066 Country / [PERSON_NAME] Photography" at bounding box center [467, 179] width 136 height 62
paste textarea "Bexhill - Credit: 1066 Country / [PERSON_NAME]"
type textarea "Bexhill - Credit: 1066 Country / [PERSON_NAME] Photography"
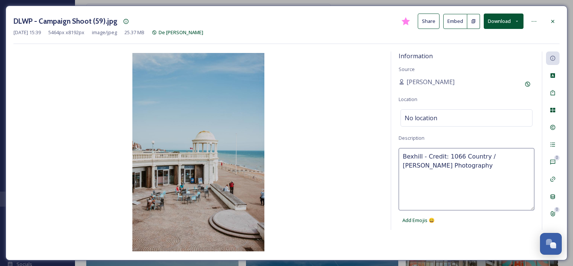
click at [460, 237] on div "Information Source [PERSON_NAME] Location No location Description Bexhill - Cre…" at bounding box center [287, 151] width 546 height 201
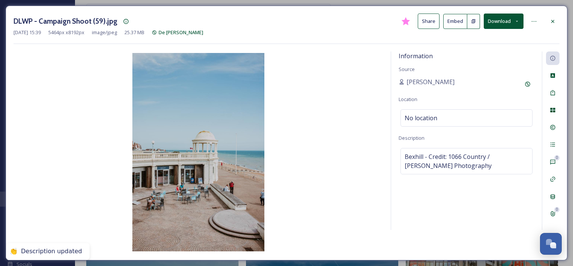
click at [441, 242] on div "Information Source [PERSON_NAME] Location No location Description Bexhill - Cre…" at bounding box center [287, 151] width 546 height 201
click at [557, 23] on div at bounding box center [553, 22] width 14 height 14
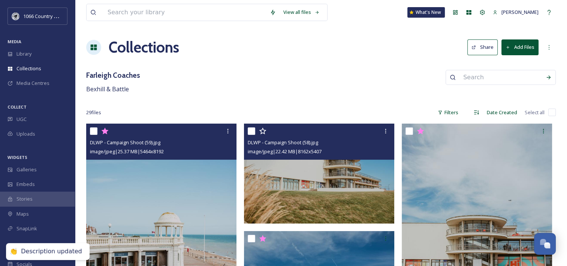
click at [325, 186] on img at bounding box center [319, 173] width 150 height 100
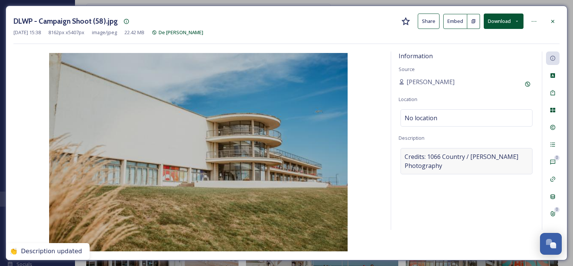
click at [486, 156] on span "Credits: 1066 Country / [PERSON_NAME] Photography" at bounding box center [467, 161] width 124 height 18
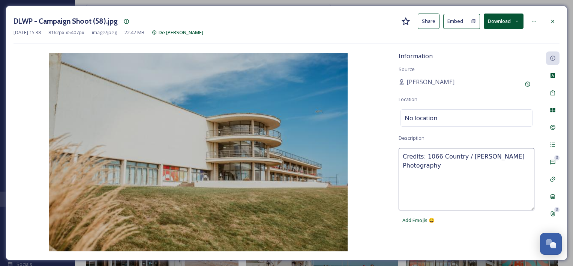
click at [446, 161] on textarea "Credits: 1066 Country / [PERSON_NAME] Photography" at bounding box center [467, 179] width 136 height 62
paste textarea "Bexhill - Credit: 1066 Country / [PERSON_NAME]"
type textarea "Bexhill - Credit: 1066 Country / [PERSON_NAME] Photography"
click at [453, 237] on div "Information Source [PERSON_NAME] Location No location Description Bexhill - Cre…" at bounding box center [287, 151] width 546 height 201
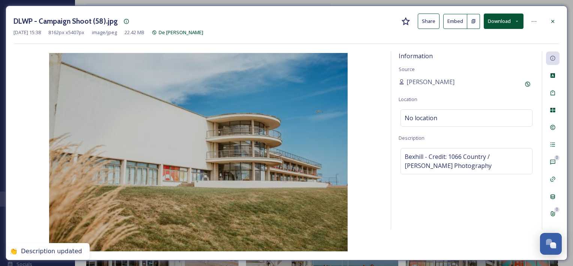
click at [456, 232] on div "Information Source [PERSON_NAME] Location No location Description Bexhill - Cre…" at bounding box center [287, 151] width 546 height 201
click at [551, 21] on icon at bounding box center [553, 21] width 6 height 6
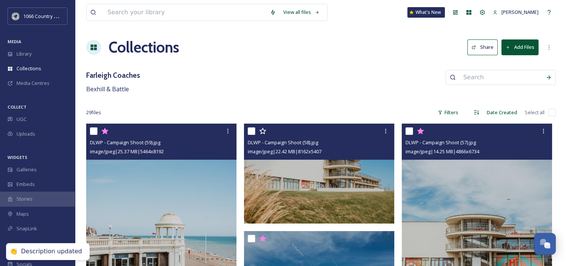
click at [473, 176] on img at bounding box center [477, 227] width 150 height 208
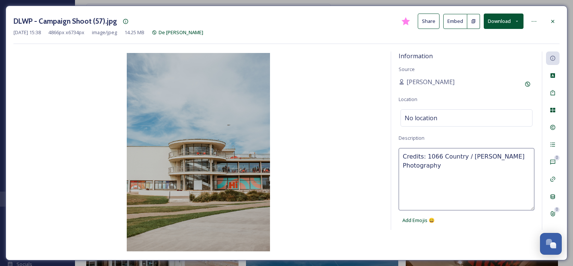
click at [447, 158] on textarea "Credits: 1066 Country / [PERSON_NAME] Photography" at bounding box center [467, 179] width 136 height 62
paste textarea "Bexhill - Credit: 1066 Country / [PERSON_NAME]"
type textarea "Bexhill - Credit: 1066 Country / [PERSON_NAME] Photography"
click at [440, 240] on div "Information Source [PERSON_NAME] Location No location Description Bexhill - Cre…" at bounding box center [287, 151] width 546 height 201
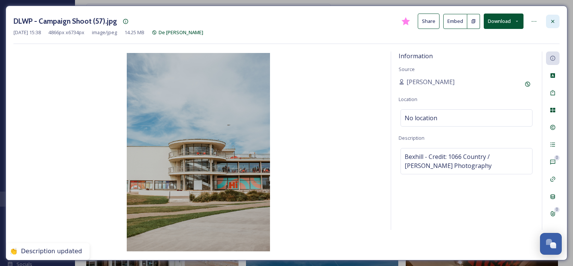
click at [549, 17] on div at bounding box center [553, 22] width 14 height 14
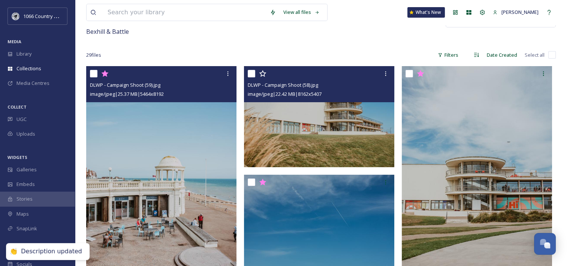
scroll to position [113, 0]
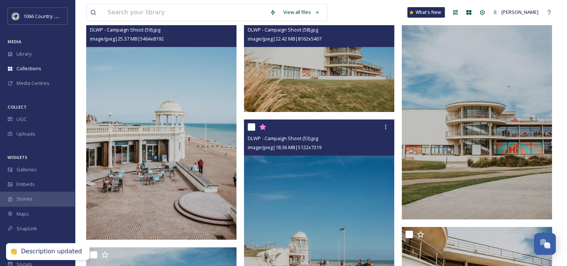
click at [334, 168] on img at bounding box center [319, 226] width 150 height 215
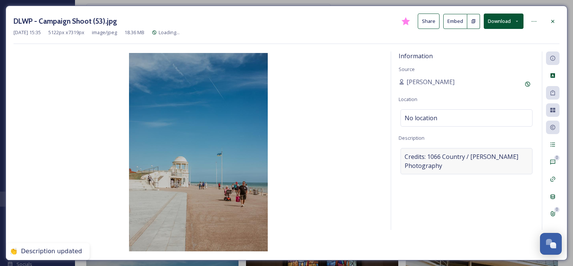
click at [411, 156] on span "Credits: 1066 Country / [PERSON_NAME] Photography" at bounding box center [467, 161] width 124 height 18
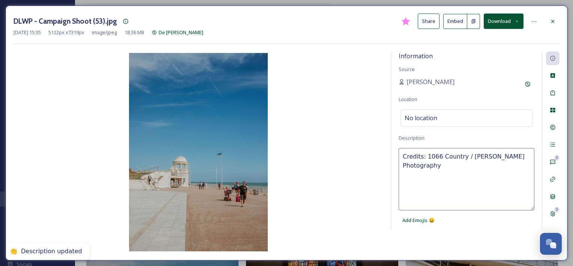
click at [453, 156] on textarea "Credits: 1066 Country / [PERSON_NAME] Photography" at bounding box center [467, 179] width 136 height 62
paste textarea "Bexhill - Credit: 1066 Country / [PERSON_NAME]"
type textarea "Bexhill - Credit: 1066 Country / [PERSON_NAME] Photography"
click at [448, 251] on div "Information Source [PERSON_NAME] Location No location Description Bexhill - Cre…" at bounding box center [287, 151] width 546 height 201
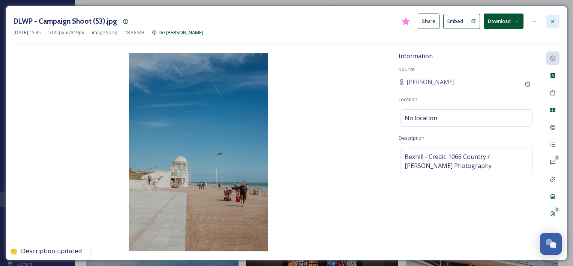
click at [548, 23] on div at bounding box center [553, 22] width 14 height 14
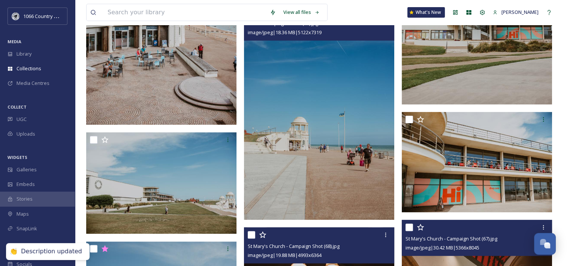
scroll to position [300, 0]
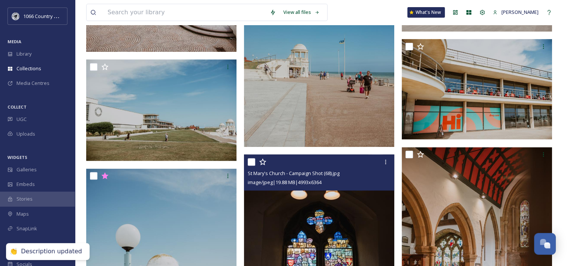
click at [474, 114] on img at bounding box center [477, 89] width 150 height 101
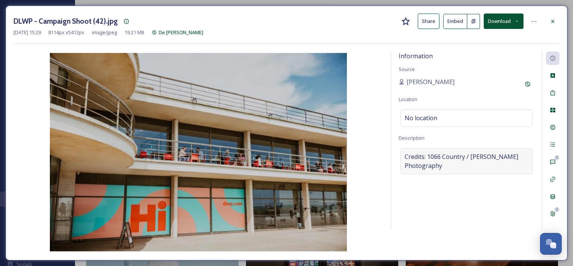
click at [456, 161] on span "Credits: 1066 Country / [PERSON_NAME] Photography" at bounding box center [467, 161] width 124 height 18
click at [447, 164] on textarea "Credits: 1066 Country / [PERSON_NAME] Photography" at bounding box center [467, 179] width 136 height 62
paste textarea "Bexhill - Credit: 1066 Country / [PERSON_NAME]"
type textarea "Bexhill - Credit: 1066 Country / [PERSON_NAME] Photography"
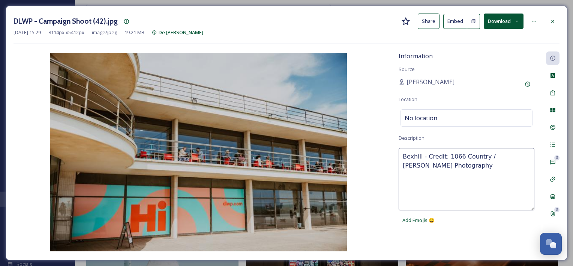
click at [462, 242] on div "Information Source [PERSON_NAME] Location No location Description Bexhill - Cre…" at bounding box center [287, 151] width 546 height 201
click at [555, 22] on icon at bounding box center [553, 21] width 6 height 6
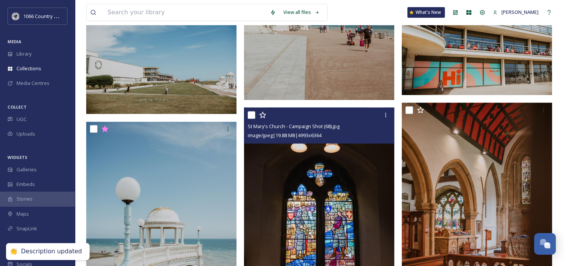
scroll to position [413, 0]
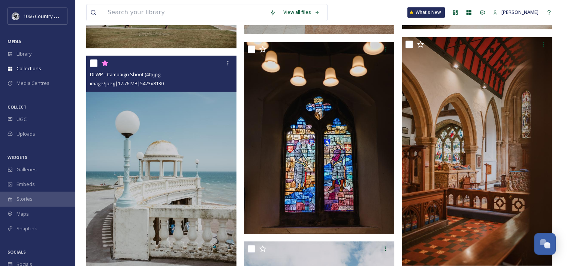
click at [180, 152] on img at bounding box center [161, 168] width 150 height 225
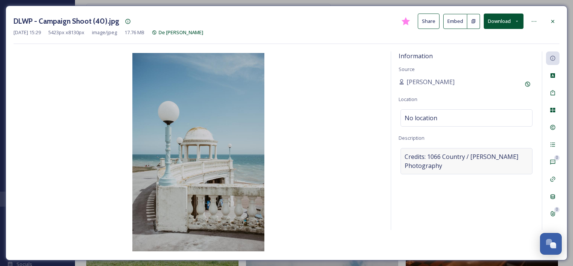
click at [465, 165] on span "Credits: 1066 Country / [PERSON_NAME] Photography" at bounding box center [467, 161] width 124 height 18
click at [434, 162] on textarea "Credits: 1066 Country / [PERSON_NAME] Photography" at bounding box center [467, 179] width 136 height 62
paste textarea "Bexhill - Credit: 1066 Country / [PERSON_NAME]"
type textarea "Bexhill - Credit: 1066 Country / [PERSON_NAME] Photography"
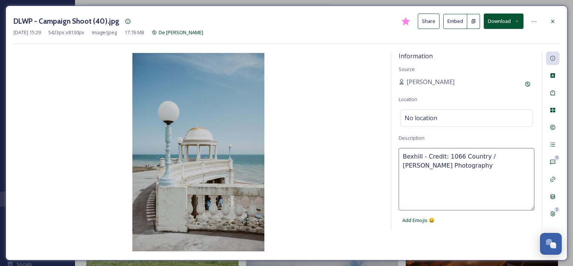
click at [455, 238] on div "Information Source [PERSON_NAME] Location No location Description Bexhill - Cre…" at bounding box center [287, 151] width 546 height 201
click at [479, 221] on div "Information Source [PERSON_NAME] Location No location Description Bexhill - Cre…" at bounding box center [466, 140] width 151 height 178
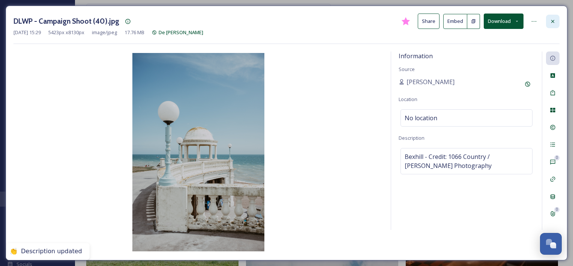
click at [551, 18] on icon at bounding box center [553, 21] width 6 height 6
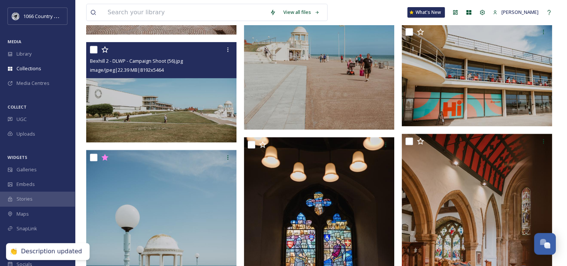
scroll to position [300, 0]
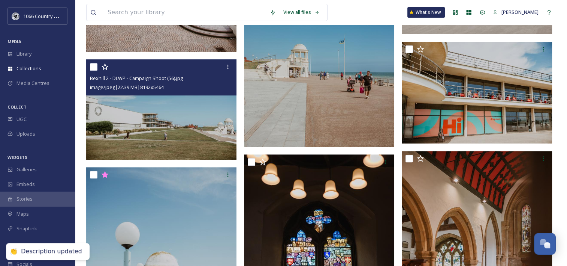
click at [162, 122] on img at bounding box center [161, 109] width 150 height 101
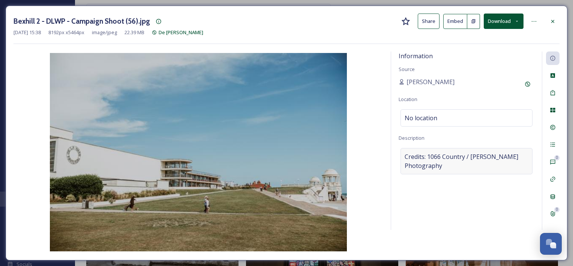
click at [434, 155] on span "Credits: 1066 Country / [PERSON_NAME] Photography" at bounding box center [467, 161] width 124 height 18
click at [426, 177] on textarea "Credits: 1066 Country / [PERSON_NAME] Photography" at bounding box center [467, 179] width 136 height 62
paste textarea "Bexhill - Credit: 1066 Country / [PERSON_NAME]"
type textarea "Bexhill - Credit: 1066 Country / [PERSON_NAME] Photography"
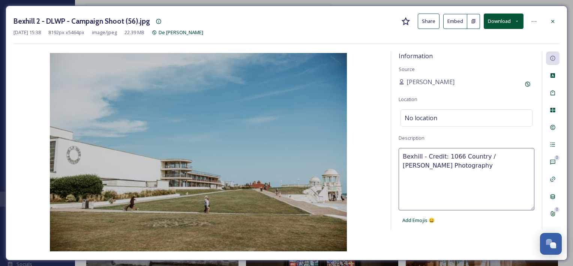
click at [447, 244] on div "Information Source [PERSON_NAME] Location No location Description Bexhill - Cre…" at bounding box center [287, 151] width 546 height 201
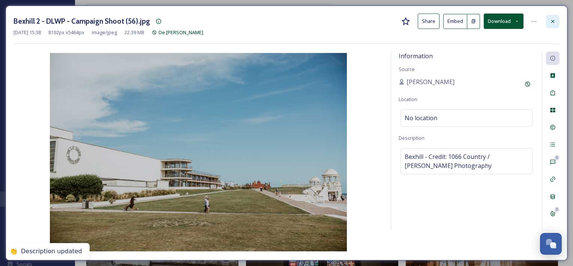
click at [550, 23] on icon at bounding box center [553, 21] width 6 height 6
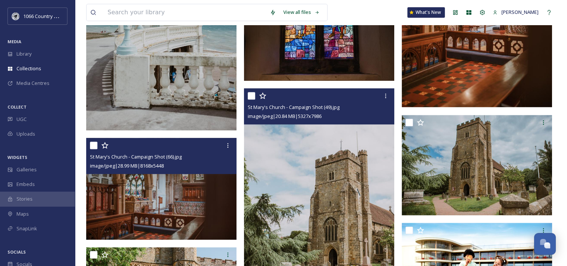
scroll to position [638, 0]
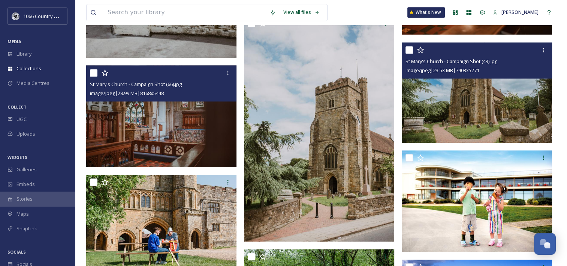
click at [450, 115] on img at bounding box center [477, 92] width 150 height 101
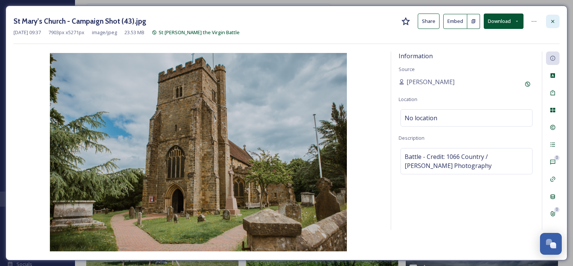
click at [552, 22] on icon at bounding box center [553, 21] width 6 height 6
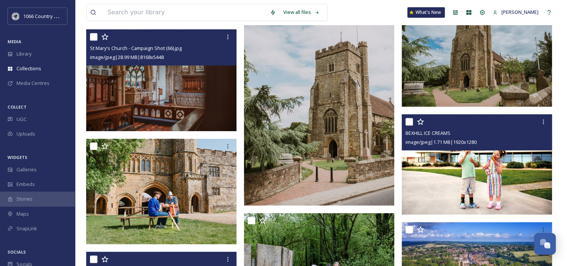
scroll to position [750, 0]
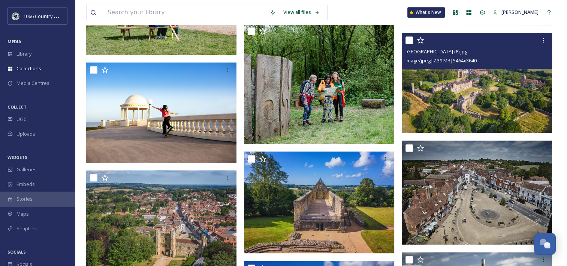
click at [455, 102] on img at bounding box center [477, 83] width 150 height 100
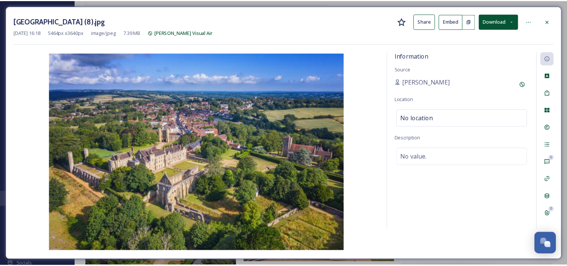
scroll to position [864, 0]
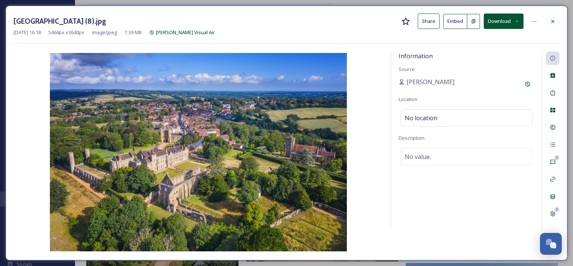
click at [21, 19] on h3 "[GEOGRAPHIC_DATA] (8).jpg" at bounding box center [60, 21] width 93 height 11
copy h3 "Battle"
click at [411, 166] on div "Information Source [PERSON_NAME] Location No location Description No value." at bounding box center [466, 140] width 151 height 178
click at [429, 158] on span "No value." at bounding box center [418, 156] width 26 height 9
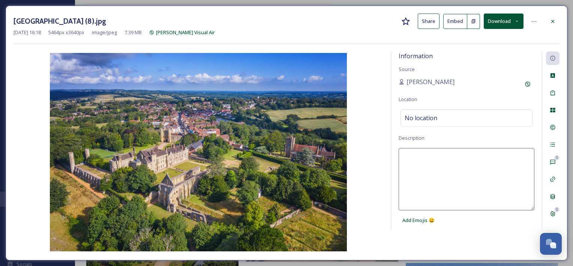
click at [432, 156] on textarea at bounding box center [467, 179] width 136 height 62
paste textarea "Battle"
click at [455, 178] on textarea "Battle - Credit: 1066 Country / [PERSON_NAME] Visual Air" at bounding box center [467, 179] width 136 height 62
type textarea "Battle - Credit: 1066 Country / [PERSON_NAME] Visual Air"
click at [466, 219] on div "Battle - Credit: 1066 Country / [PERSON_NAME] Visual Air Add Emojis 😄" at bounding box center [467, 188] width 136 height 80
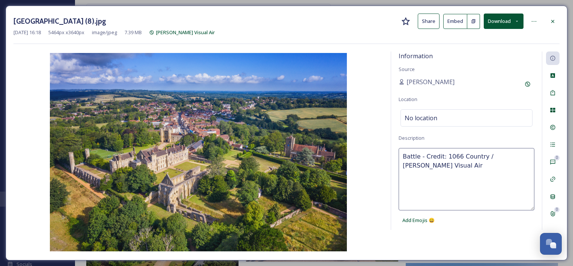
click at [485, 236] on div "Information Source [PERSON_NAME] Location No location Description Battle - Cred…" at bounding box center [287, 151] width 546 height 201
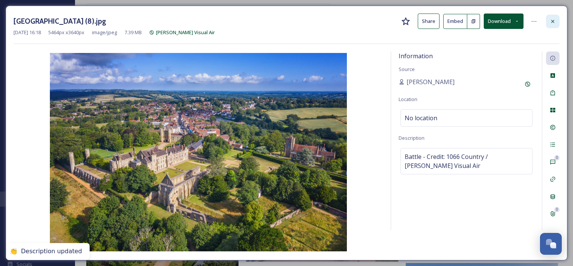
click at [554, 21] on icon at bounding box center [553, 21] width 6 height 6
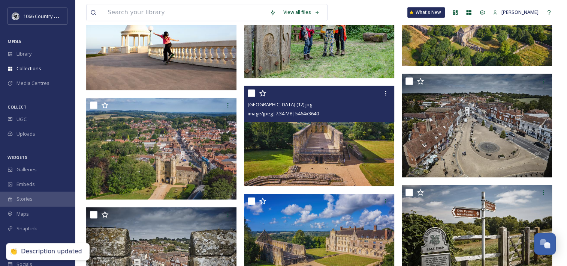
scroll to position [939, 0]
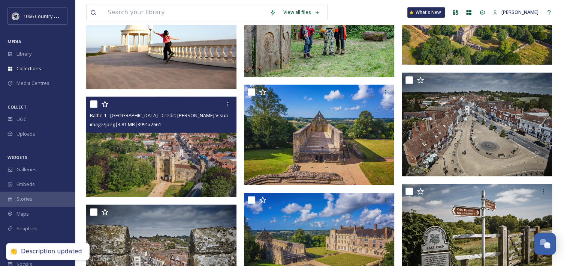
click at [178, 149] on img at bounding box center [161, 146] width 150 height 101
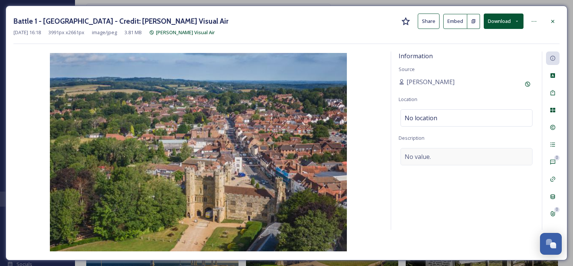
click at [434, 159] on div "No value." at bounding box center [467, 156] width 132 height 17
click at [437, 157] on textarea at bounding box center [467, 179] width 136 height 62
paste textarea "Battle - Credit: 1066 Country / [PERSON_NAME] Visual Air"
type textarea "Battle - Credit: 1066 Country / [PERSON_NAME] Visual Air"
click at [471, 232] on div "Information Source [PERSON_NAME] Location No location Description Battle - Cred…" at bounding box center [287, 151] width 546 height 201
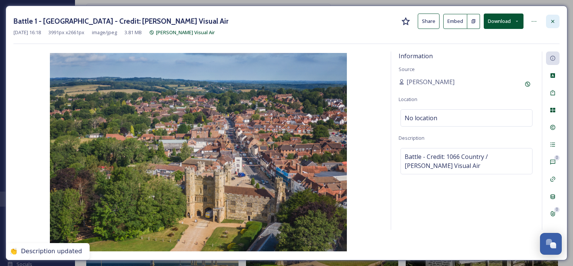
click at [552, 19] on icon at bounding box center [553, 21] width 6 height 6
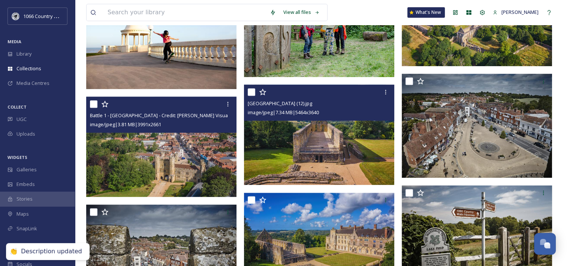
click at [328, 159] on img at bounding box center [319, 134] width 150 height 100
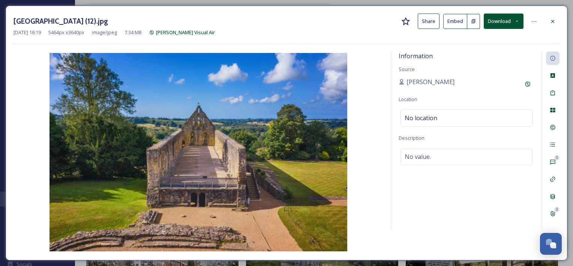
click at [462, 164] on div "Information Source [PERSON_NAME] Location No location Description No value." at bounding box center [466, 140] width 151 height 178
click at [462, 158] on div "No value." at bounding box center [467, 156] width 132 height 17
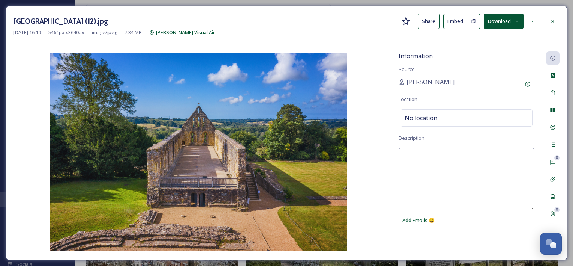
click at [421, 159] on textarea at bounding box center [467, 179] width 136 height 62
paste textarea "Battle - Credit: 1066 Country / [PERSON_NAME] Visual Air"
type textarea "Battle - Credit: 1066 Country / [PERSON_NAME] Visual Air"
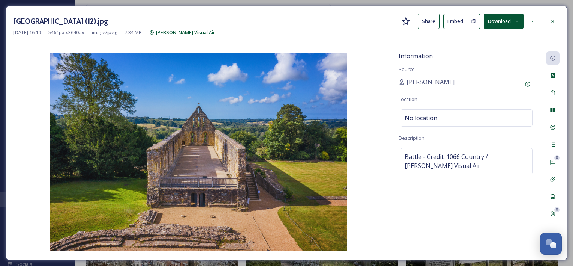
click at [471, 259] on div "Battle Abbey (12).jpg Share Embed Download [DATE] 16:19 5464 px x 3640 px image…" at bounding box center [287, 133] width 562 height 254
click at [465, 231] on div "Information Source [PERSON_NAME] Location No location Description Battle - Cred…" at bounding box center [287, 151] width 546 height 201
click at [548, 26] on div at bounding box center [553, 22] width 14 height 14
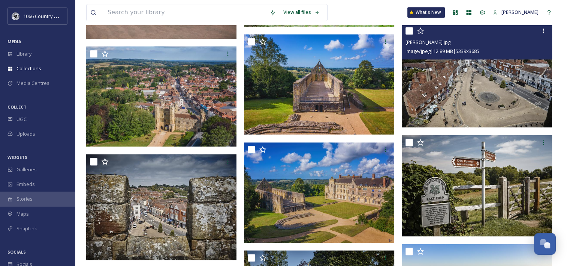
scroll to position [976, 0]
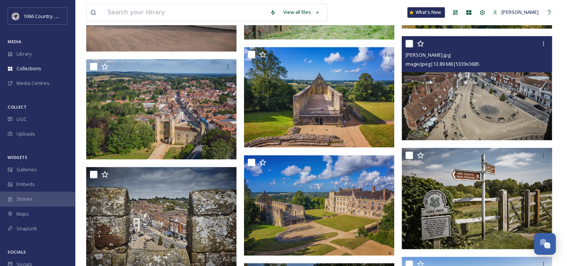
click at [459, 104] on img at bounding box center [477, 88] width 150 height 104
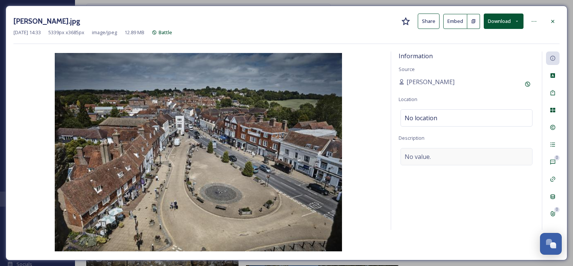
click at [438, 159] on div "No value." at bounding box center [467, 156] width 132 height 17
click at [416, 159] on textarea at bounding box center [467, 179] width 136 height 62
paste textarea "Battle - Credit: 1066 Country / [PERSON_NAME] Visual Air"
type textarea "Battle - Credit: 1066 Country / [PERSON_NAME] Visual Air"
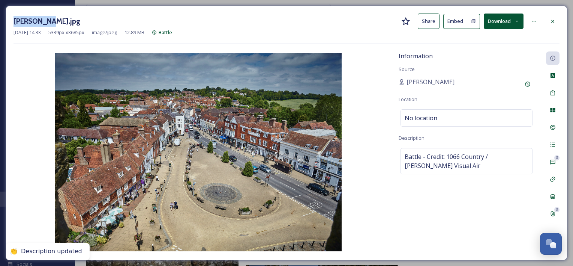
drag, startPoint x: 14, startPoint y: 19, endPoint x: 51, endPoint y: 20, distance: 37.1
click at [51, 20] on h3 "[PERSON_NAME].jpg" at bounding box center [47, 21] width 67 height 11
copy h3 "[PERSON_NAME]"
click at [462, 161] on span "Battle - Credit: 1066 Country / [PERSON_NAME] Visual Air" at bounding box center [467, 161] width 124 height 18
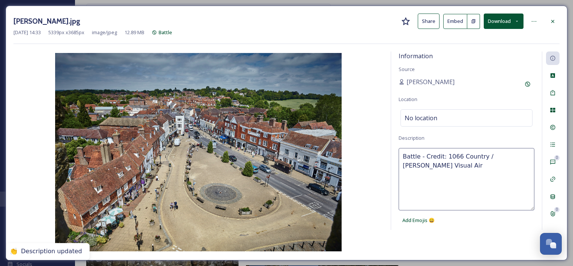
click at [452, 161] on textarea "Battle - Credit: 1066 Country / [PERSON_NAME] Visual Air" at bounding box center [467, 179] width 136 height 62
drag, startPoint x: 452, startPoint y: 167, endPoint x: 443, endPoint y: 151, distance: 18.5
click at [443, 151] on textarea "Battle - Credit: 1066 Country / [PERSON_NAME] Visual Air" at bounding box center [467, 179] width 136 height 62
paste textarea "[PERSON_NAME]"
type textarea "Battle - Credit: [PERSON_NAME]"
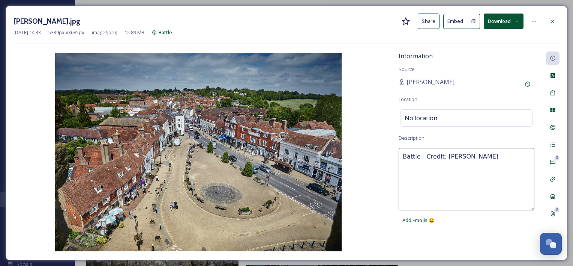
click at [476, 237] on div "Information Source [PERSON_NAME] Location No location Description Battle - Cred…" at bounding box center [287, 151] width 546 height 201
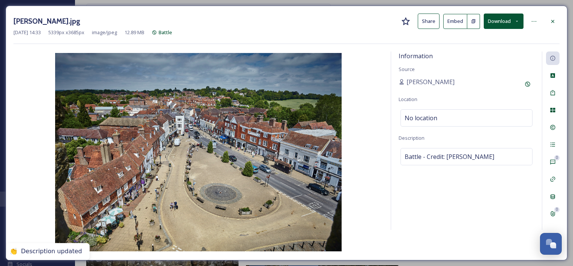
drag, startPoint x: 487, startPoint y: 204, endPoint x: 496, endPoint y: 192, distance: 15.0
click at [488, 204] on div "Information Source [PERSON_NAME] Location No location Description Battle - Cred…" at bounding box center [466, 140] width 151 height 178
click at [545, 23] on div "[PERSON_NAME].jpg Share Embed Download" at bounding box center [287, 21] width 546 height 15
click at [551, 22] on icon at bounding box center [552, 21] width 3 height 3
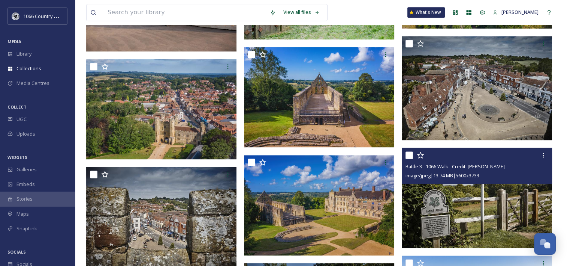
click at [501, 213] on img at bounding box center [477, 197] width 150 height 101
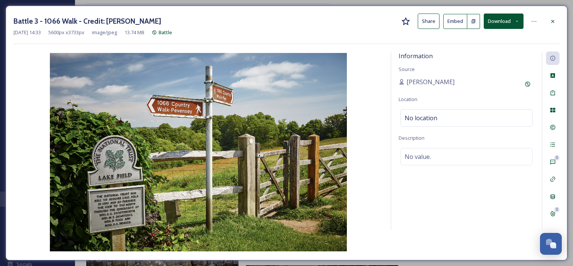
drag, startPoint x: 105, startPoint y: 20, endPoint x: 110, endPoint y: 17, distance: 5.7
click at [198, 26] on div "Battle 3 - 1066 Walk - Credit: [PERSON_NAME] Share Embed Download" at bounding box center [287, 21] width 546 height 15
click at [555, 22] on icon at bounding box center [553, 21] width 6 height 6
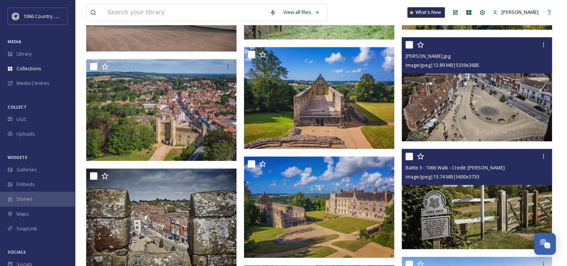
click at [492, 93] on img at bounding box center [477, 89] width 150 height 104
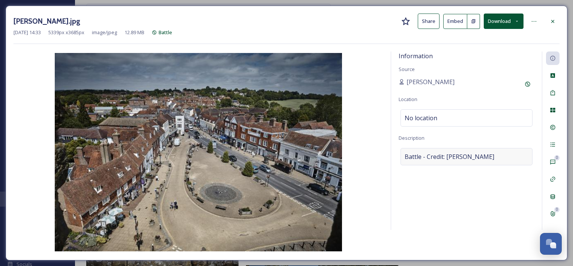
click at [473, 158] on span "Battle - Credit: [PERSON_NAME]" at bounding box center [450, 156] width 90 height 9
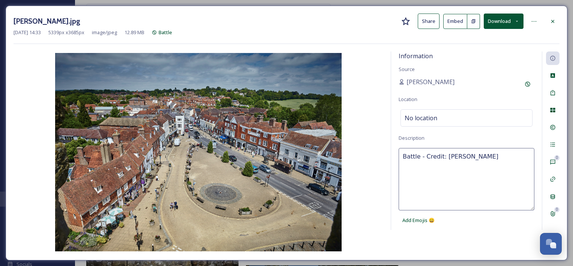
click at [453, 161] on textarea "Battle - Credit: [PERSON_NAME]" at bounding box center [467, 179] width 136 height 62
drag, startPoint x: 443, startPoint y: 156, endPoint x: 552, endPoint y: 159, distance: 109.9
click at [552, 159] on div "Information Source [PERSON_NAME] Location No location Description Battle - Cred…" at bounding box center [475, 140] width 169 height 178
paste textarea "onny"
type textarea "Battle - Credit: [PERSON_NAME]"
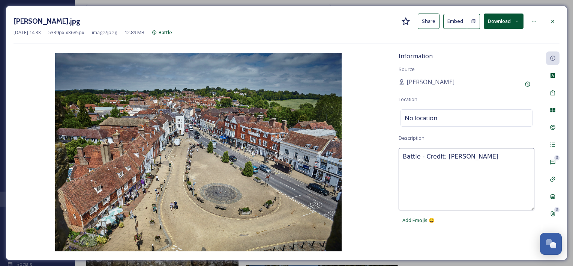
click at [478, 243] on div "Information Source [PERSON_NAME] Location No location Description Battle - Cred…" at bounding box center [287, 151] width 546 height 201
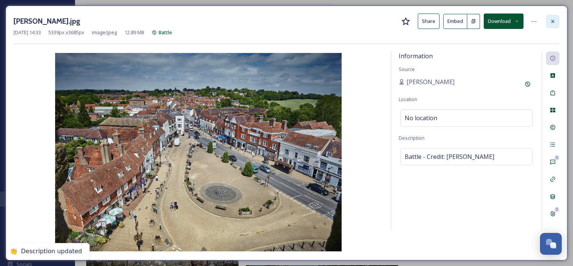
click at [549, 22] on div at bounding box center [553, 22] width 14 height 14
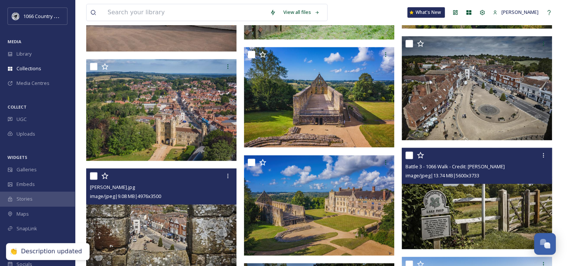
click at [193, 218] on img at bounding box center [161, 221] width 150 height 106
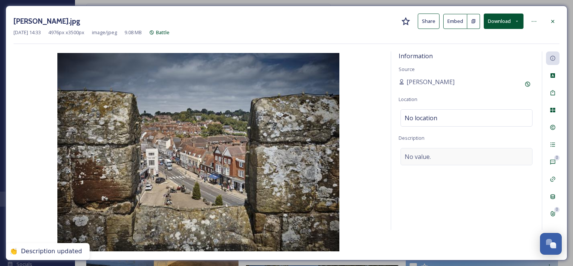
click at [443, 153] on div "No value." at bounding box center [467, 156] width 132 height 17
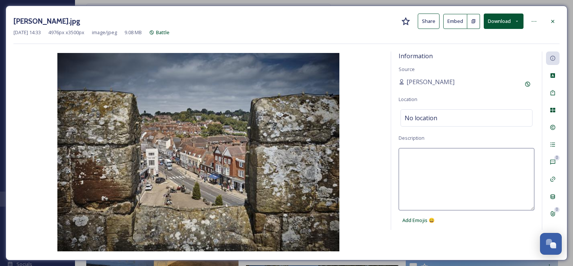
click at [427, 155] on textarea at bounding box center [467, 179] width 136 height 62
paste textarea "Battle - Credit: [PERSON_NAME]"
type textarea "Battle - Credit: [PERSON_NAME]"
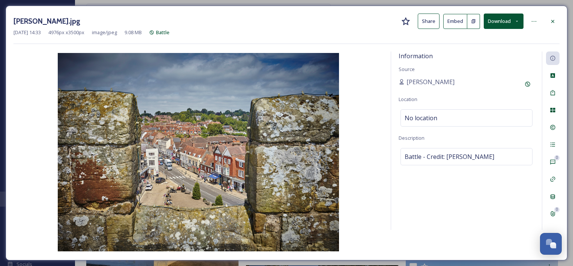
click at [554, 28] on div "[PERSON_NAME].jpg Share Embed Download" at bounding box center [287, 21] width 546 height 15
click at [555, 22] on icon at bounding box center [553, 21] width 6 height 6
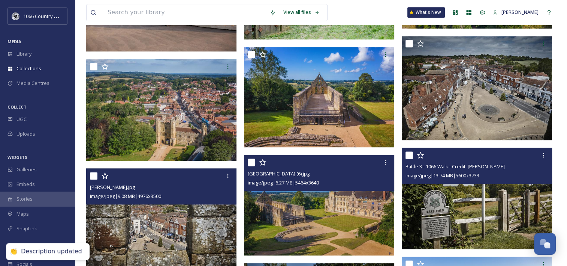
click at [301, 211] on img at bounding box center [319, 205] width 150 height 100
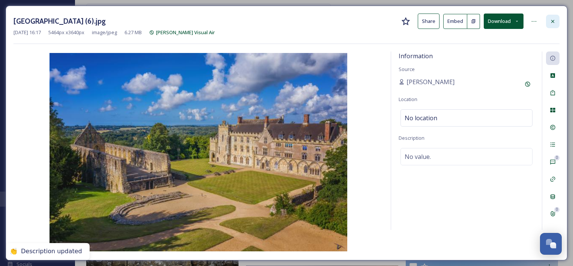
click at [553, 21] on icon at bounding box center [552, 21] width 3 height 3
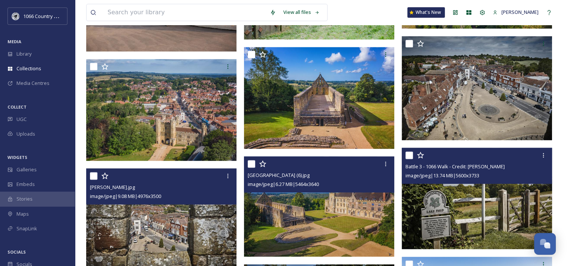
click at [458, 195] on img at bounding box center [478, 198] width 152 height 102
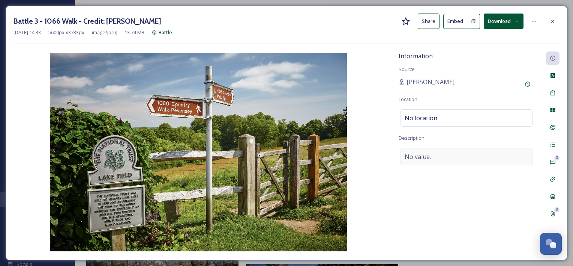
click at [431, 157] on div "No value." at bounding box center [467, 156] width 132 height 17
click at [424, 156] on textarea at bounding box center [467, 179] width 136 height 62
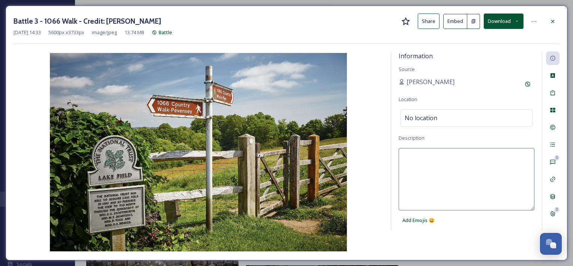
paste textarea "Battle - Credit: [PERSON_NAME]"
type textarea "Battle - Credit: [PERSON_NAME]"
click at [476, 228] on div "Information Source [PERSON_NAME] Location No location Description Battle - Cred…" at bounding box center [466, 140] width 151 height 178
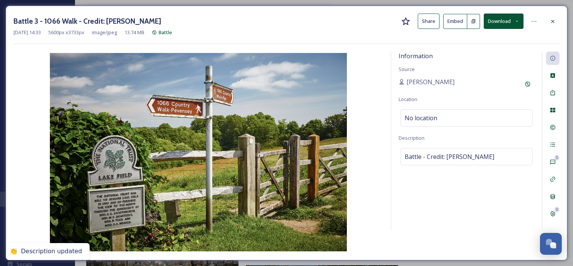
click at [551, 25] on div at bounding box center [553, 22] width 14 height 14
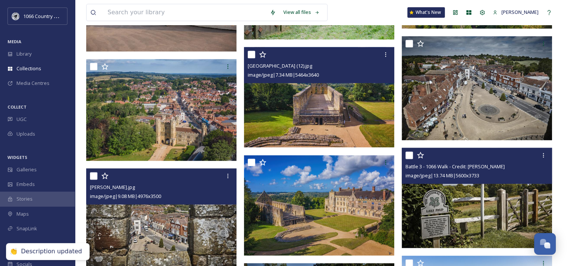
click at [339, 104] on img at bounding box center [319, 97] width 150 height 100
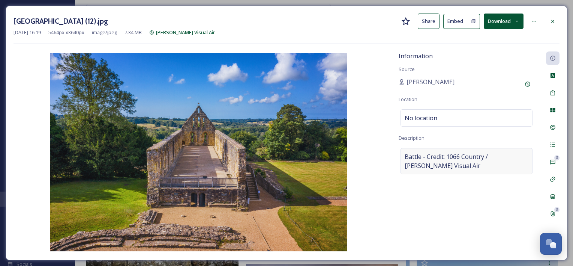
click at [449, 166] on span "Battle - Credit: 1066 Country / [PERSON_NAME] Visual Air" at bounding box center [467, 161] width 124 height 18
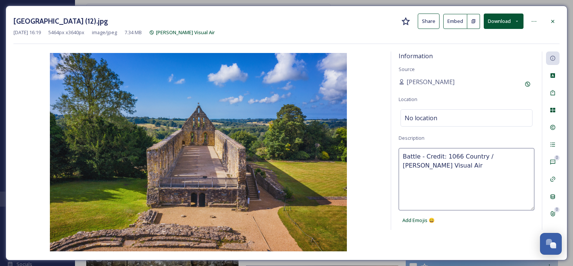
click at [434, 164] on textarea "Battle - Credit: 1066 Country / [PERSON_NAME] Visual Air" at bounding box center [467, 179] width 136 height 62
click at [552, 20] on icon at bounding box center [552, 21] width 3 height 3
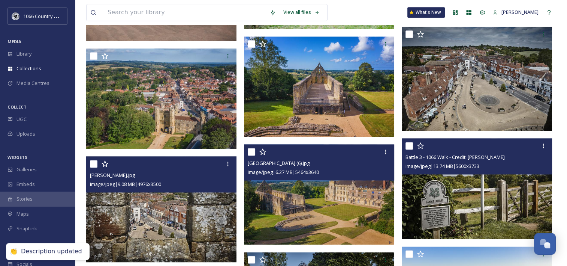
click at [303, 214] on img at bounding box center [319, 194] width 150 height 100
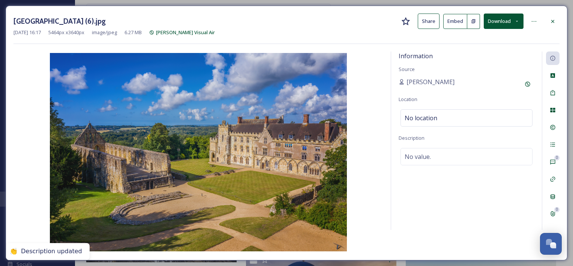
click at [417, 166] on div "Information Source [PERSON_NAME] Location No location Description No value." at bounding box center [466, 140] width 151 height 178
click at [425, 159] on span "No value." at bounding box center [418, 156] width 26 height 9
click at [425, 159] on textarea at bounding box center [467, 179] width 136 height 62
paste textarea "Battle - Credit: 1066 Country / [PERSON_NAME] Visual Air"
type textarea "Battle - Credit: 1066 Country / [PERSON_NAME] Visual Air"
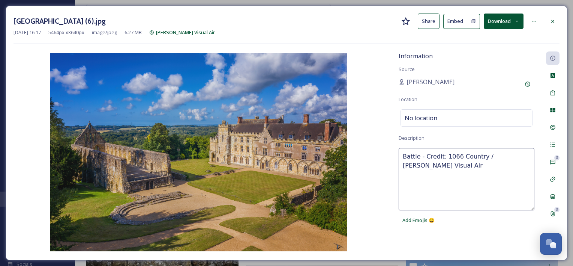
click at [493, 230] on div "Information Source [PERSON_NAME] Location No location Description Battle - Cred…" at bounding box center [287, 151] width 546 height 201
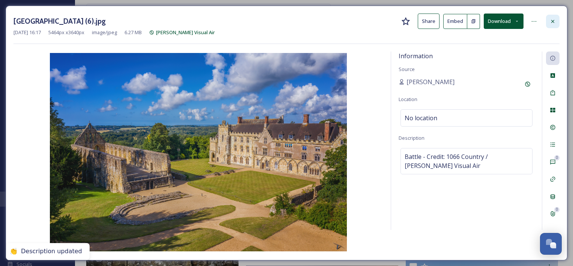
click at [555, 26] on div at bounding box center [553, 22] width 14 height 14
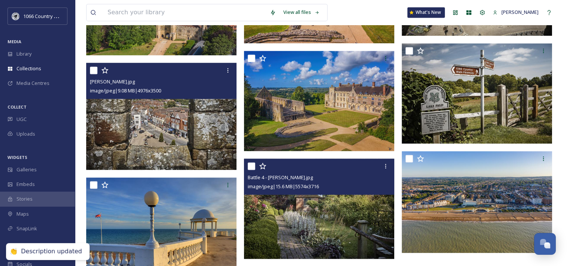
scroll to position [1126, 0]
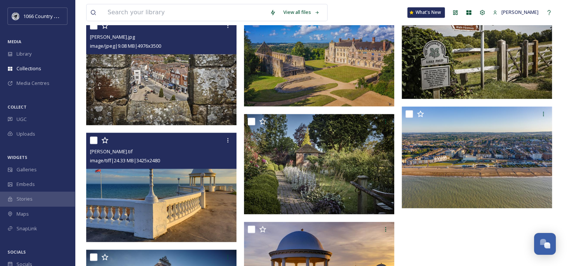
click at [152, 184] on img at bounding box center [161, 186] width 150 height 109
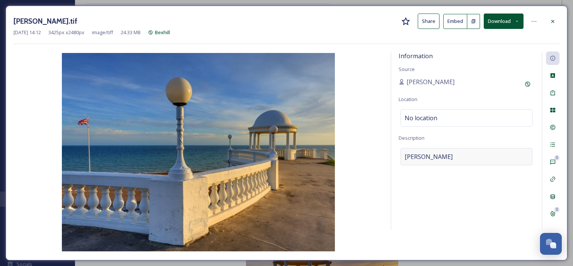
click at [423, 159] on span "[PERSON_NAME]" at bounding box center [429, 156] width 48 height 9
click at [403, 159] on textarea "[PERSON_NAME]" at bounding box center [467, 179] width 136 height 62
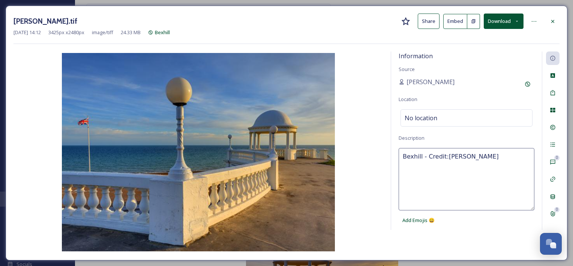
type textarea "Bexhill - Credit: [PERSON_NAME]"
click at [457, 227] on div "Information Source [PERSON_NAME] Location No location Description Bexhill - Cre…" at bounding box center [466, 140] width 151 height 178
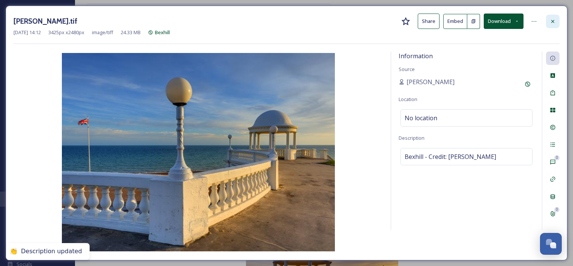
click at [552, 19] on icon at bounding box center [553, 21] width 6 height 6
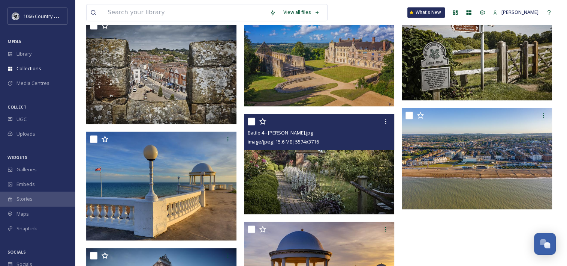
click at [296, 171] on img at bounding box center [319, 164] width 150 height 101
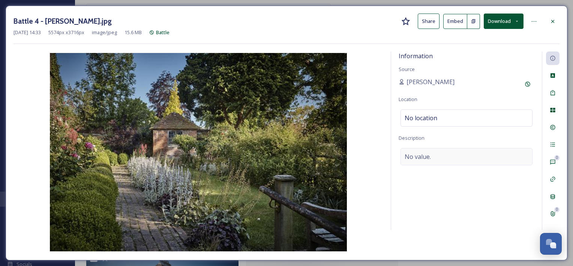
click at [399, 162] on div "Information Source [PERSON_NAME] Location No location Description No value." at bounding box center [466, 140] width 151 height 178
click at [411, 155] on span "No value." at bounding box center [418, 156] width 26 height 9
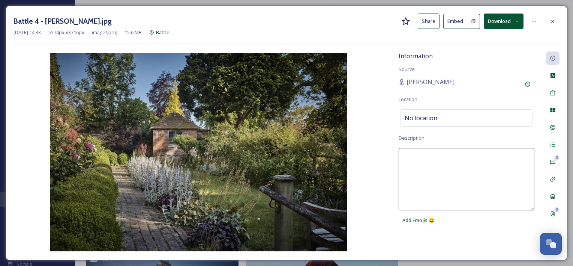
click at [424, 161] on textarea at bounding box center [467, 179] width 136 height 62
paste textarea "Battle - Credit: 1066 Country / [PERSON_NAME] Visual Air"
type textarea "Battle - Credit: 1066 Country / [PERSON_NAME] Visual Air"
click at [488, 228] on div "Information Source [PERSON_NAME] Location No location Description Battle - Cred…" at bounding box center [466, 140] width 151 height 178
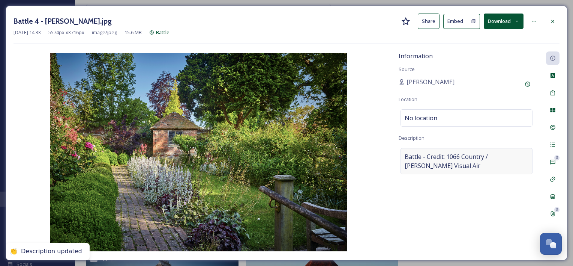
click at [464, 166] on span "Battle - Credit: 1066 Country / [PERSON_NAME] Visual Air" at bounding box center [467, 161] width 124 height 18
click at [442, 165] on textarea "Battle - Credit: 1066 Country / [PERSON_NAME] Visual Air" at bounding box center [467, 179] width 136 height 62
drag, startPoint x: 449, startPoint y: 164, endPoint x: 443, endPoint y: 153, distance: 11.8
click at [443, 153] on textarea "Battle - Credit: 1066 Country / [PERSON_NAME] Visual Air" at bounding box center [467, 179] width 136 height 62
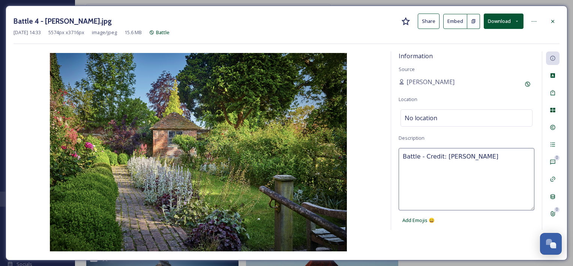
type textarea "Battle - Credit: [PERSON_NAME]"
click at [455, 233] on div "Information Source [PERSON_NAME] Location No location Description Battle - Cred…" at bounding box center [287, 151] width 546 height 201
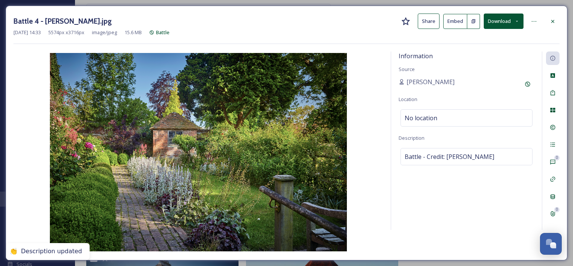
click at [462, 174] on div "Information Source [PERSON_NAME] Location No location Description Battle - Cred…" at bounding box center [466, 140] width 151 height 178
click at [555, 19] on icon at bounding box center [553, 21] width 6 height 6
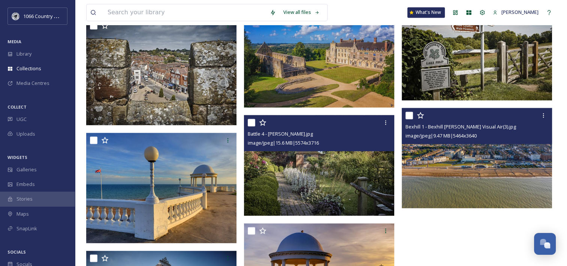
click at [455, 186] on img at bounding box center [477, 158] width 150 height 100
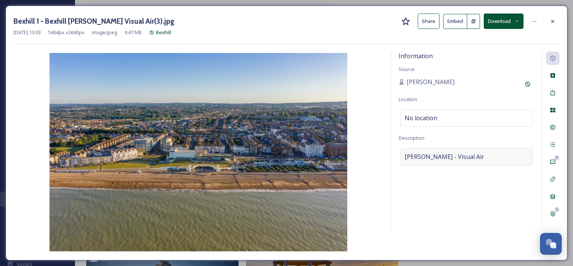
click at [434, 161] on div "[PERSON_NAME] - Visual Air" at bounding box center [467, 156] width 132 height 17
click at [462, 161] on textarea "[PERSON_NAME] - Visual Air" at bounding box center [467, 179] width 136 height 62
paste textarea "Battle - Credit: 1066 Country / [PERSON_NAME]"
type textarea "Battle - Credit: 1066 Country / [PERSON_NAME] Visual Air"
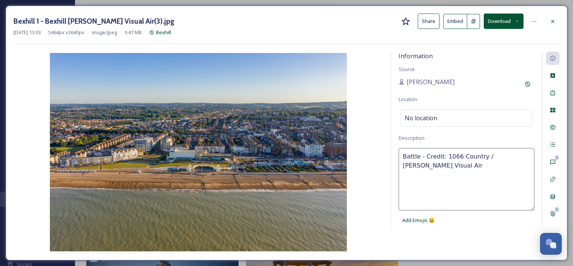
click at [480, 228] on div "Information Source [PERSON_NAME] Location No location Description Battle - Cred…" at bounding box center [466, 140] width 151 height 178
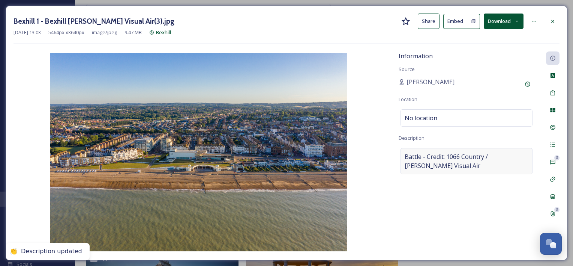
click at [410, 157] on span "Battle - Credit: 1066 Country / [PERSON_NAME] Visual Air" at bounding box center [467, 161] width 124 height 18
click at [405, 157] on textarea "Battle - Credit: 1066 Country / [PERSON_NAME] Visual Air" at bounding box center [467, 179] width 136 height 62
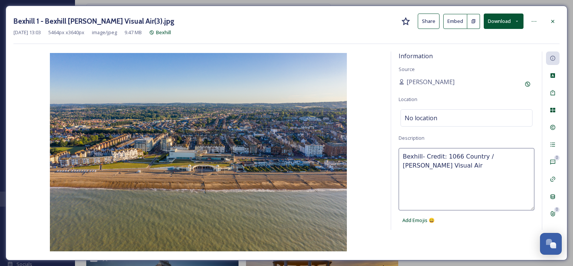
type textarea "Bexhill - Credit: 1066 Country / [PERSON_NAME] Visual Air"
click at [471, 234] on div "Information Source [PERSON_NAME] Location No location Description Bexhill - Cre…" at bounding box center [287, 151] width 546 height 201
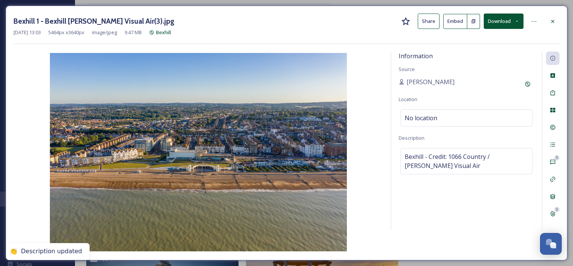
click at [468, 214] on div "Information Source [PERSON_NAME] Location No location Description Bexhill - Cre…" at bounding box center [466, 140] width 151 height 178
click at [554, 23] on icon at bounding box center [553, 21] width 6 height 6
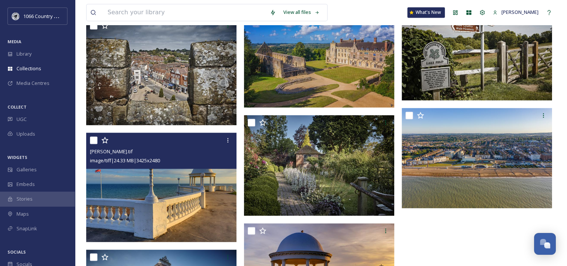
click at [144, 183] on img at bounding box center [161, 186] width 150 height 109
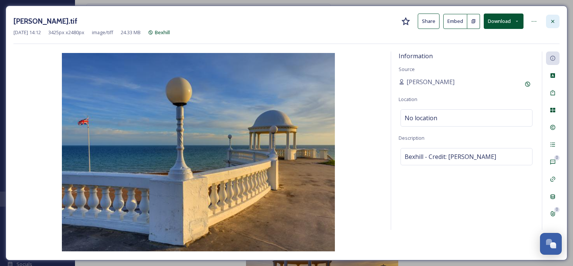
click at [554, 20] on icon at bounding box center [553, 21] width 6 height 6
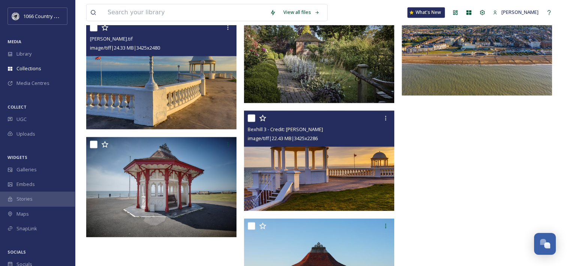
click at [296, 186] on img at bounding box center [319, 160] width 150 height 101
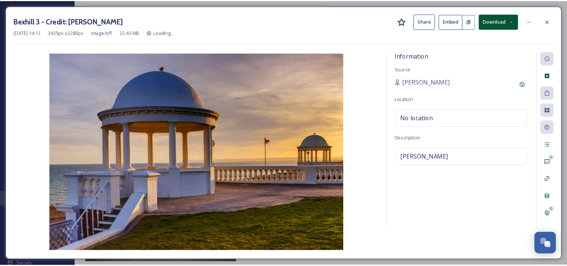
scroll to position [1215, 0]
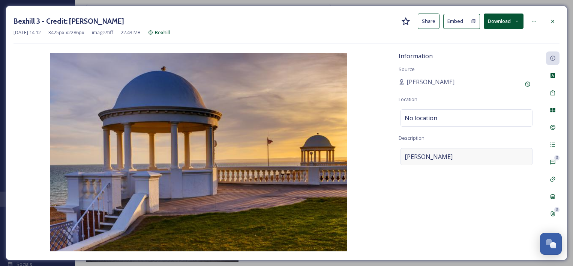
click at [441, 159] on div "[PERSON_NAME]" at bounding box center [467, 156] width 132 height 17
click at [404, 156] on textarea "[PERSON_NAME]" at bounding box center [467, 179] width 136 height 62
click at [403, 156] on textarea "[PERSON_NAME]" at bounding box center [467, 179] width 136 height 62
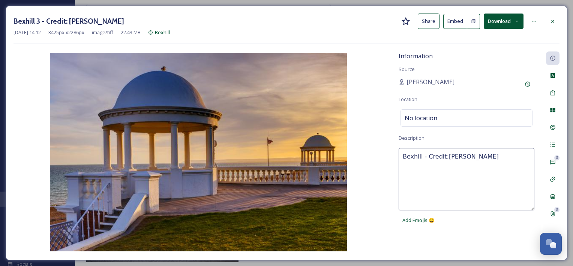
type textarea "Bexhill - Credit: [PERSON_NAME]"
click at [486, 227] on div "Information Source [PERSON_NAME] Location No location Description Bexhill - Cre…" at bounding box center [466, 140] width 151 height 178
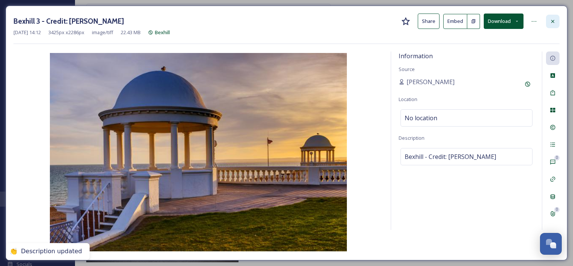
click at [555, 21] on icon at bounding box center [553, 21] width 6 height 6
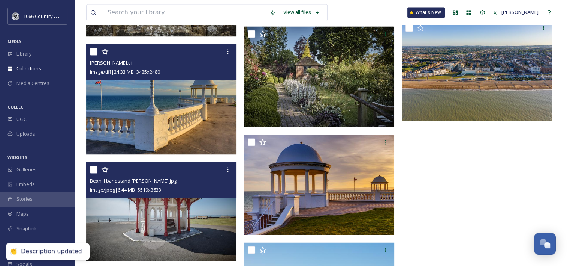
click at [193, 213] on img at bounding box center [161, 211] width 150 height 99
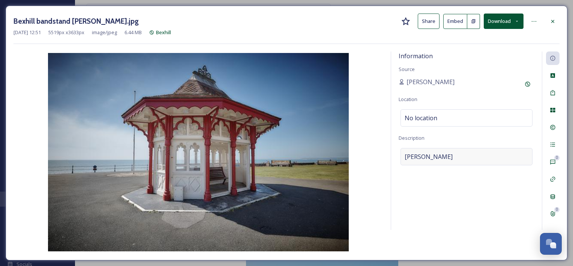
click at [420, 156] on span "[PERSON_NAME]" at bounding box center [429, 156] width 48 height 9
click at [402, 158] on textarea "[PERSON_NAME]" at bounding box center [467, 179] width 136 height 62
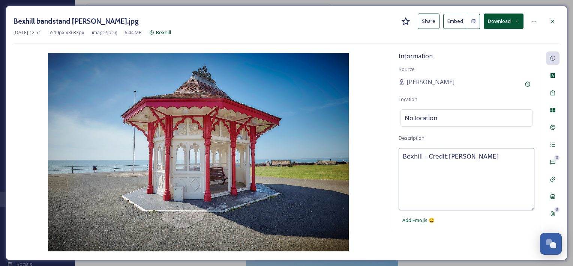
type textarea "Bexhill - Credit: [PERSON_NAME]"
click at [467, 246] on div "Information Source [PERSON_NAME] Location No location Description Bexhill - Cre…" at bounding box center [287, 151] width 546 height 201
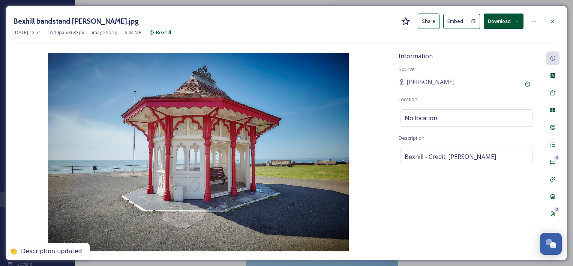
click at [462, 227] on div "Information Source [PERSON_NAME] Location No location Description Bexhill - Cre…" at bounding box center [466, 140] width 151 height 178
click at [552, 20] on icon at bounding box center [552, 21] width 3 height 3
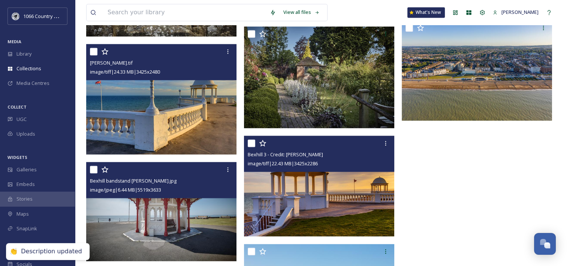
click at [342, 185] on img at bounding box center [319, 185] width 150 height 101
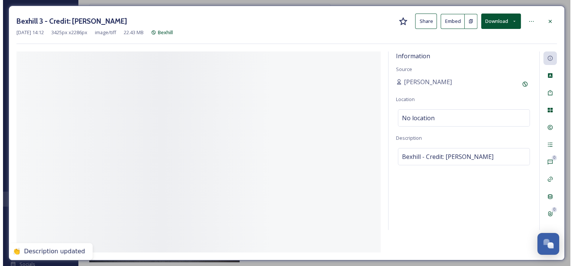
scroll to position [1214, 0]
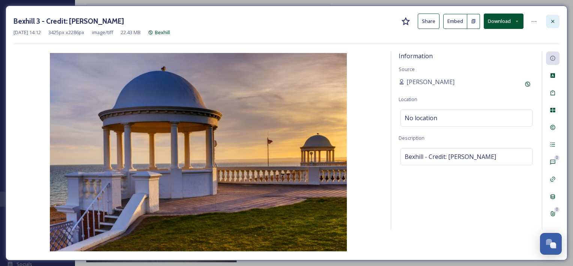
click at [555, 23] on icon at bounding box center [553, 21] width 6 height 6
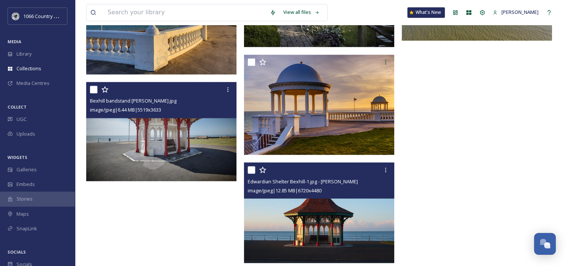
click at [307, 204] on img at bounding box center [319, 212] width 150 height 101
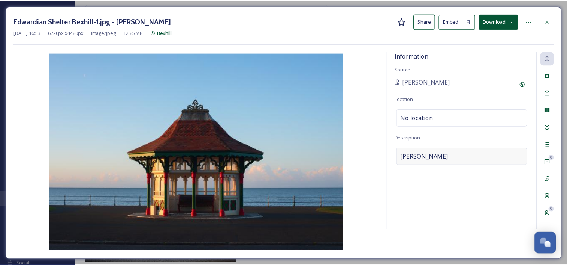
scroll to position [1215, 0]
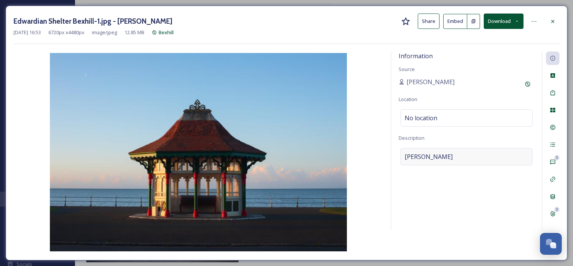
click at [421, 162] on div "[PERSON_NAME]" at bounding box center [467, 156] width 132 height 17
click at [435, 156] on textarea "[PERSON_NAME]" at bounding box center [467, 179] width 136 height 62
click at [401, 153] on textarea "[PERSON_NAME]" at bounding box center [467, 179] width 136 height 62
paste textarea "Bexhill - Credit: [PERSON_NAME]"
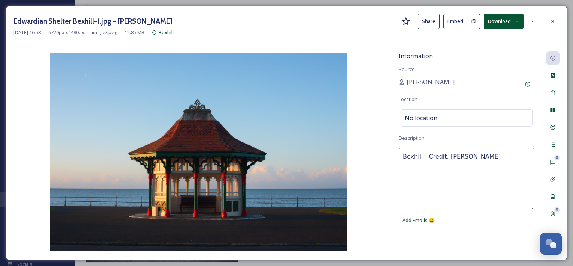
type textarea "Bexhill - Credit: [PERSON_NAME]"
click at [457, 224] on div "Bexhill - Credit: [PERSON_NAME] Add Emojis 😄" at bounding box center [467, 188] width 136 height 80
click at [460, 241] on div "Information Source [PERSON_NAME] Location No location Description Bexhill - Cre…" at bounding box center [287, 151] width 546 height 201
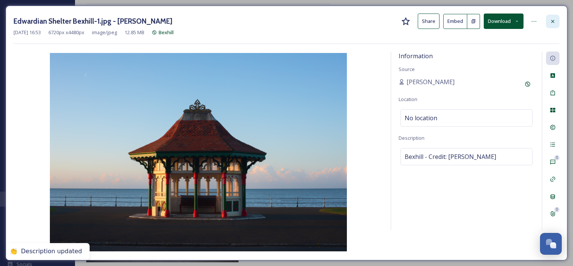
click at [546, 19] on div at bounding box center [553, 22] width 14 height 14
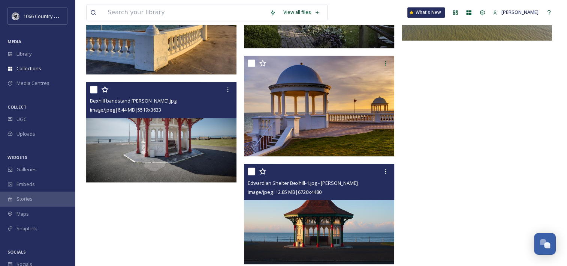
scroll to position [1296, 0]
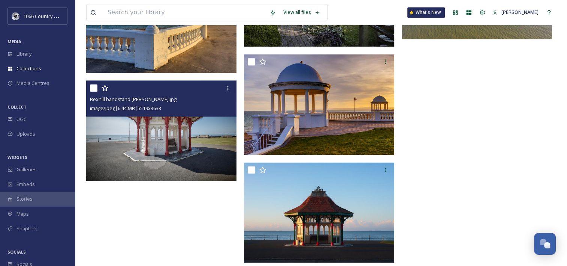
click at [140, 137] on img at bounding box center [162, 130] width 152 height 100
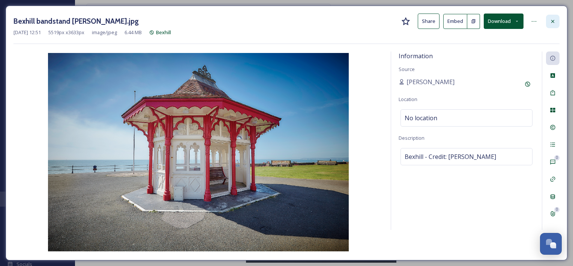
click at [555, 18] on icon at bounding box center [553, 21] width 6 height 6
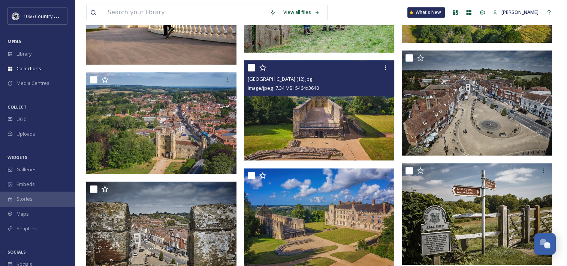
scroll to position [884, 0]
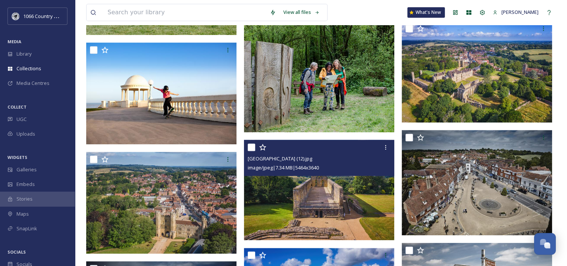
click at [332, 203] on img at bounding box center [319, 190] width 150 height 100
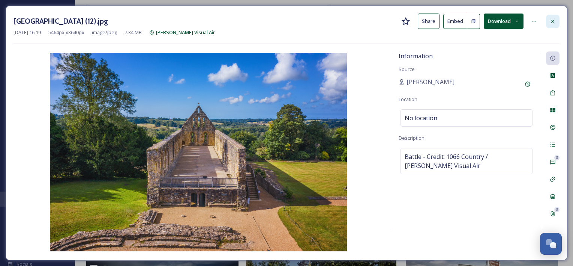
click at [546, 23] on div at bounding box center [553, 22] width 14 height 14
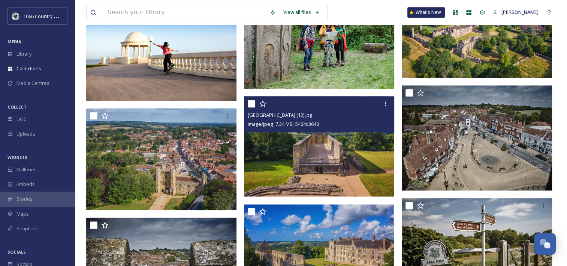
scroll to position [959, 0]
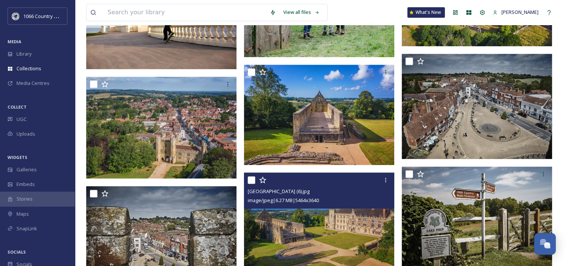
click at [319, 212] on img at bounding box center [319, 223] width 150 height 100
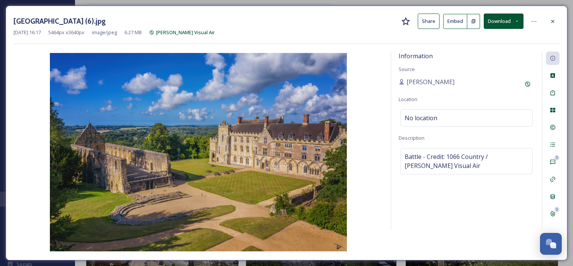
click at [543, 19] on div "Battle Abbey (6).jpg Share Embed Download" at bounding box center [287, 21] width 546 height 15
click at [548, 18] on div at bounding box center [553, 22] width 14 height 14
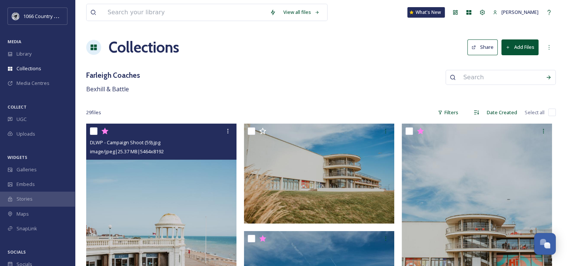
click at [479, 48] on button "Share" at bounding box center [483, 46] width 30 height 15
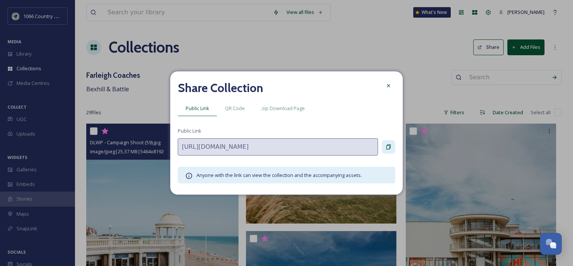
click at [391, 144] on icon at bounding box center [389, 147] width 6 height 6
click at [392, 83] on div at bounding box center [389, 86] width 14 height 14
